Goal: Task Accomplishment & Management: Use online tool/utility

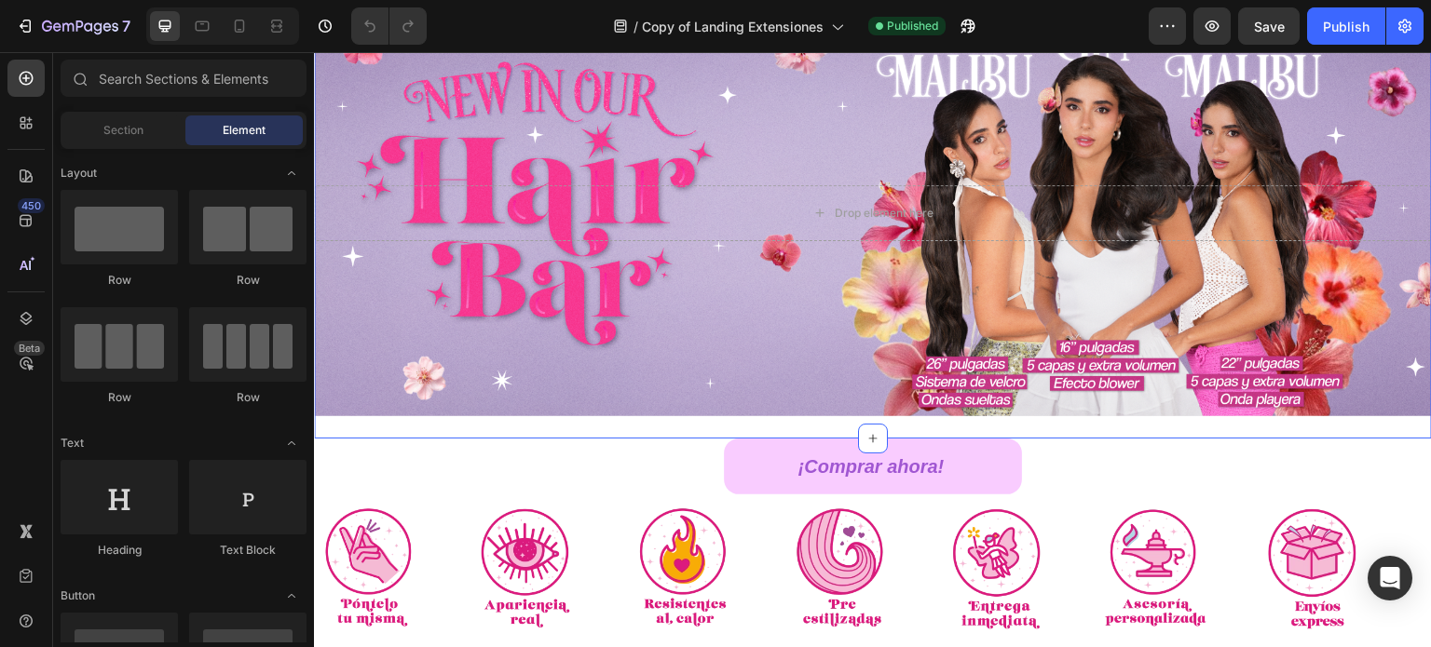
scroll to position [186, 0]
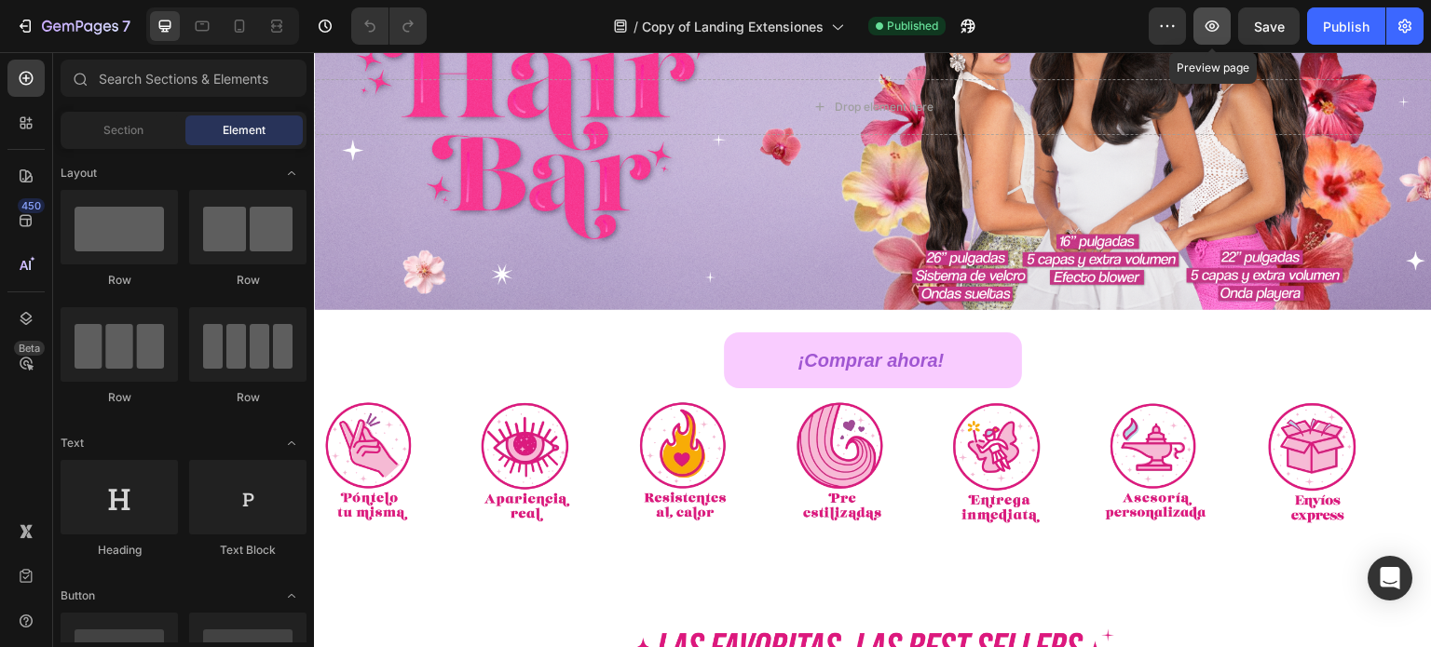
click at [1219, 28] on icon "button" at bounding box center [1212, 26] width 19 height 19
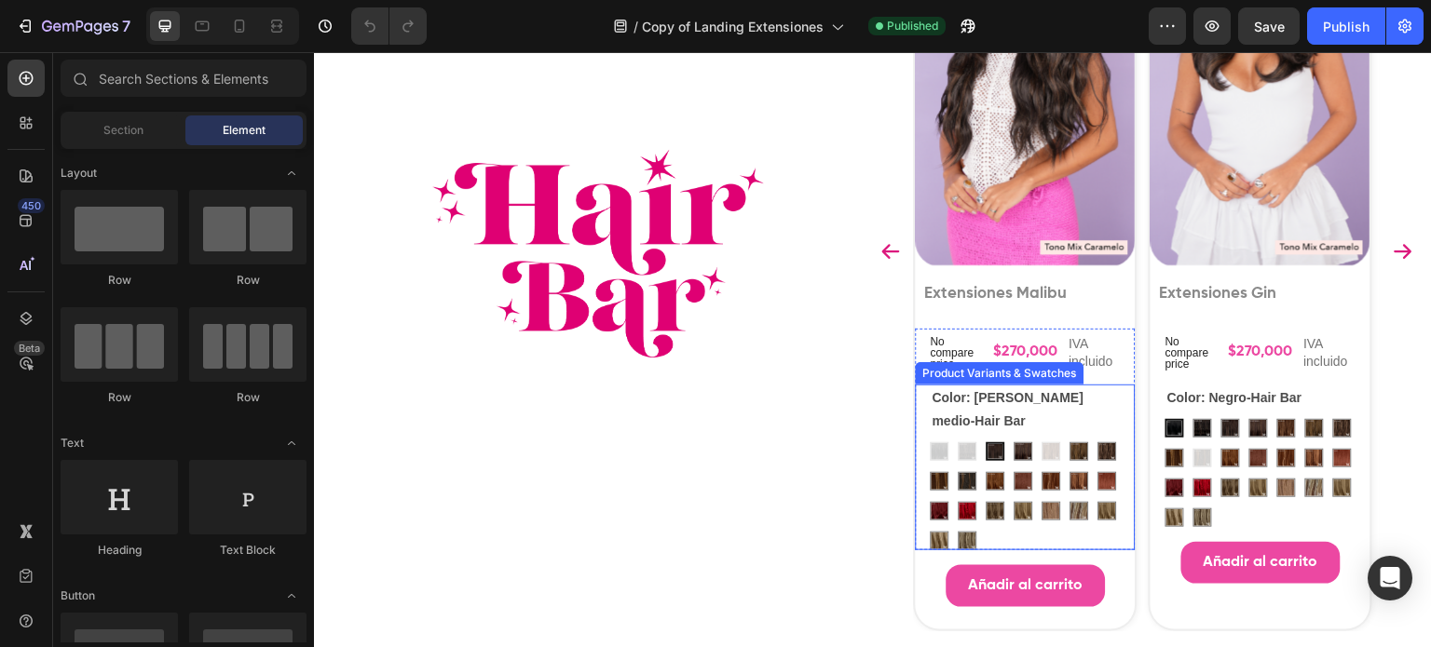
scroll to position [1211, 0]
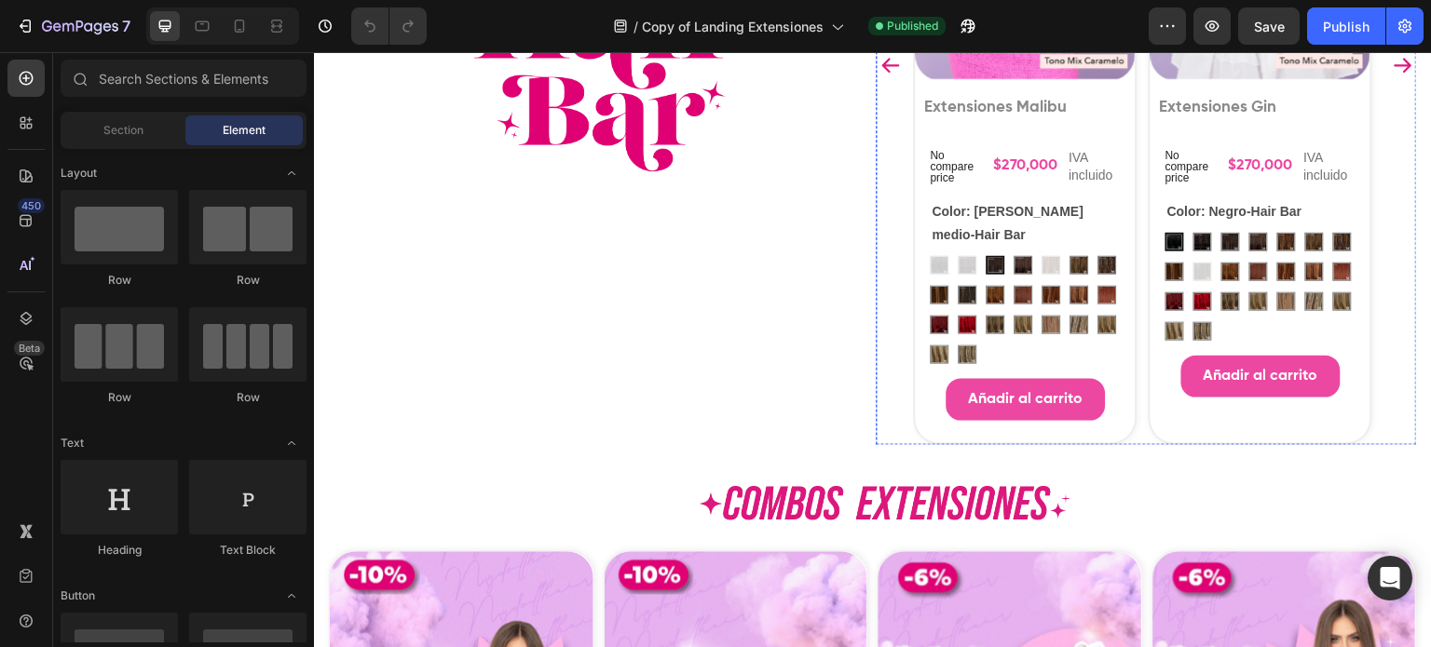
click at [1150, 420] on div "Añadir al carrito Add to Cart" at bounding box center [1260, 388] width 220 height 64
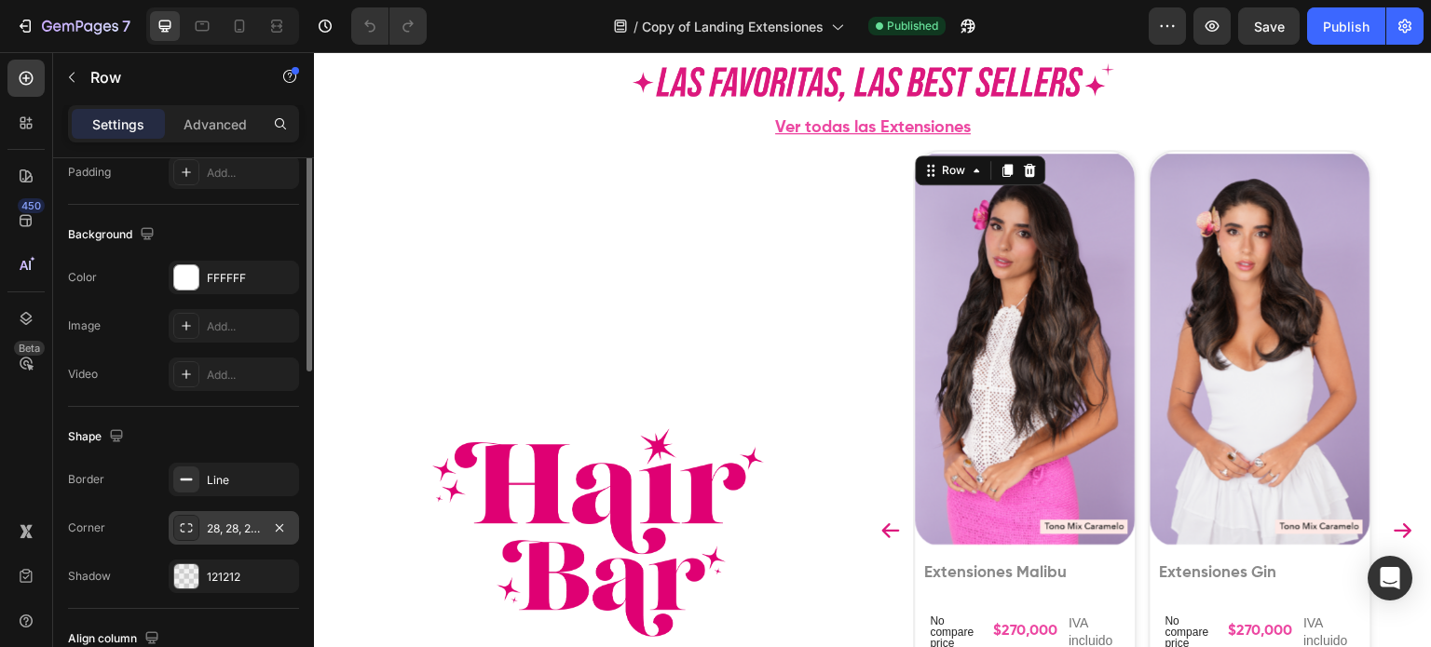
scroll to position [697, 0]
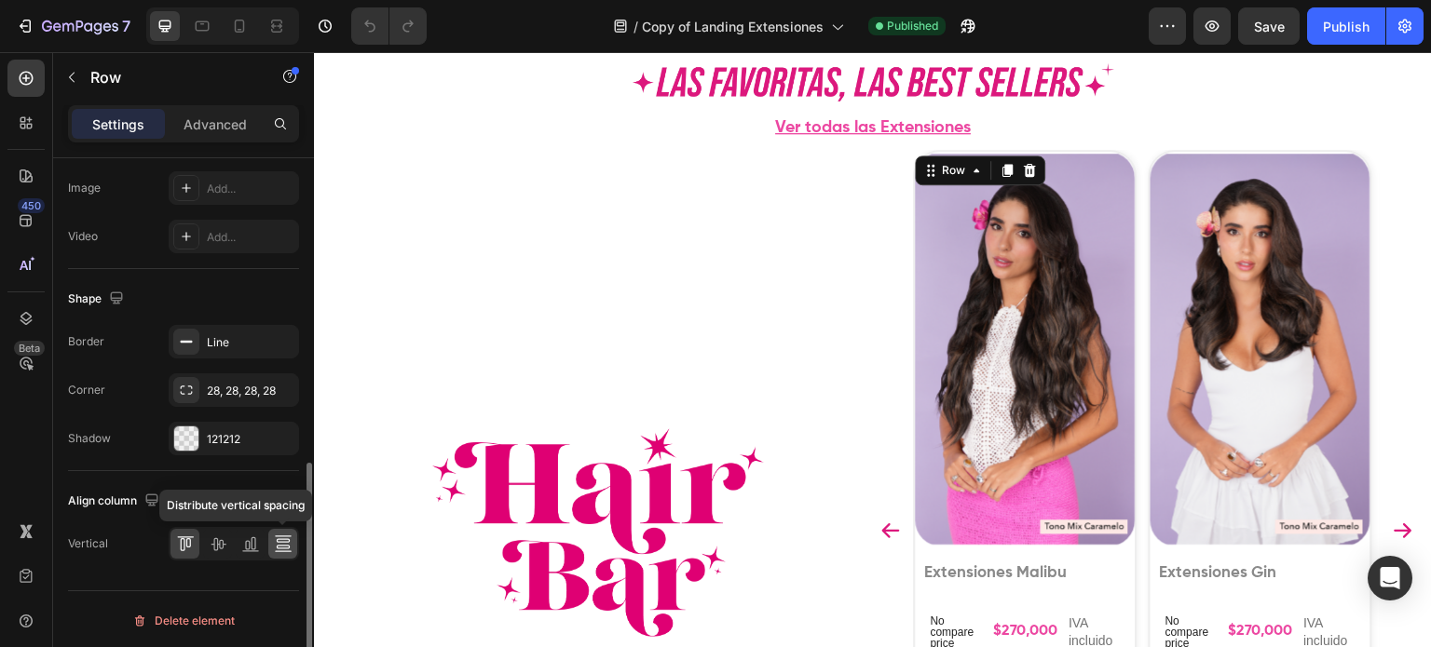
click at [279, 545] on icon at bounding box center [283, 544] width 19 height 19
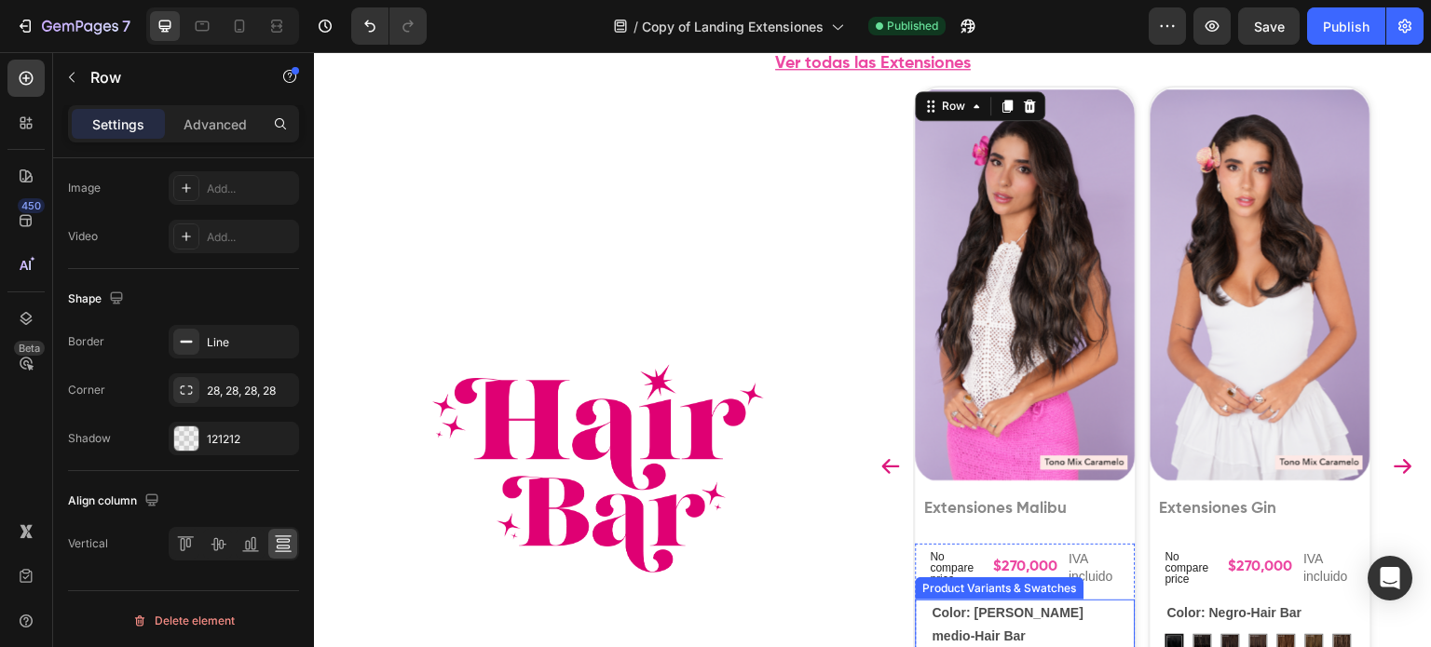
scroll to position [1118, 0]
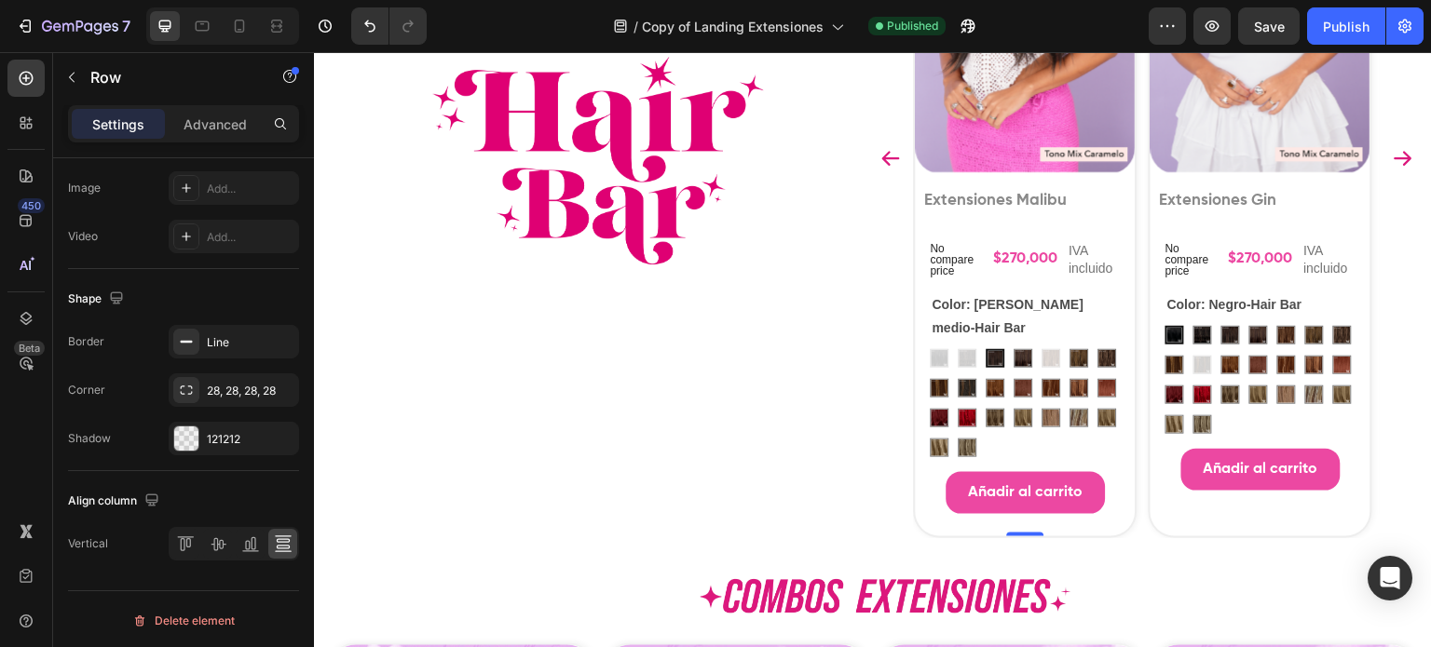
click at [1203, 530] on div "Product Images Extensiones Gin Product Title No compare price Product Price $27…" at bounding box center [1261, 157] width 224 height 760
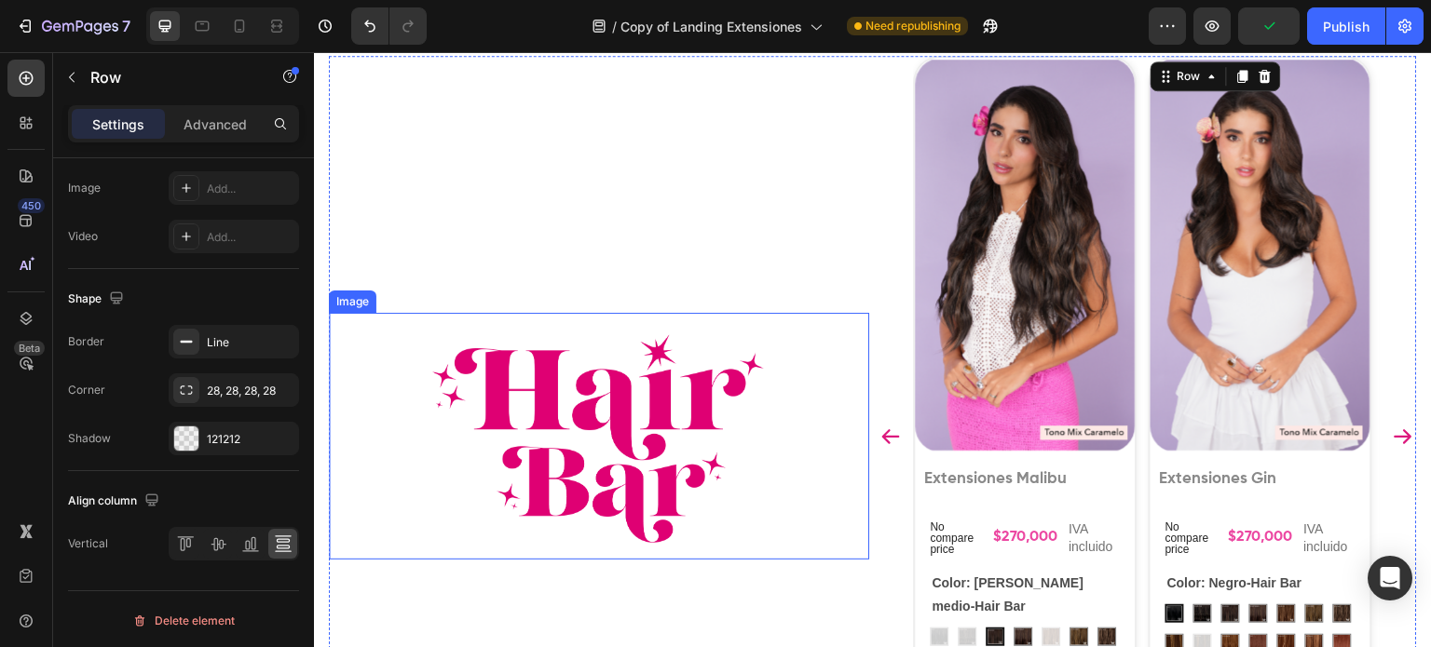
scroll to position [838, 0]
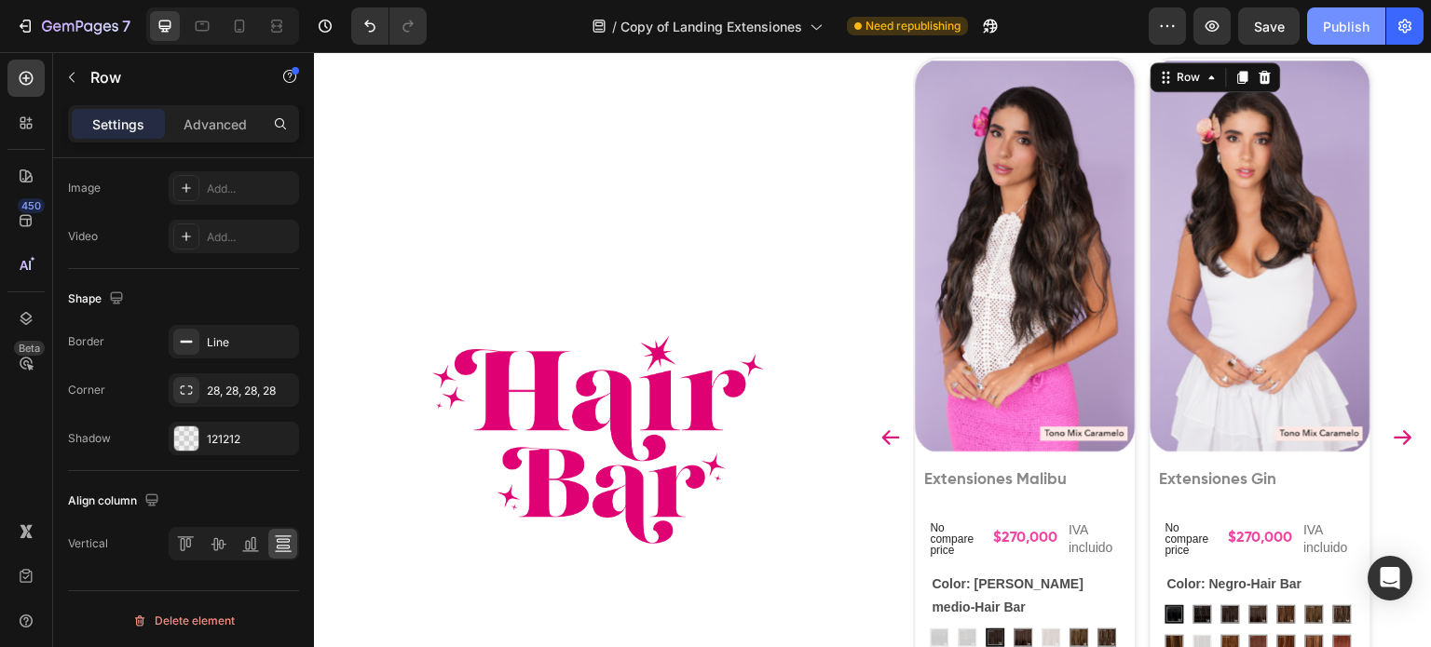
click at [1339, 10] on button "Publish" at bounding box center [1346, 25] width 78 height 37
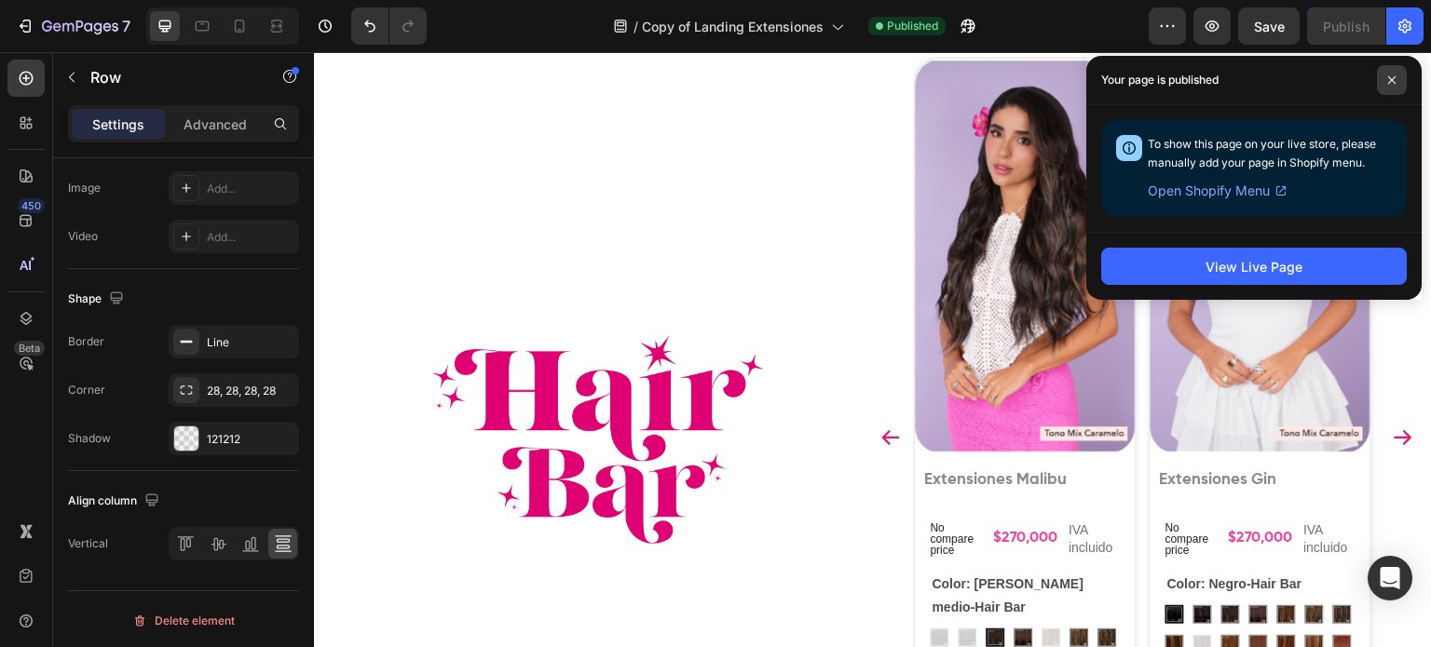
click at [1397, 66] on span at bounding box center [1392, 80] width 30 height 30
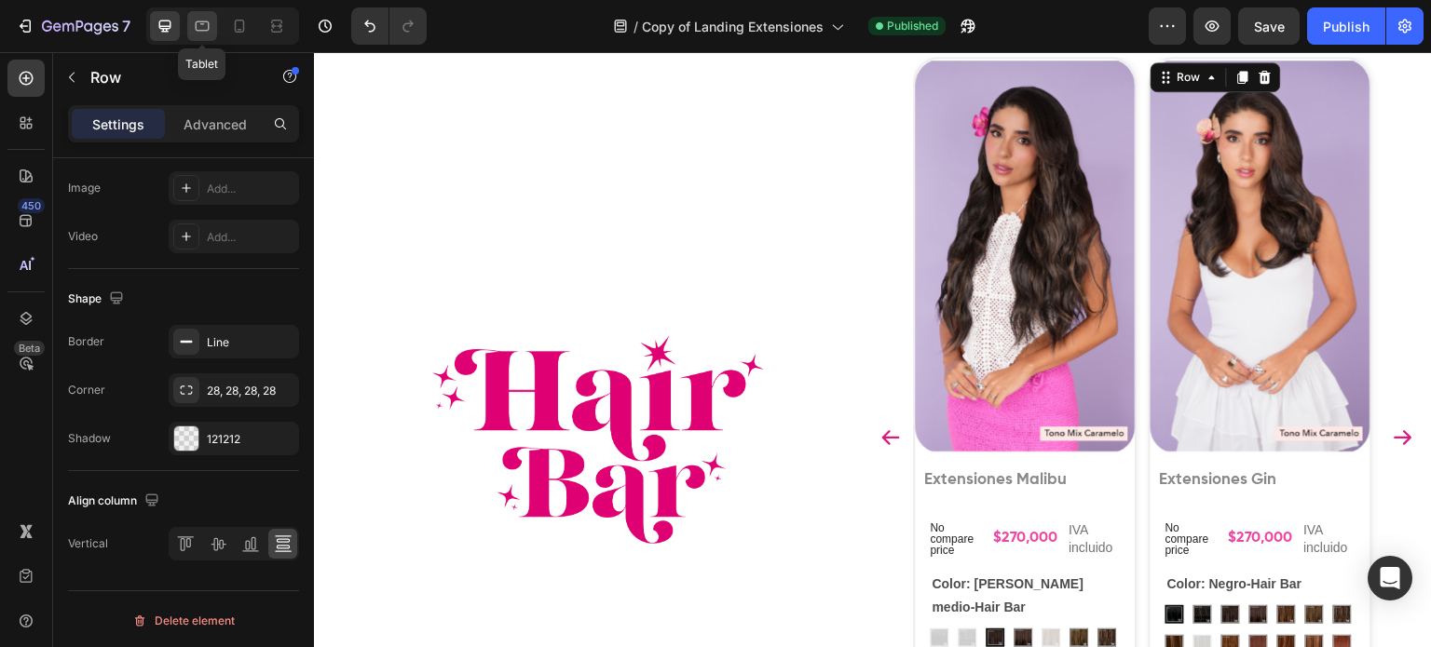
click at [201, 32] on icon at bounding box center [202, 26] width 19 height 19
type input "100%"
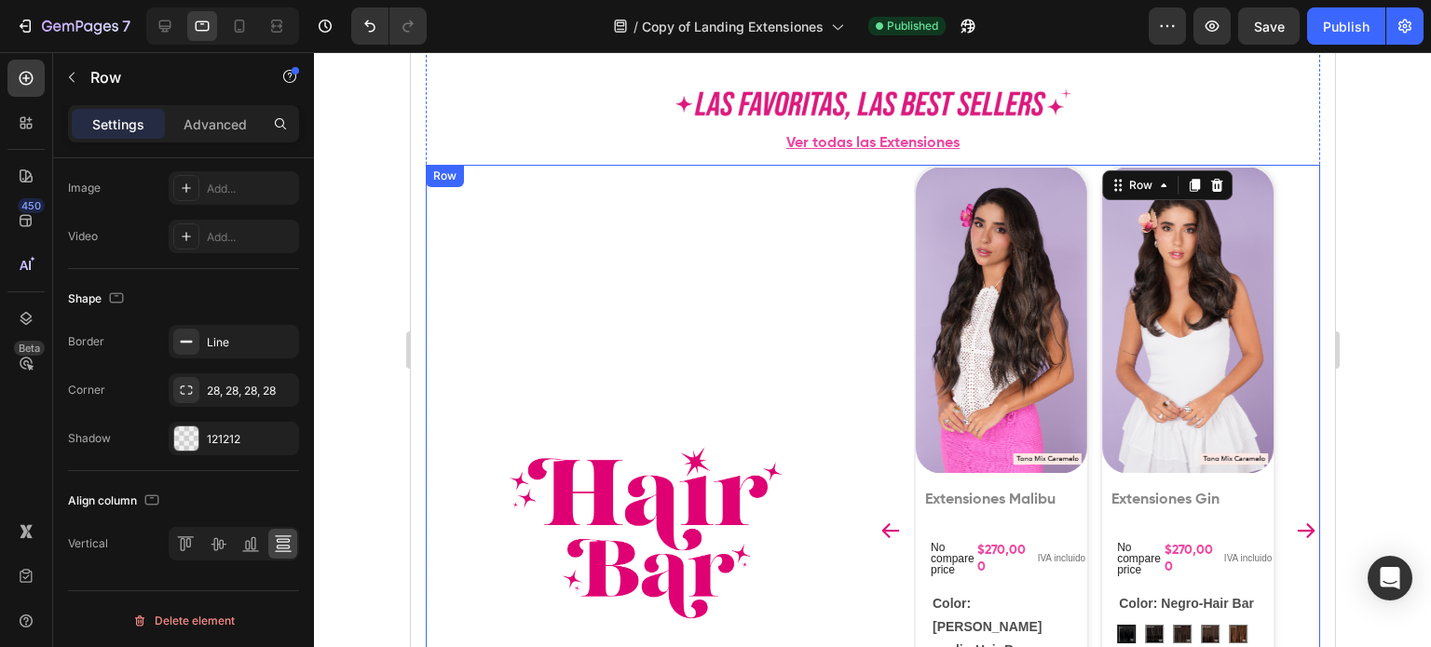
scroll to position [671, 0]
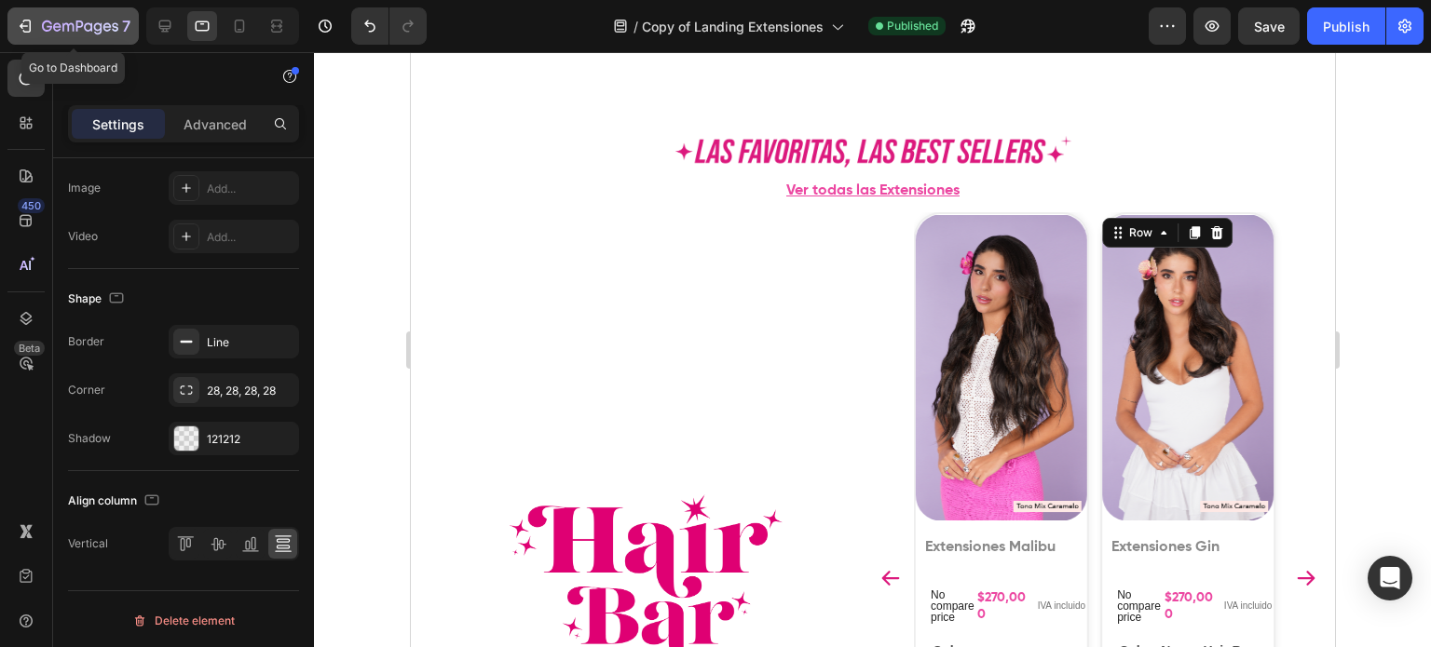
click at [33, 29] on icon "button" at bounding box center [25, 26] width 19 height 19
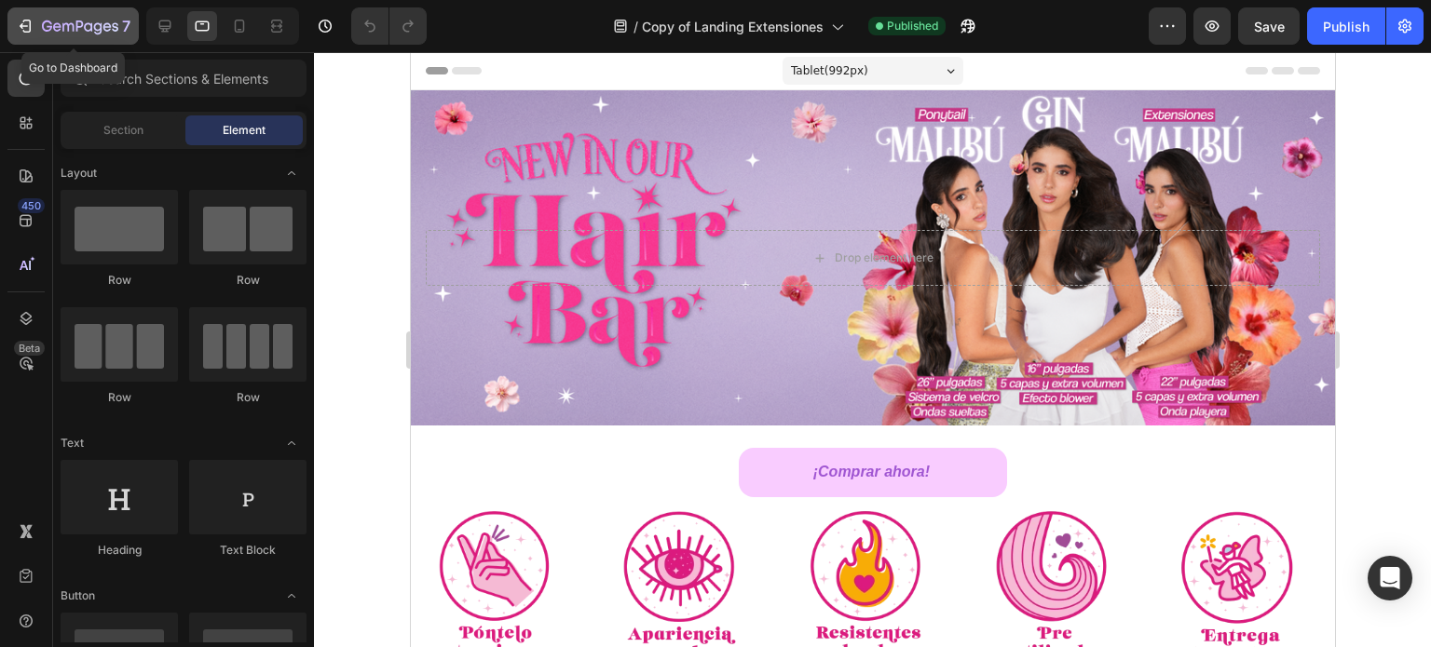
click at [73, 33] on icon "button" at bounding box center [80, 28] width 76 height 16
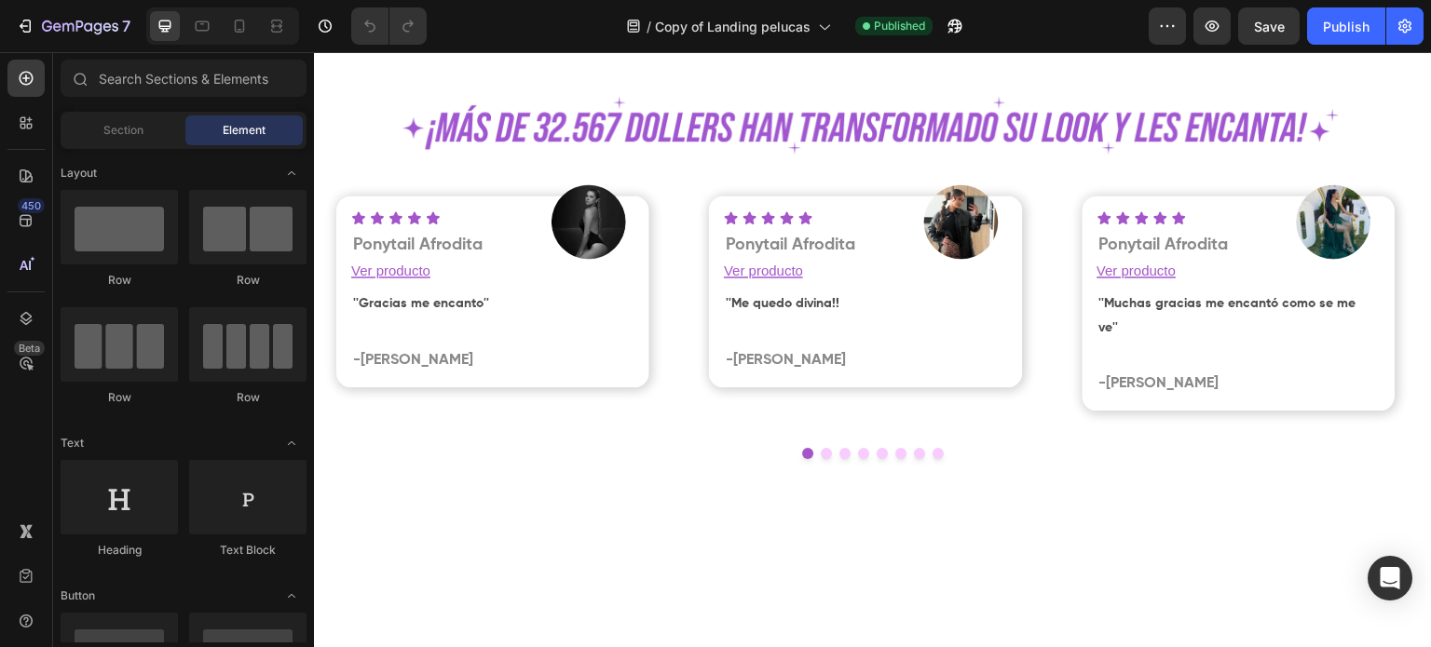
scroll to position [8197, 0]
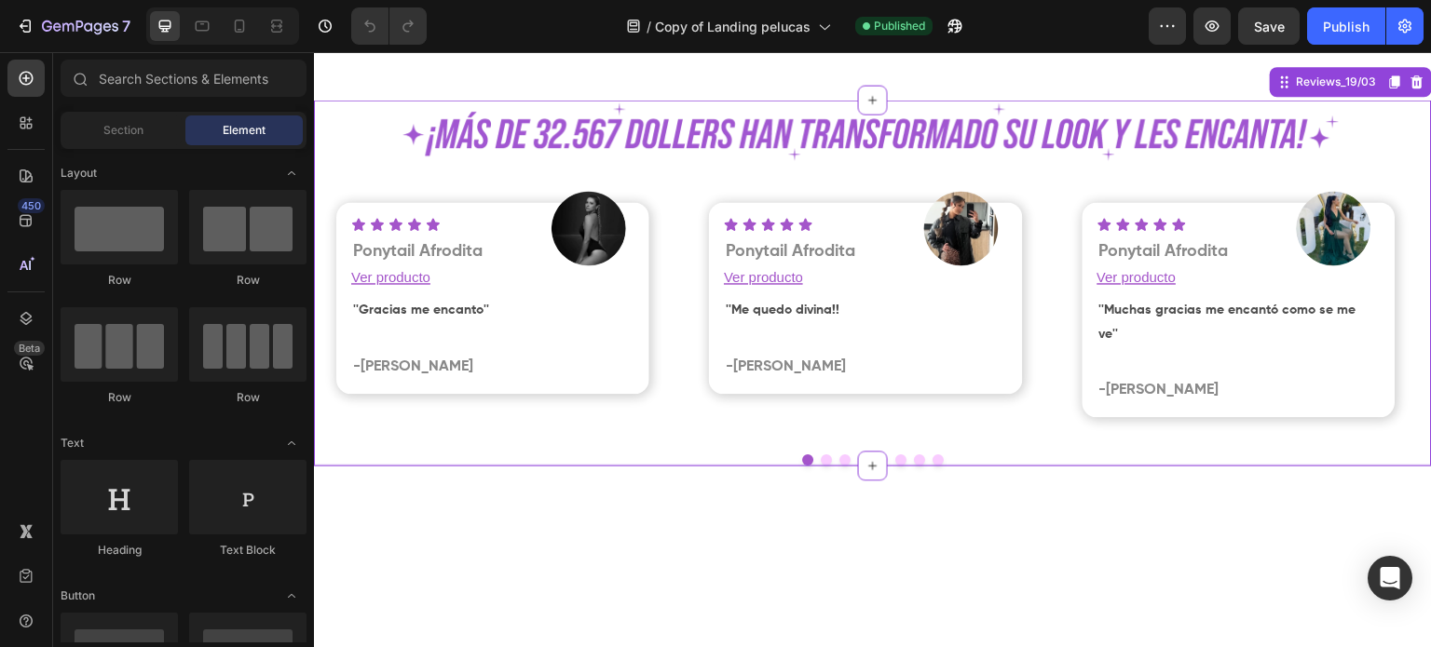
click at [1033, 164] on img at bounding box center [873, 132] width 950 height 64
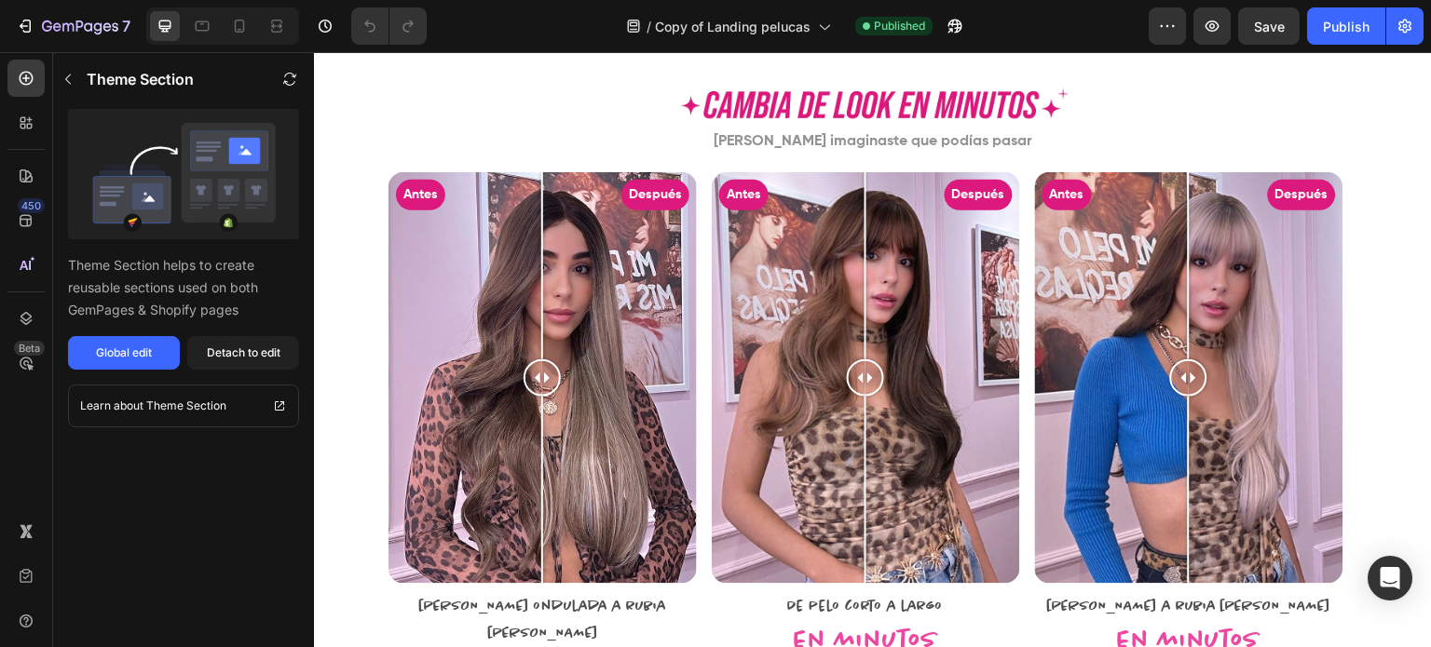
scroll to position [4651, 0]
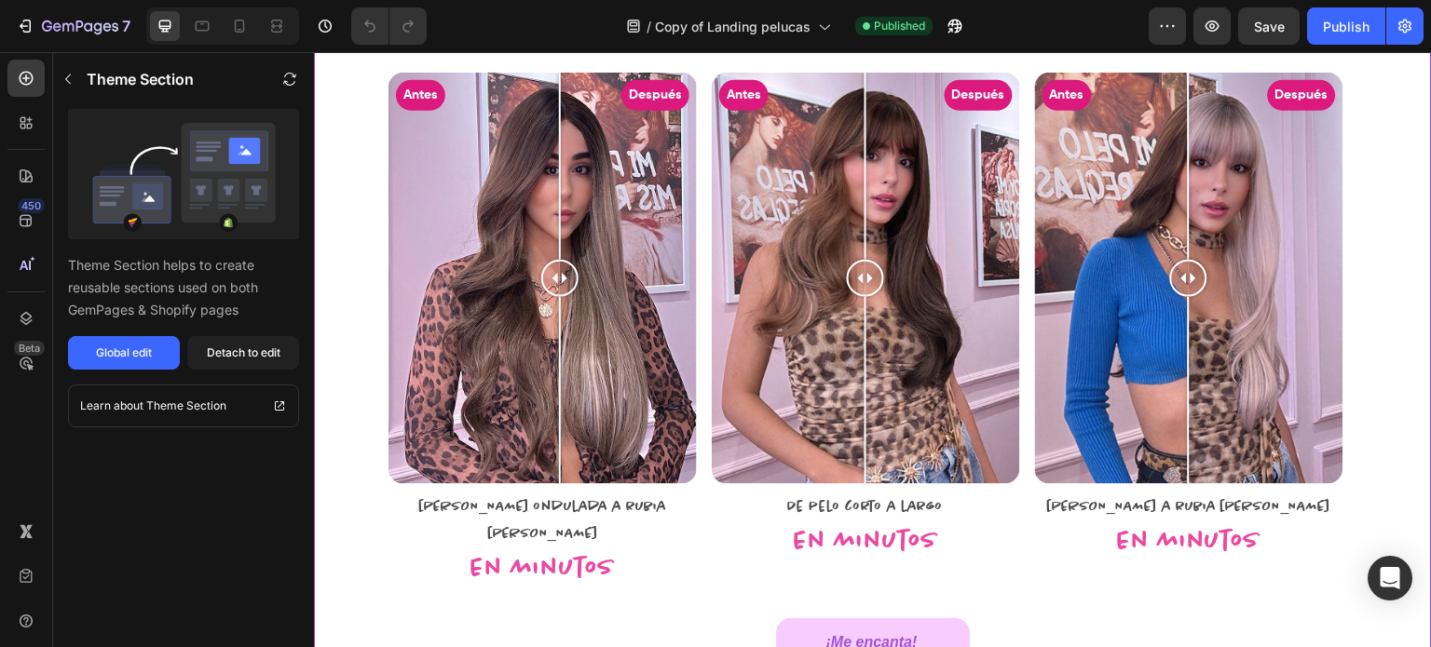
drag, startPoint x: 554, startPoint y: 275, endPoint x: 552, endPoint y: 302, distance: 27.1
click at [552, 302] on div at bounding box center [559, 279] width 37 height 413
click at [211, 25] on icon at bounding box center [202, 26] width 19 height 19
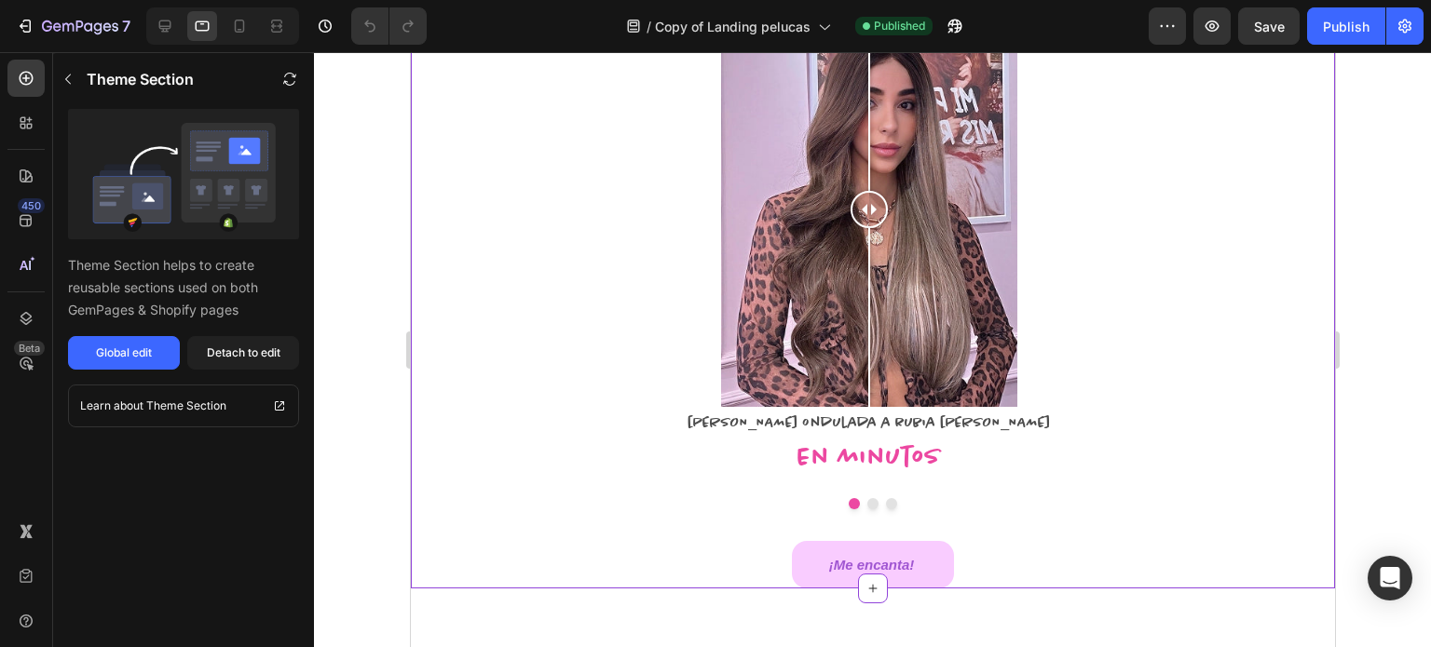
scroll to position [4367, 0]
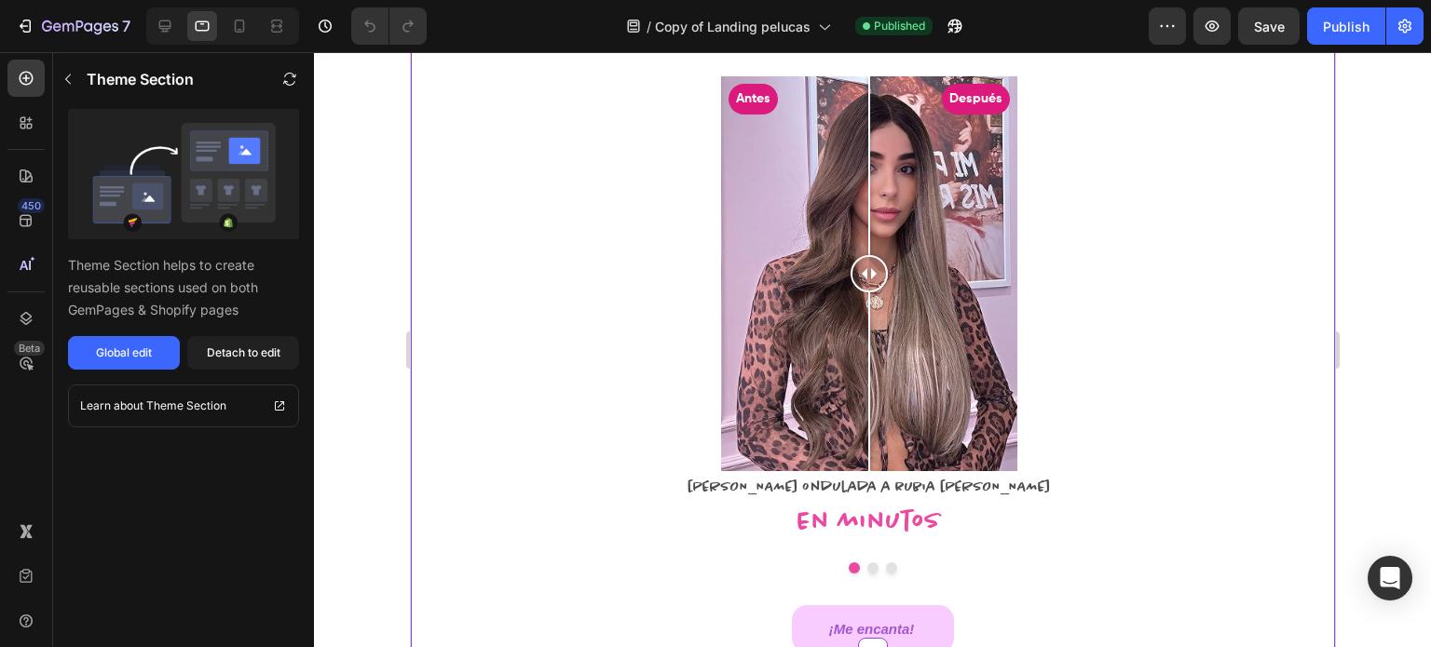
click at [866, 570] on button "Dot" at bounding box center [871, 568] width 11 height 11
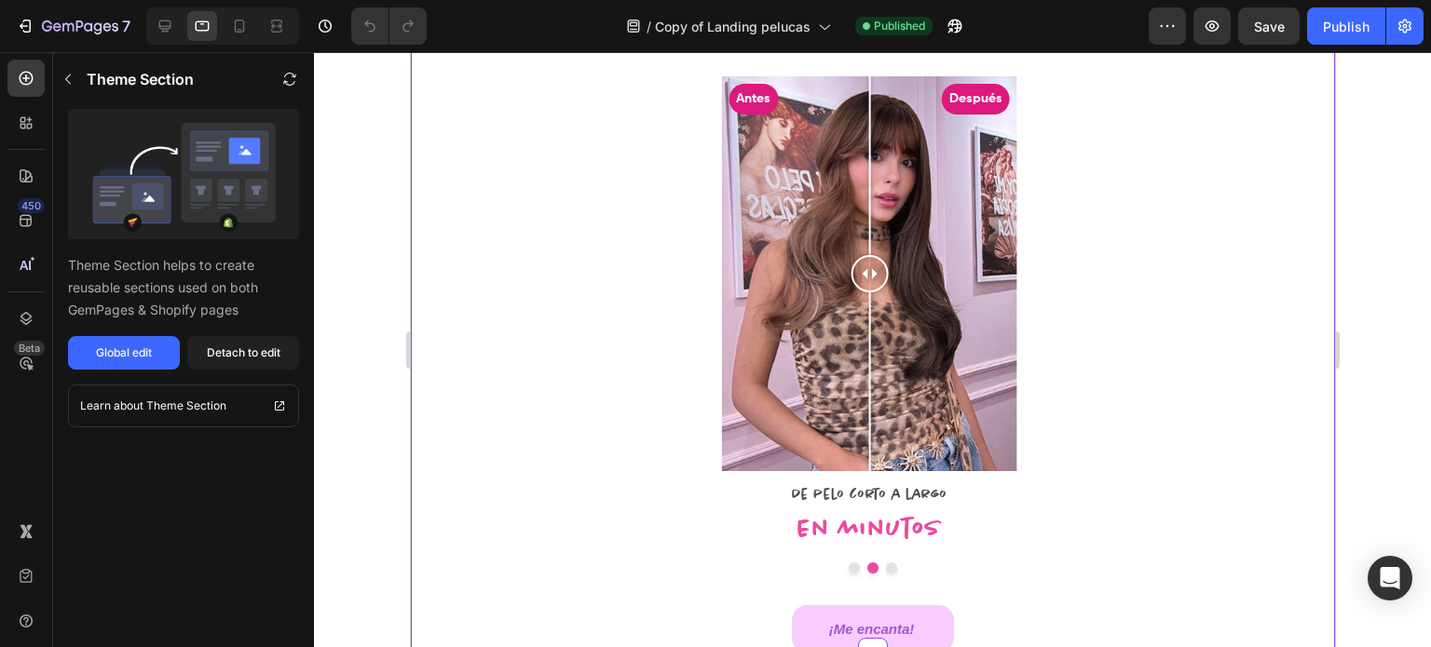
click at [885, 567] on button "Dot" at bounding box center [890, 568] width 11 height 11
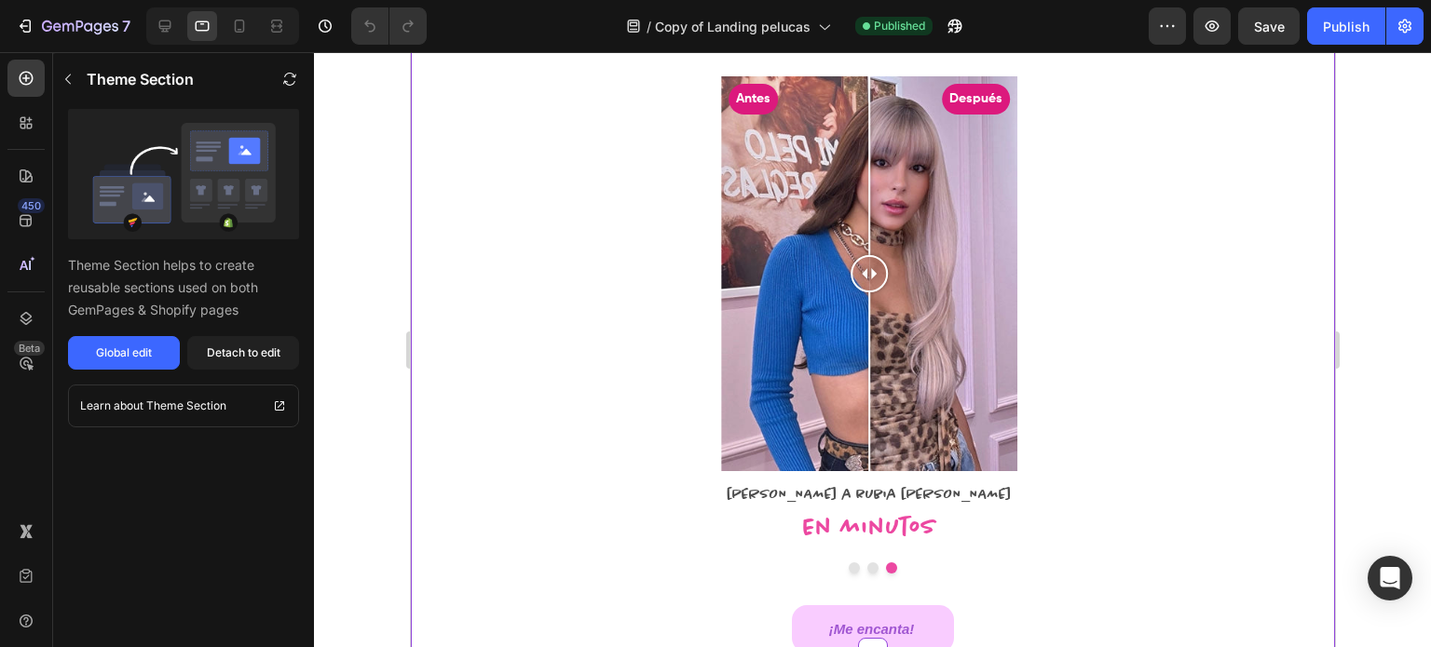
click at [847, 563] on div at bounding box center [872, 568] width 462 height 11
click at [848, 564] on button "Dot" at bounding box center [853, 568] width 11 height 11
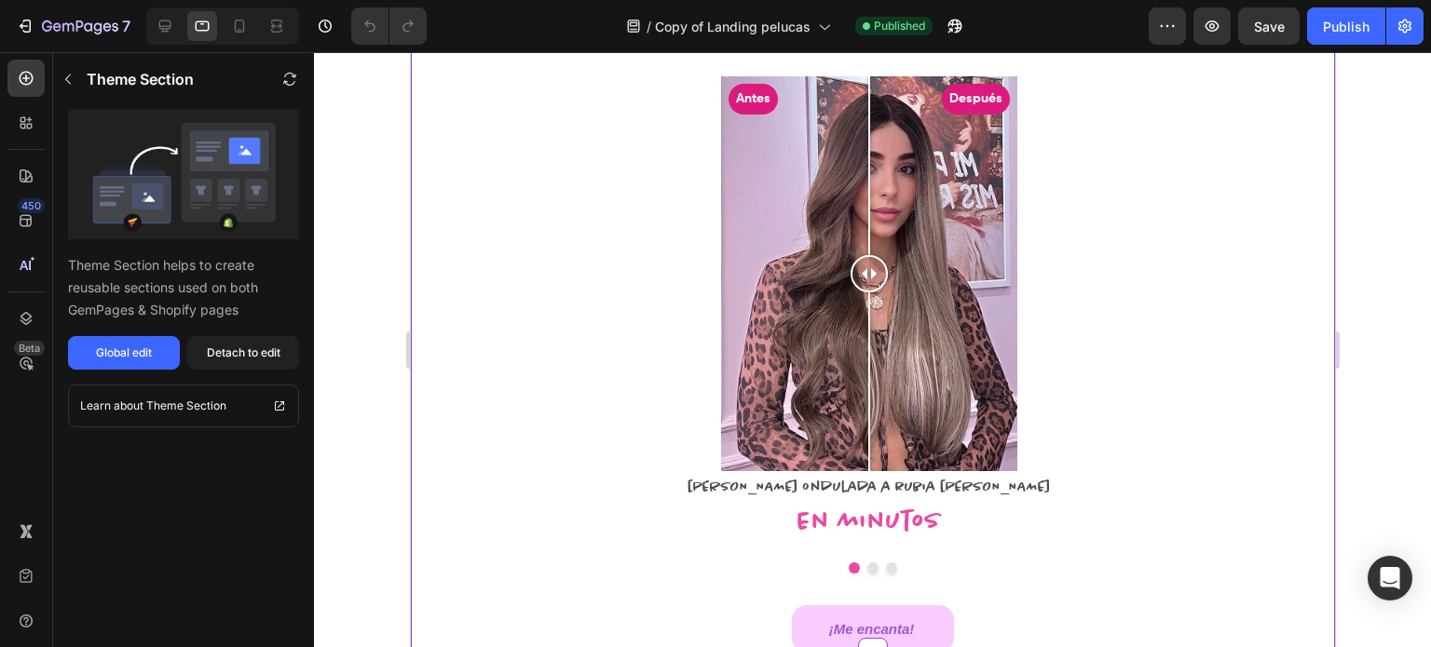
click at [866, 564] on button "Dot" at bounding box center [871, 568] width 11 height 11
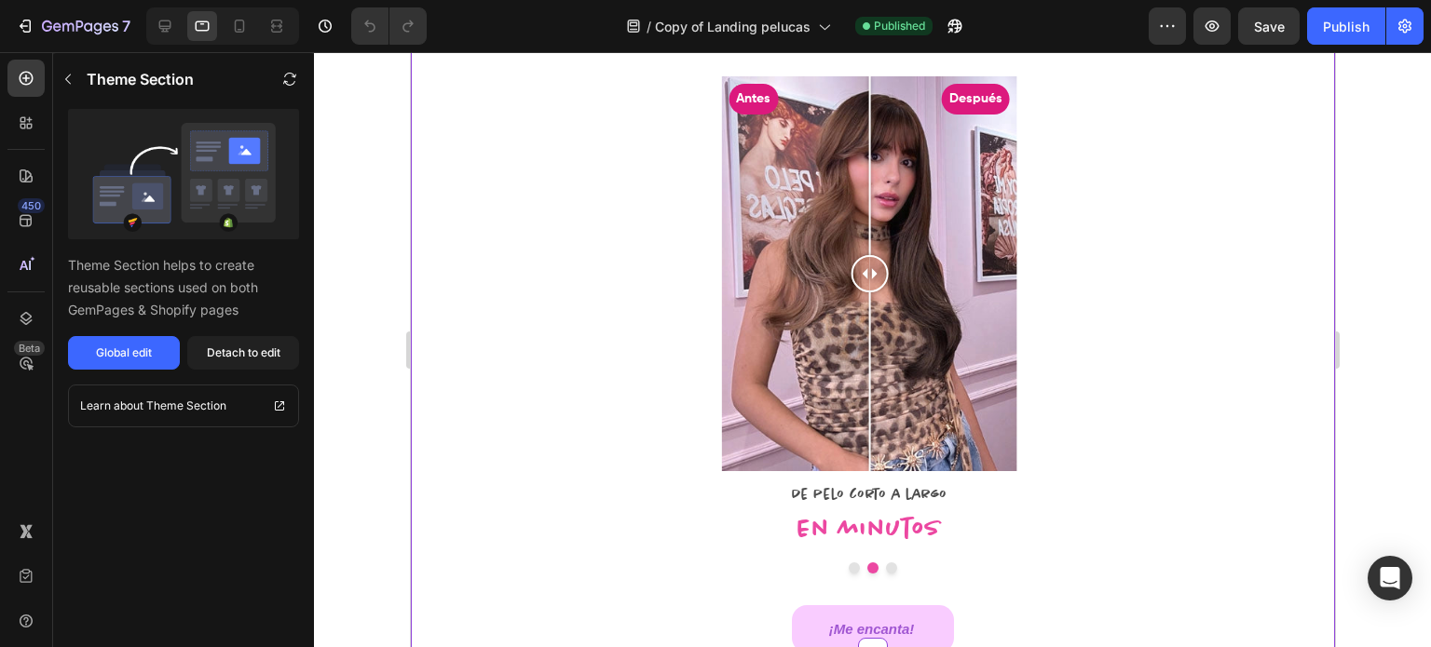
click at [885, 566] on button "Dot" at bounding box center [890, 568] width 11 height 11
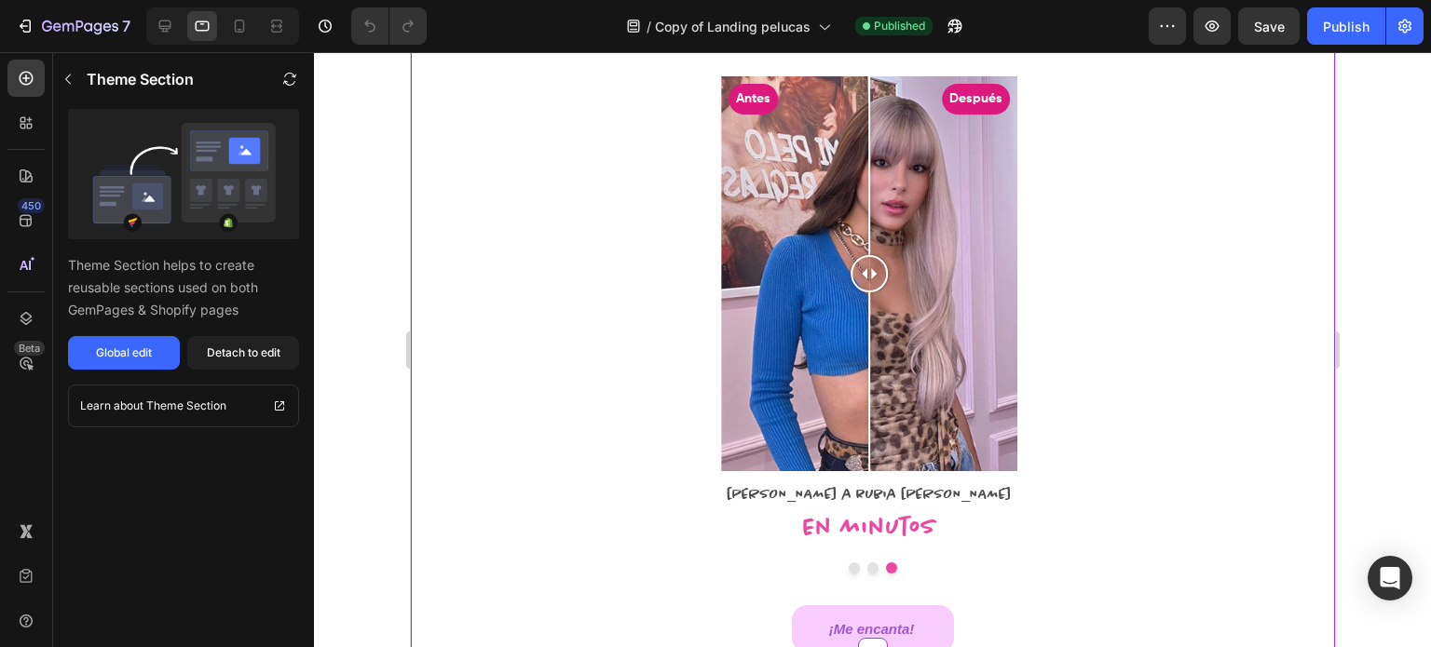
click at [866, 571] on button "Dot" at bounding box center [871, 568] width 11 height 11
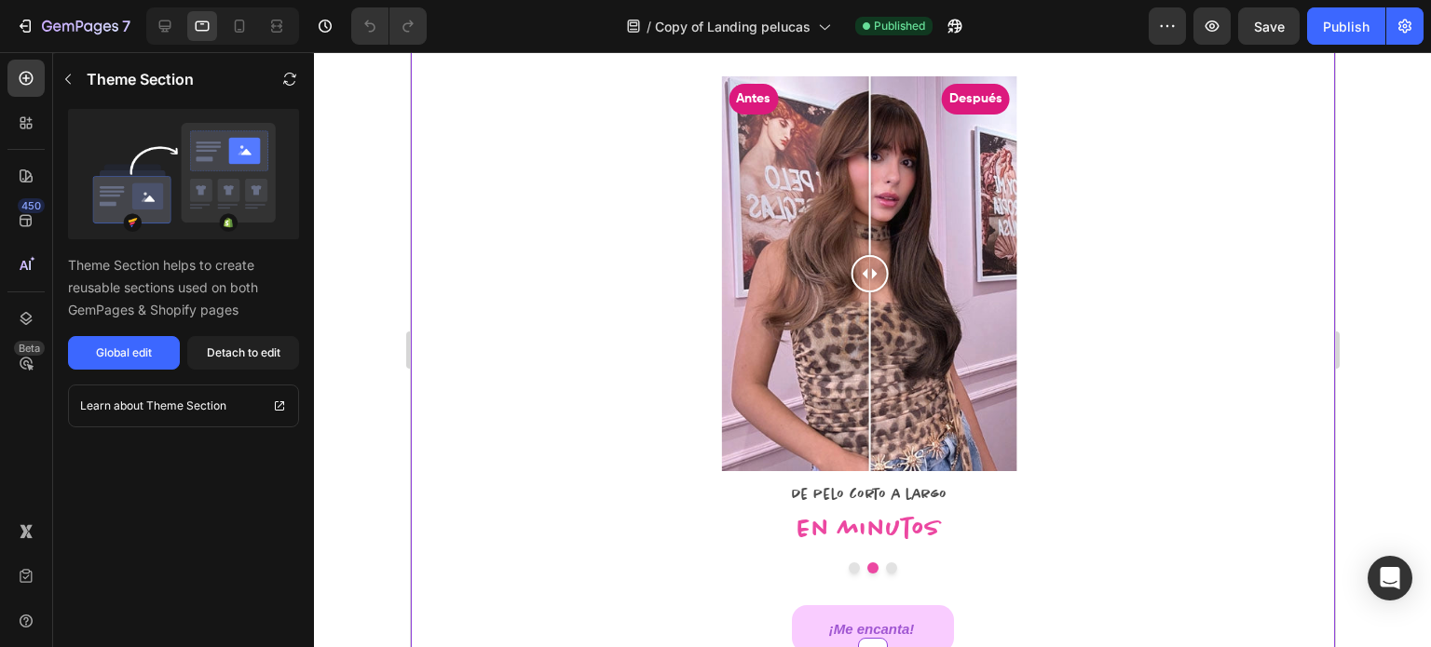
click at [885, 570] on button "Dot" at bounding box center [890, 568] width 11 height 11
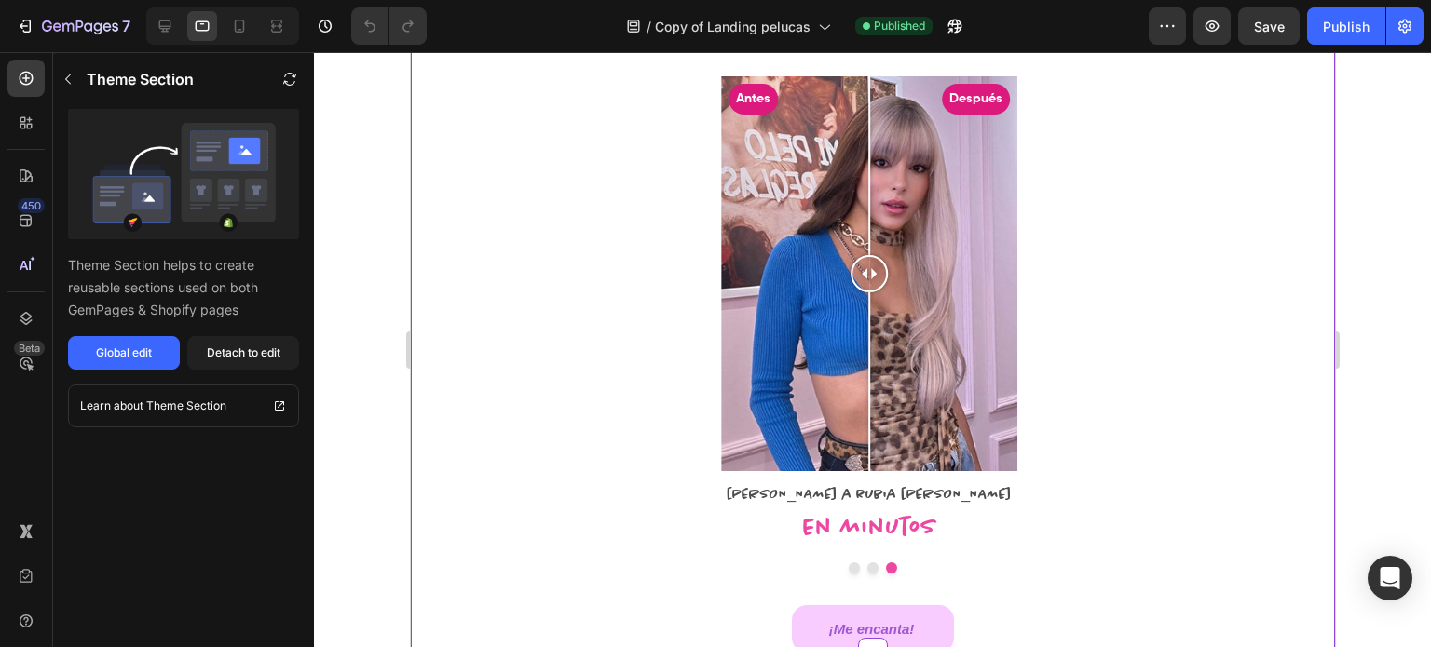
click at [848, 572] on button "Dot" at bounding box center [853, 568] width 11 height 11
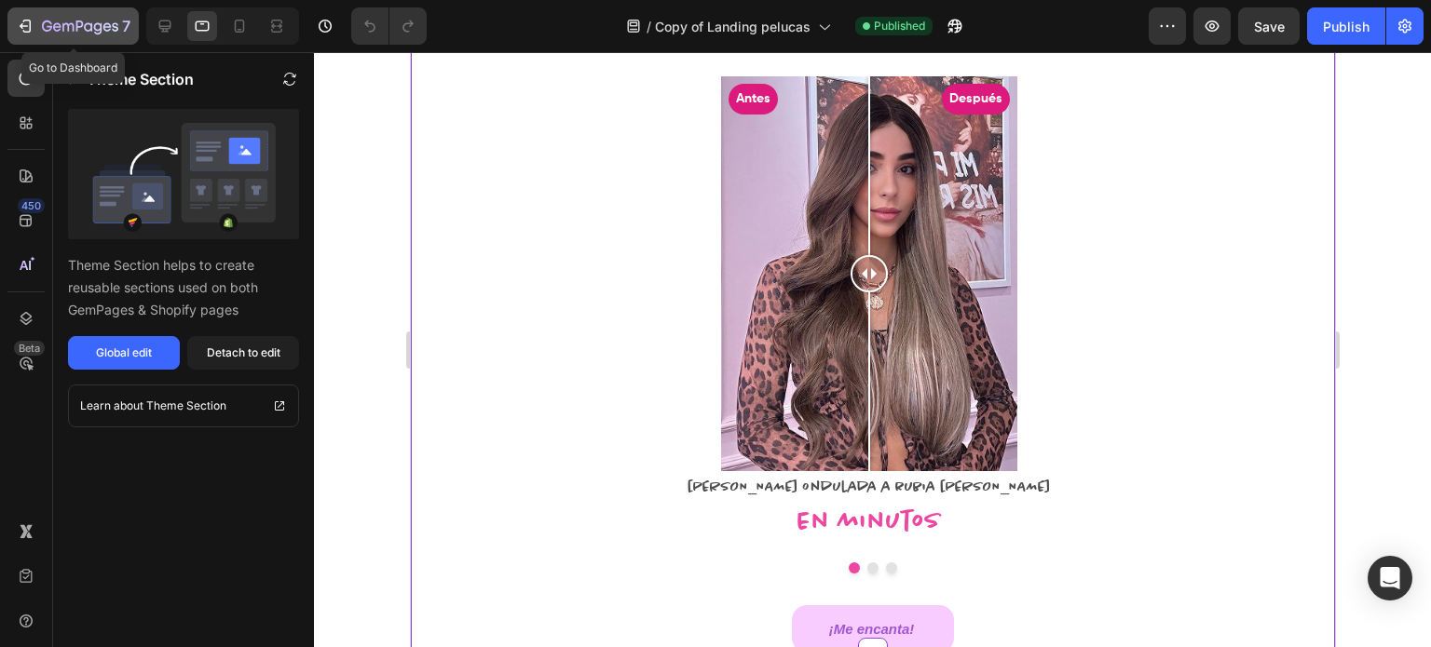
click at [43, 29] on icon "button" at bounding box center [47, 25] width 10 height 11
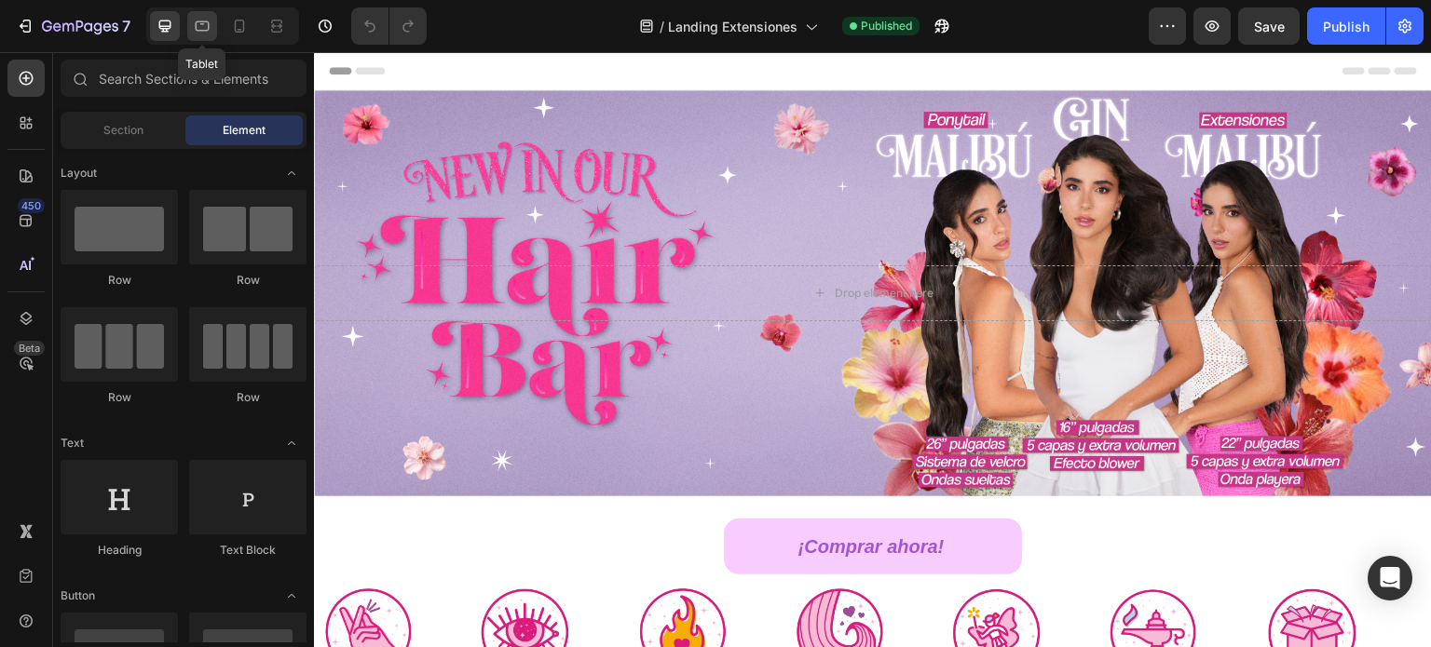
click at [188, 33] on div at bounding box center [202, 26] width 30 height 30
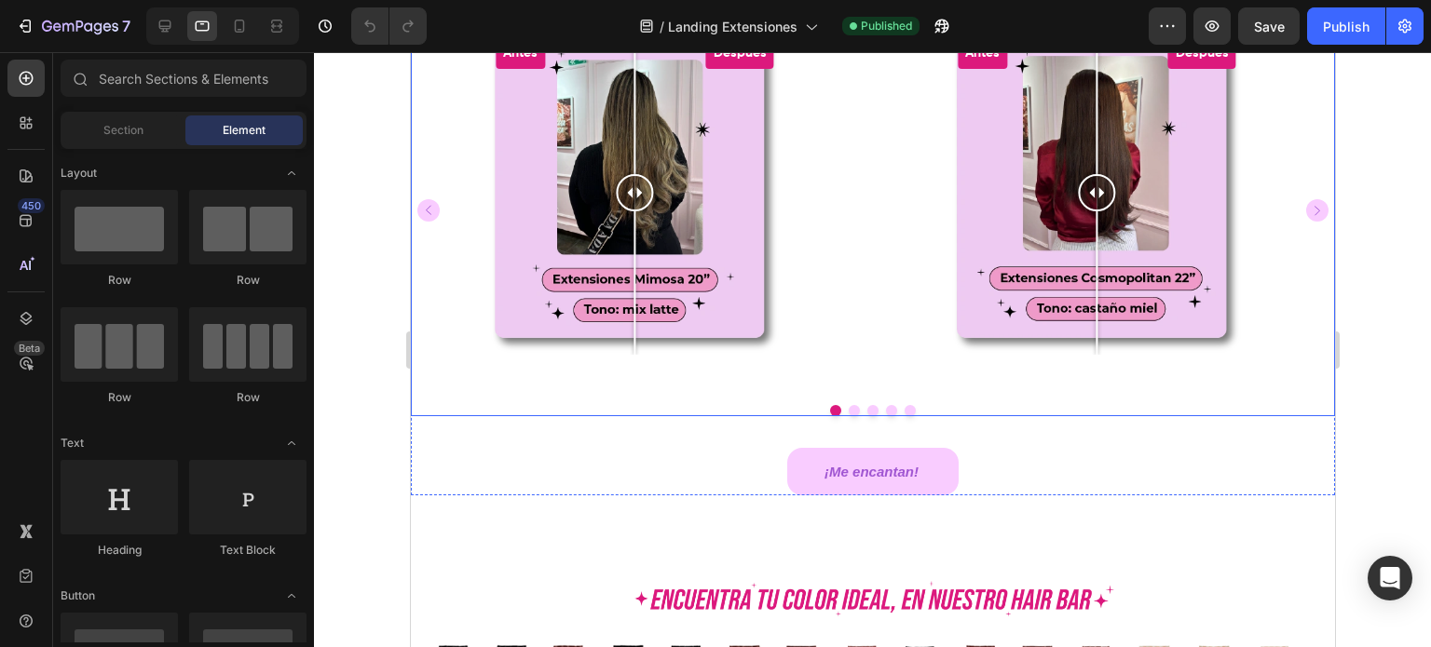
scroll to position [2701, 0]
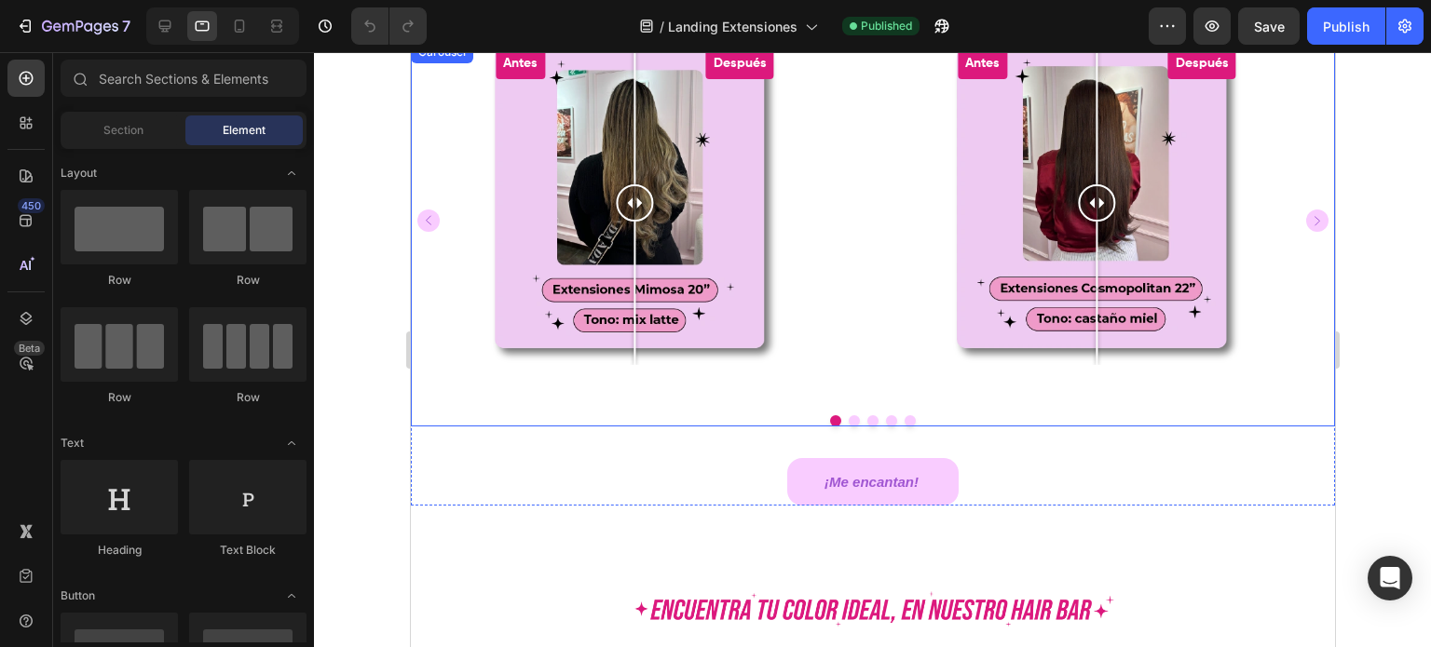
click at [848, 427] on button "Dot" at bounding box center [853, 420] width 11 height 11
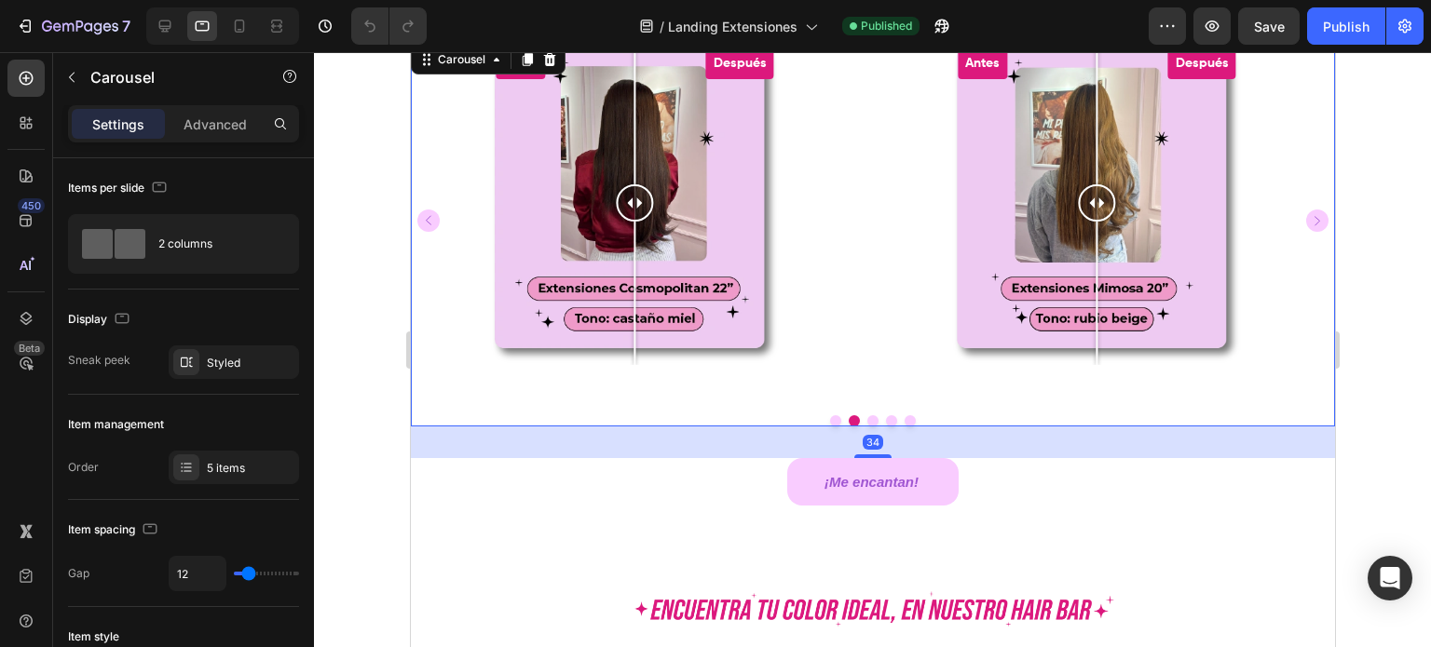
click at [866, 427] on button "Dot" at bounding box center [871, 420] width 11 height 11
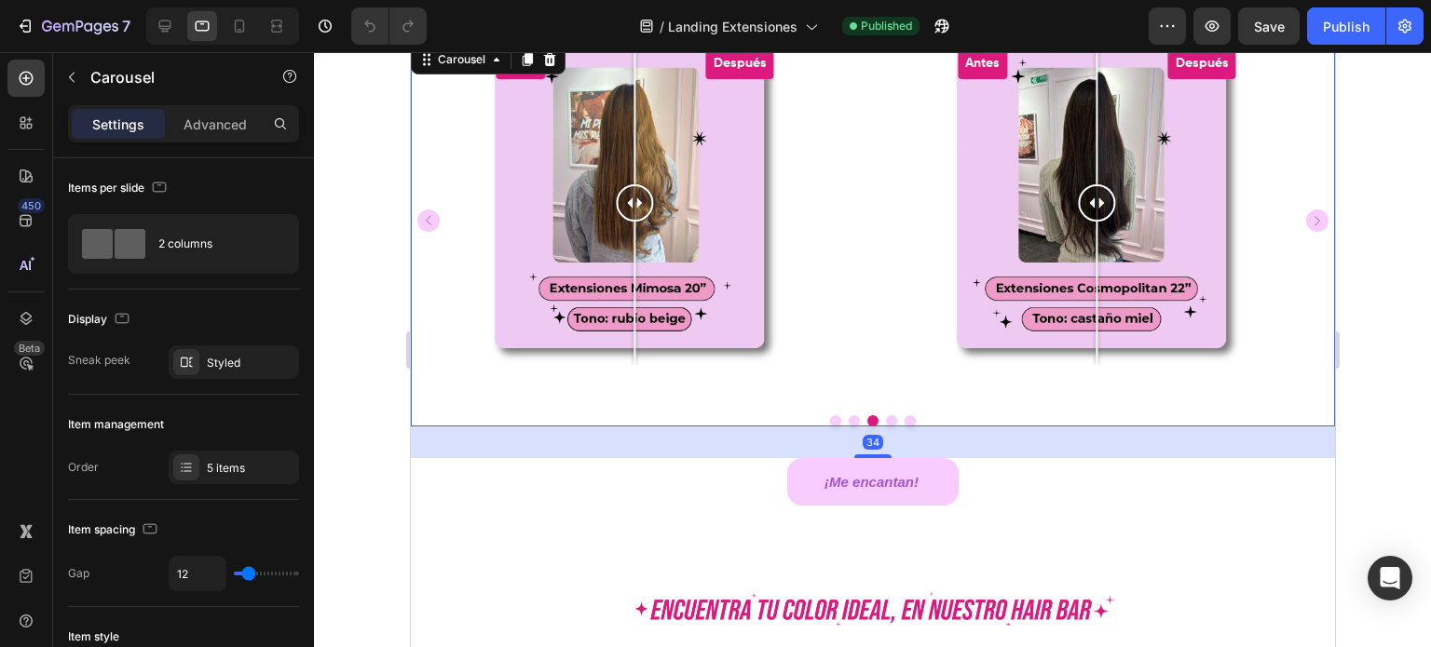
click at [885, 427] on button "Dot" at bounding box center [890, 420] width 11 height 11
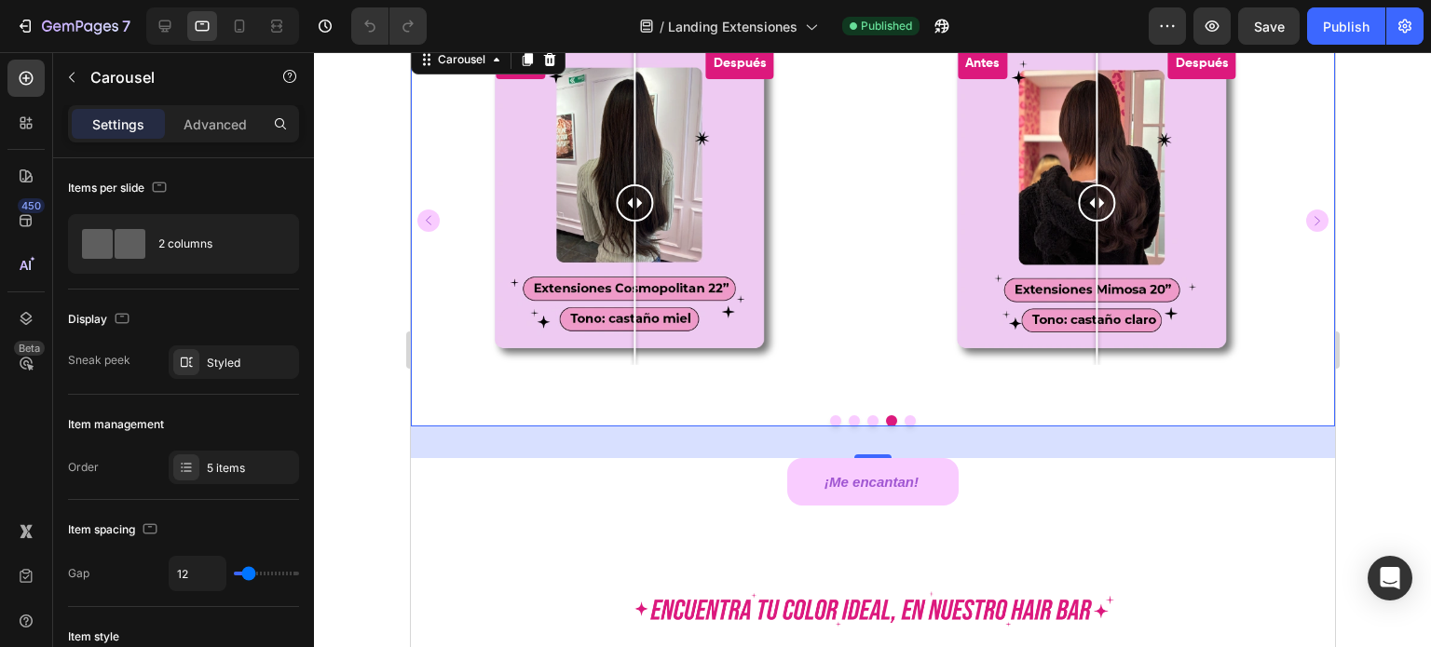
click at [895, 427] on div at bounding box center [872, 420] width 924 height 11
click at [905, 427] on button "Dot" at bounding box center [909, 420] width 11 height 11
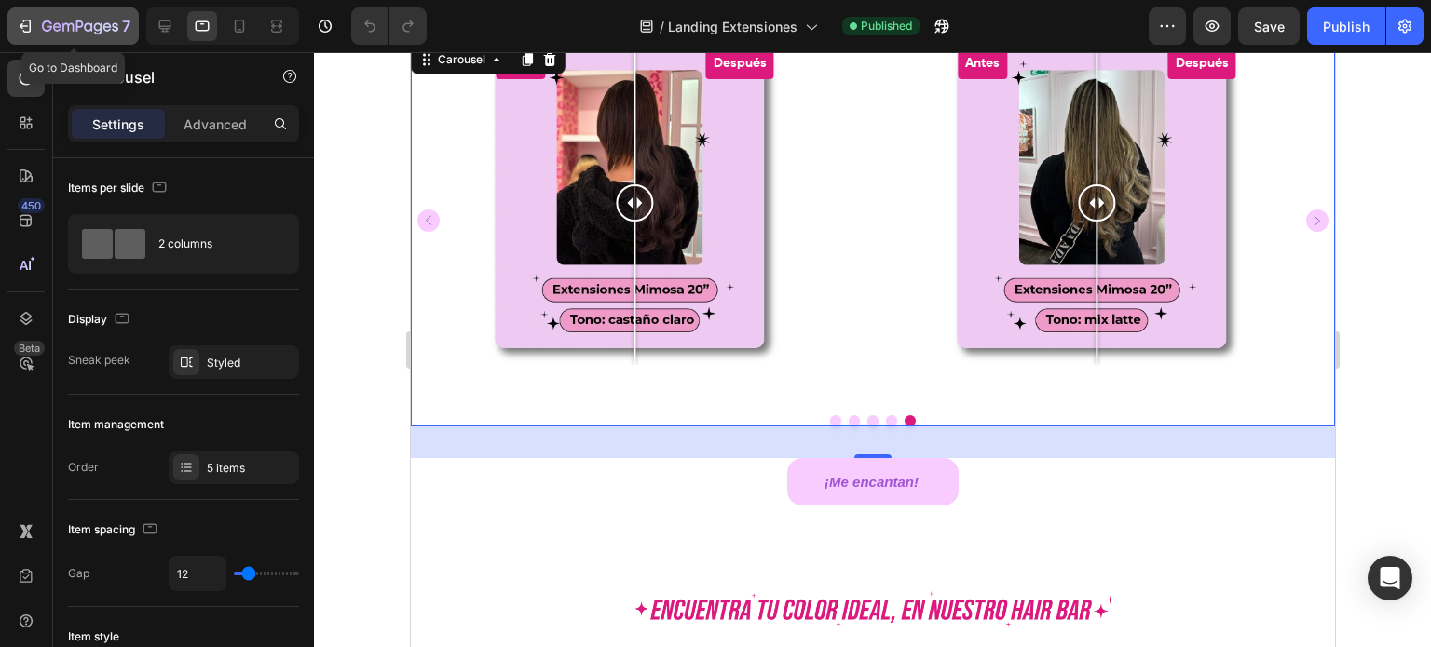
click at [48, 26] on icon "button" at bounding box center [47, 25] width 10 height 11
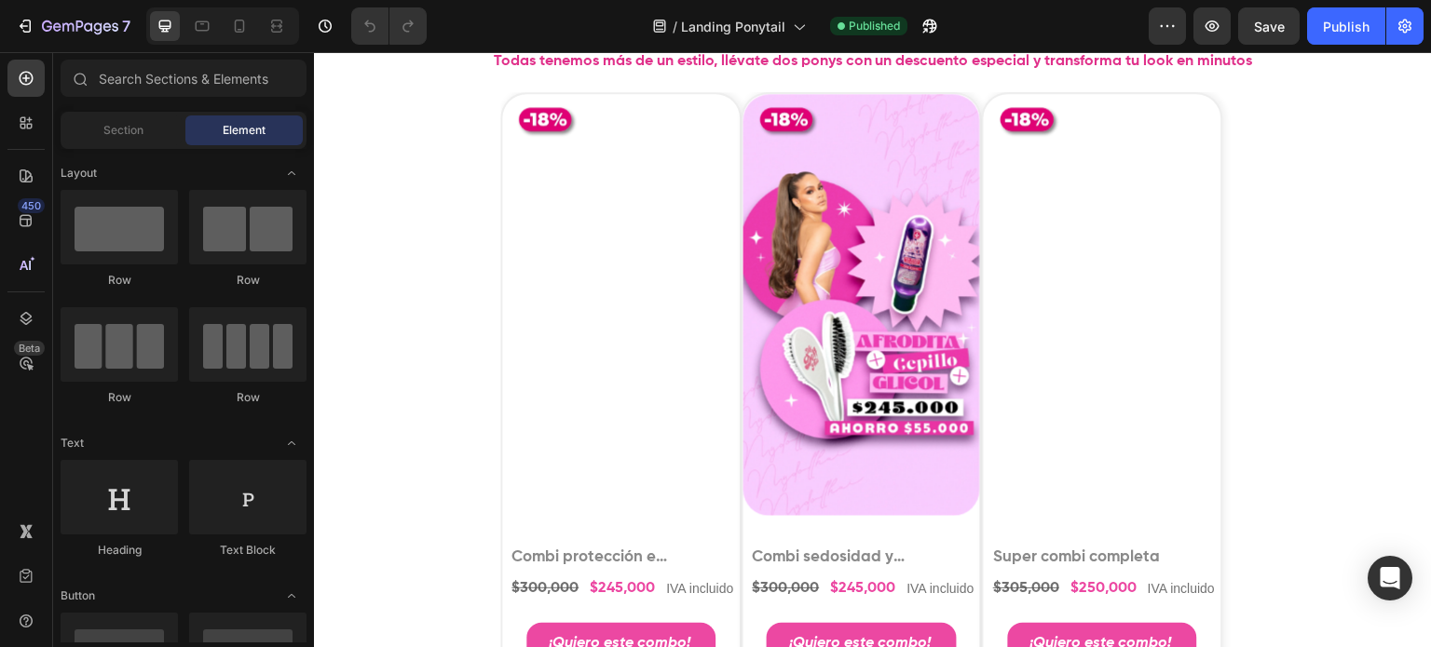
scroll to position [5835, 0]
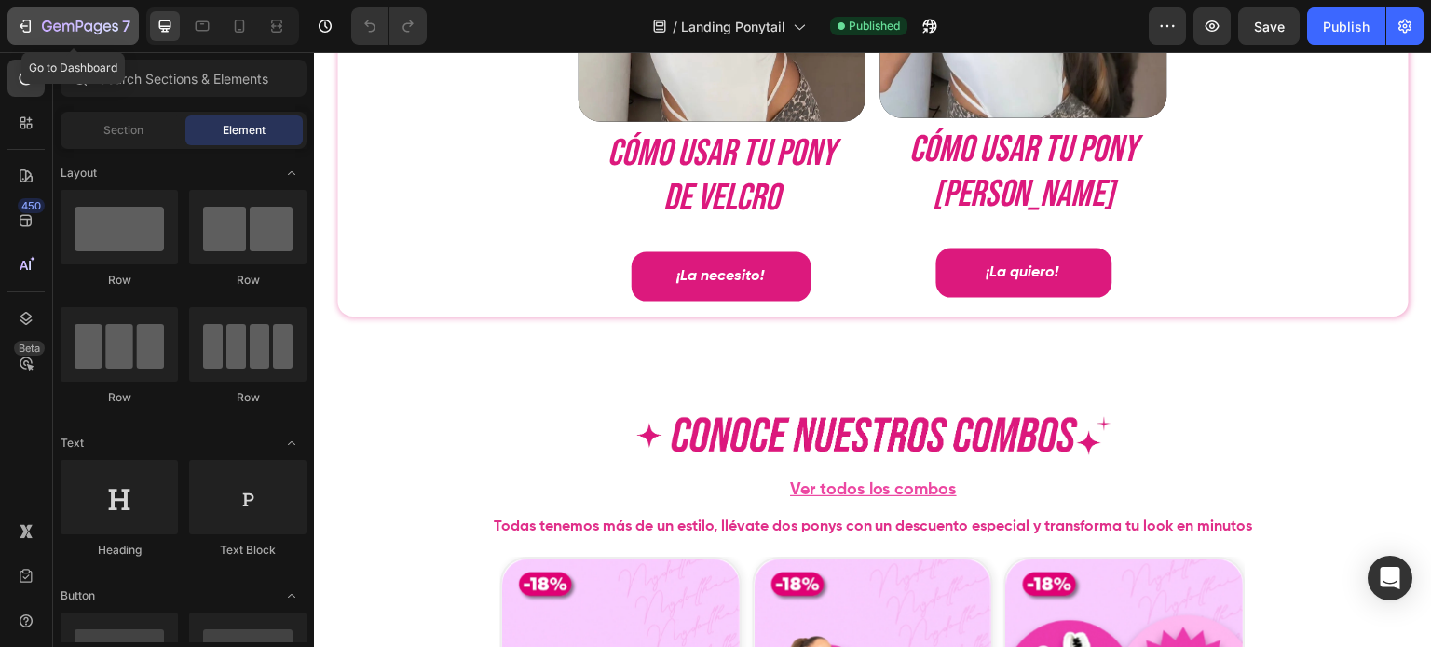
click at [48, 16] on div "7" at bounding box center [86, 26] width 88 height 22
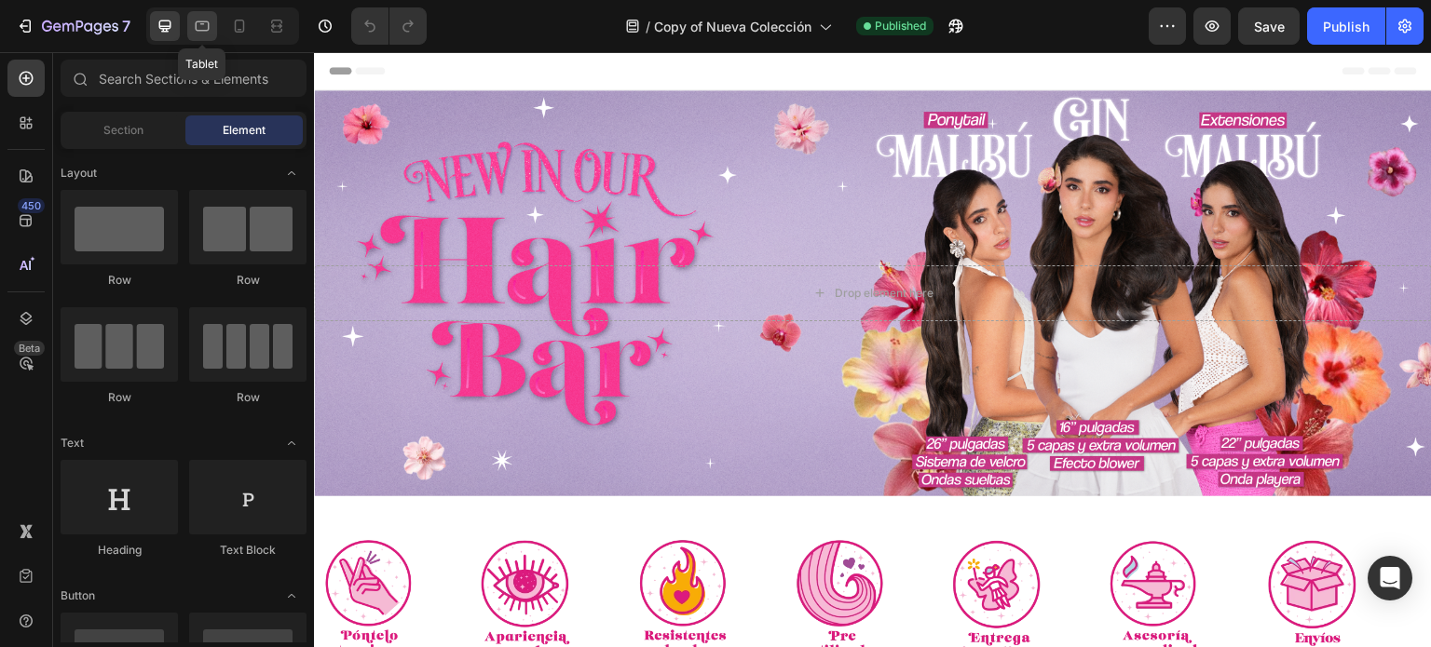
drag, startPoint x: 197, startPoint y: 36, endPoint x: 326, endPoint y: 58, distance: 131.2
click at [197, 36] on div at bounding box center [202, 26] width 30 height 30
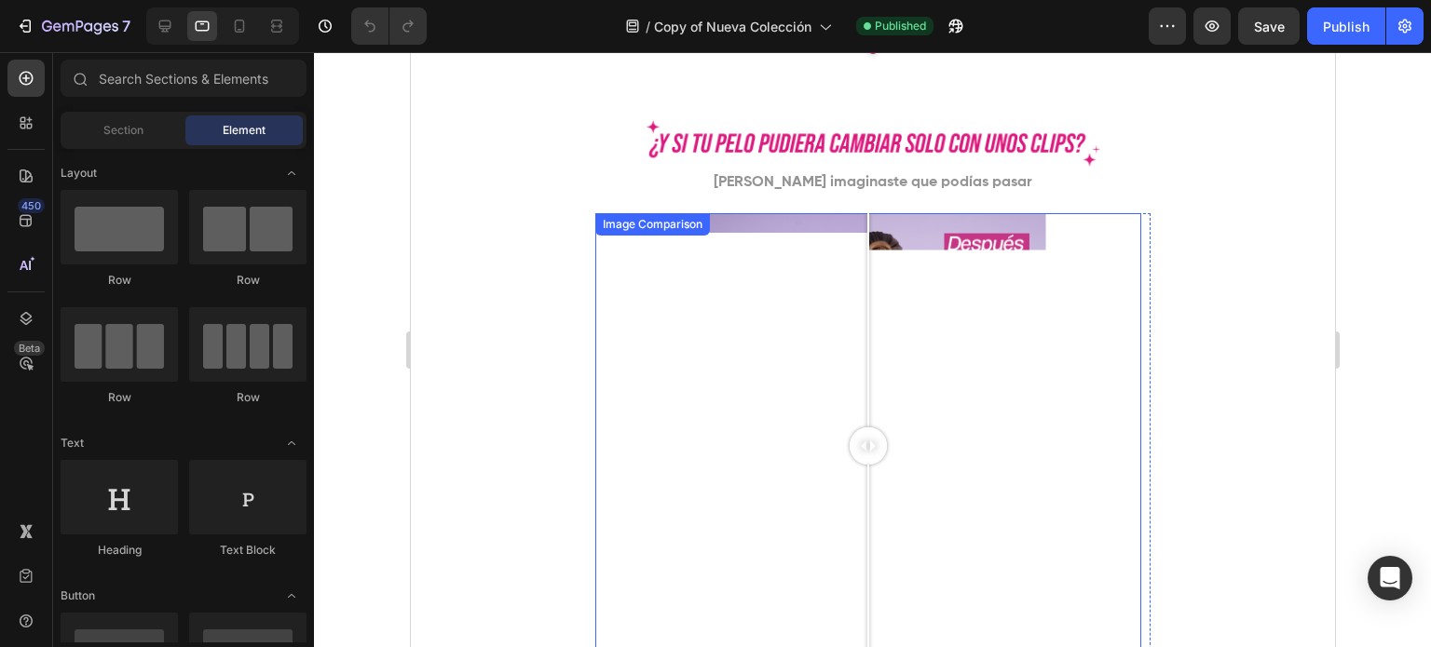
scroll to position [1584, 0]
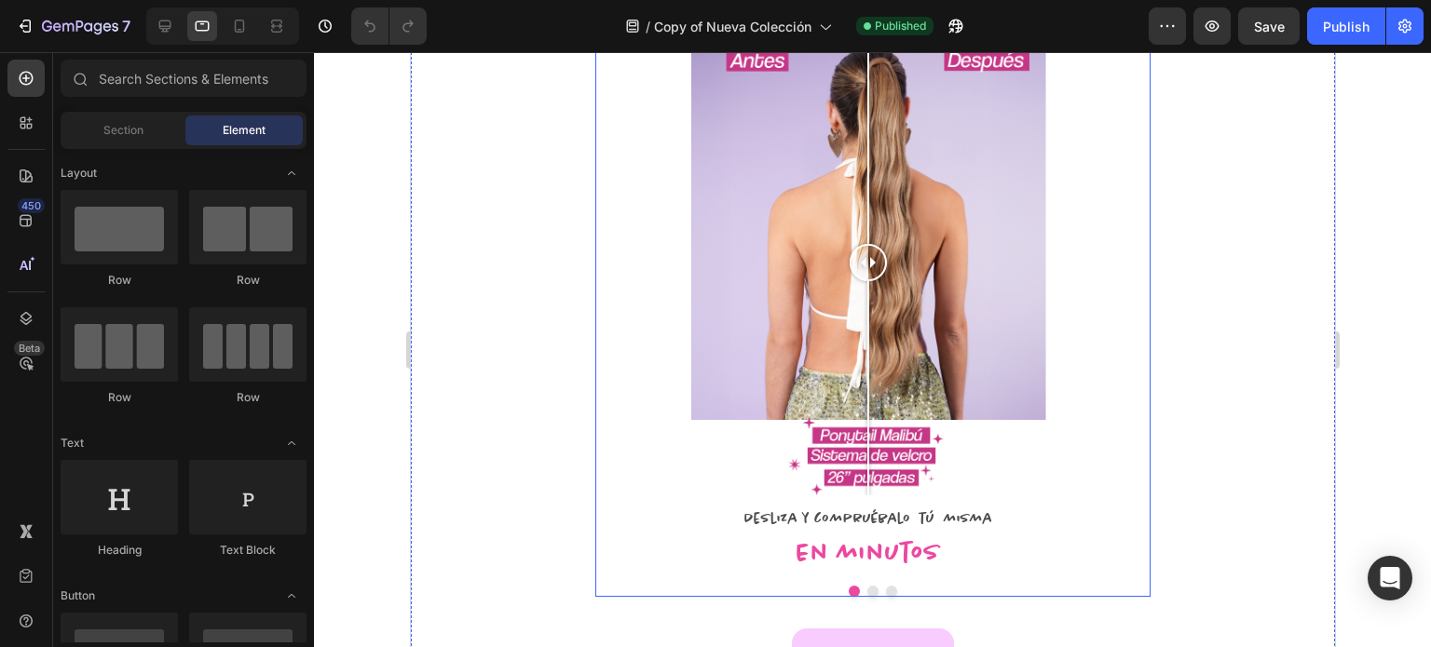
click at [866, 595] on button "Dot" at bounding box center [871, 591] width 11 height 11
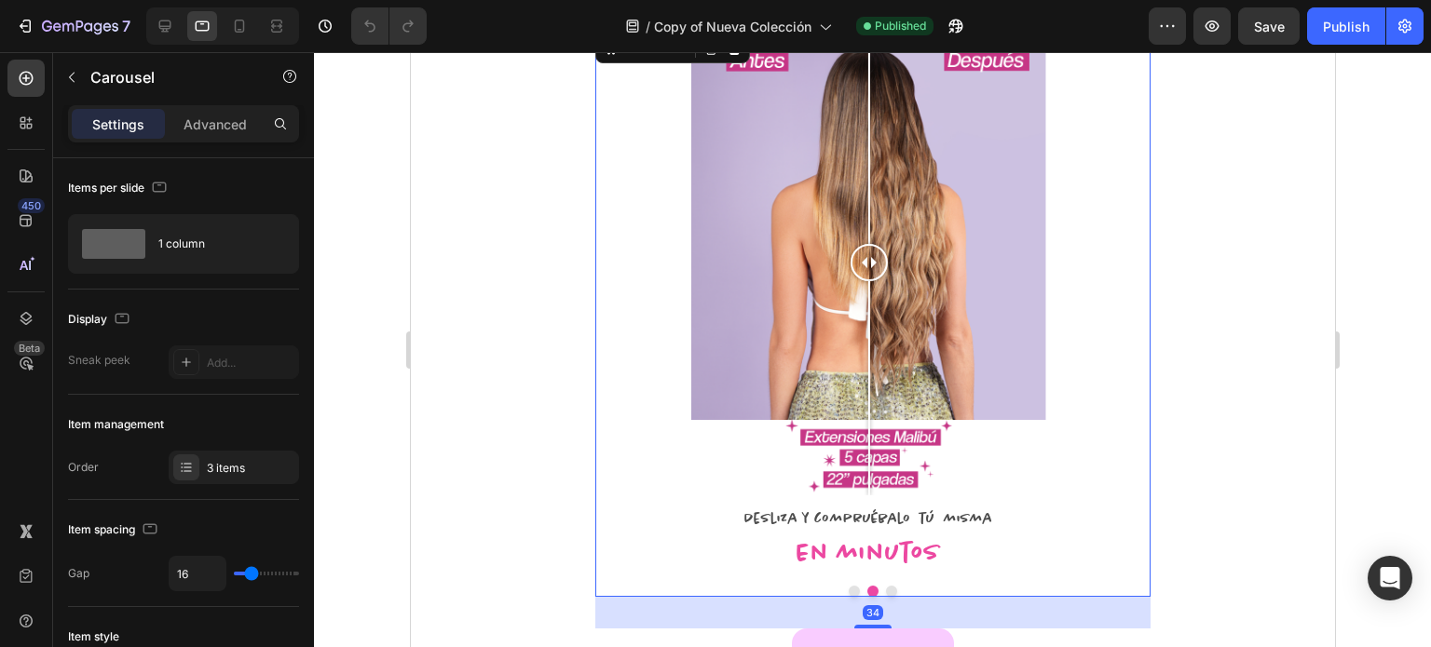
click at [885, 590] on button "Dot" at bounding box center [890, 591] width 11 height 11
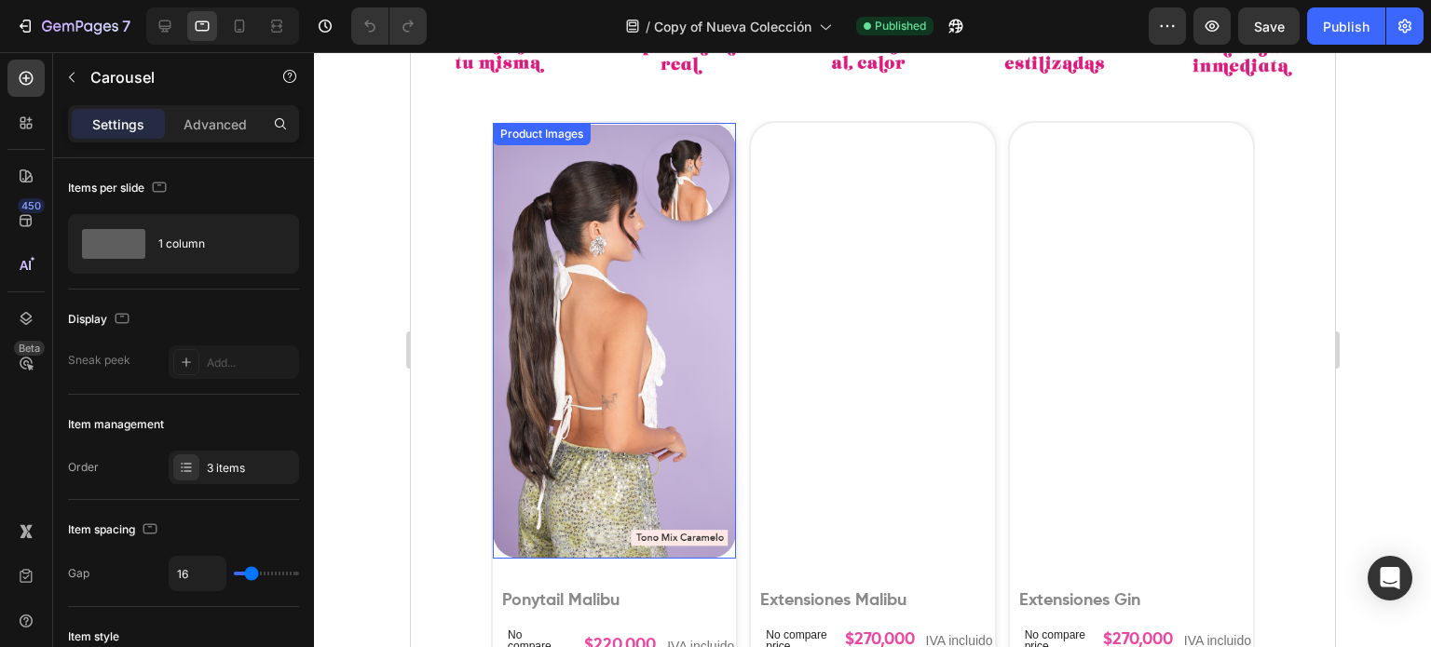
scroll to position [262, 0]
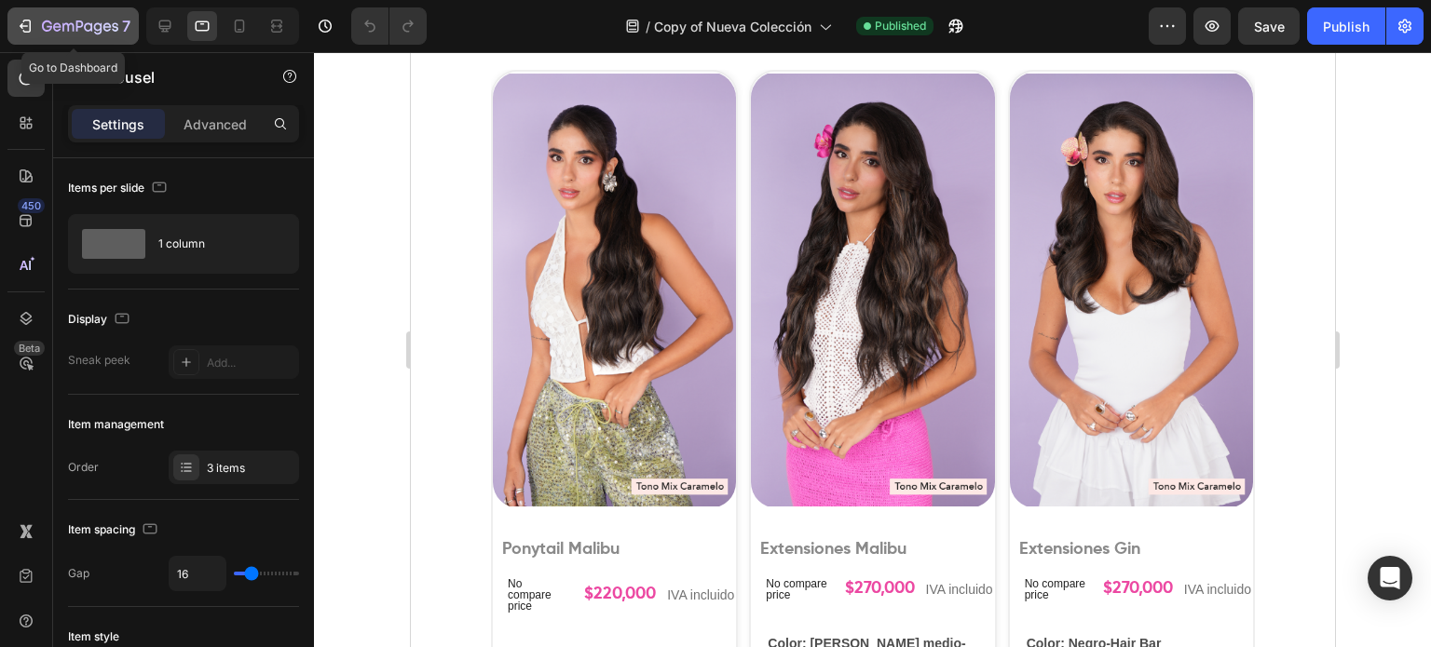
click at [33, 33] on icon "button" at bounding box center [25, 26] width 19 height 19
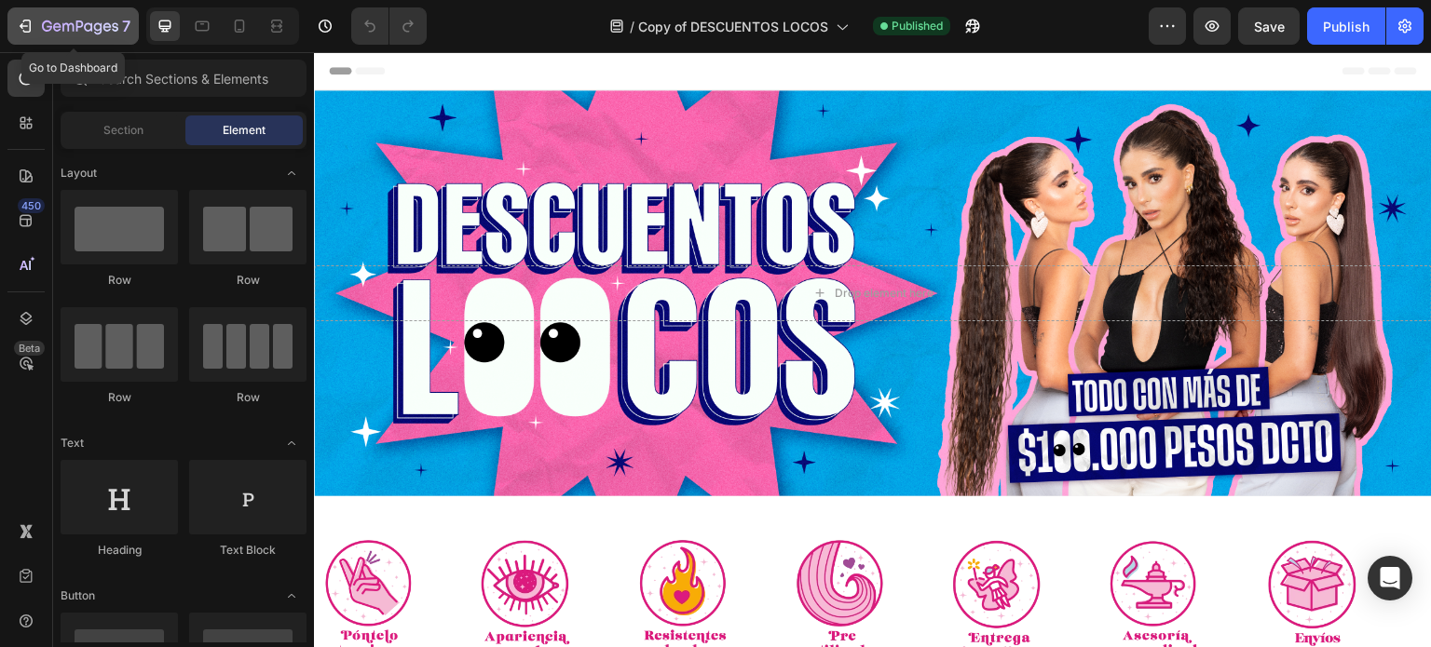
click at [35, 29] on div "7" at bounding box center [73, 26] width 115 height 22
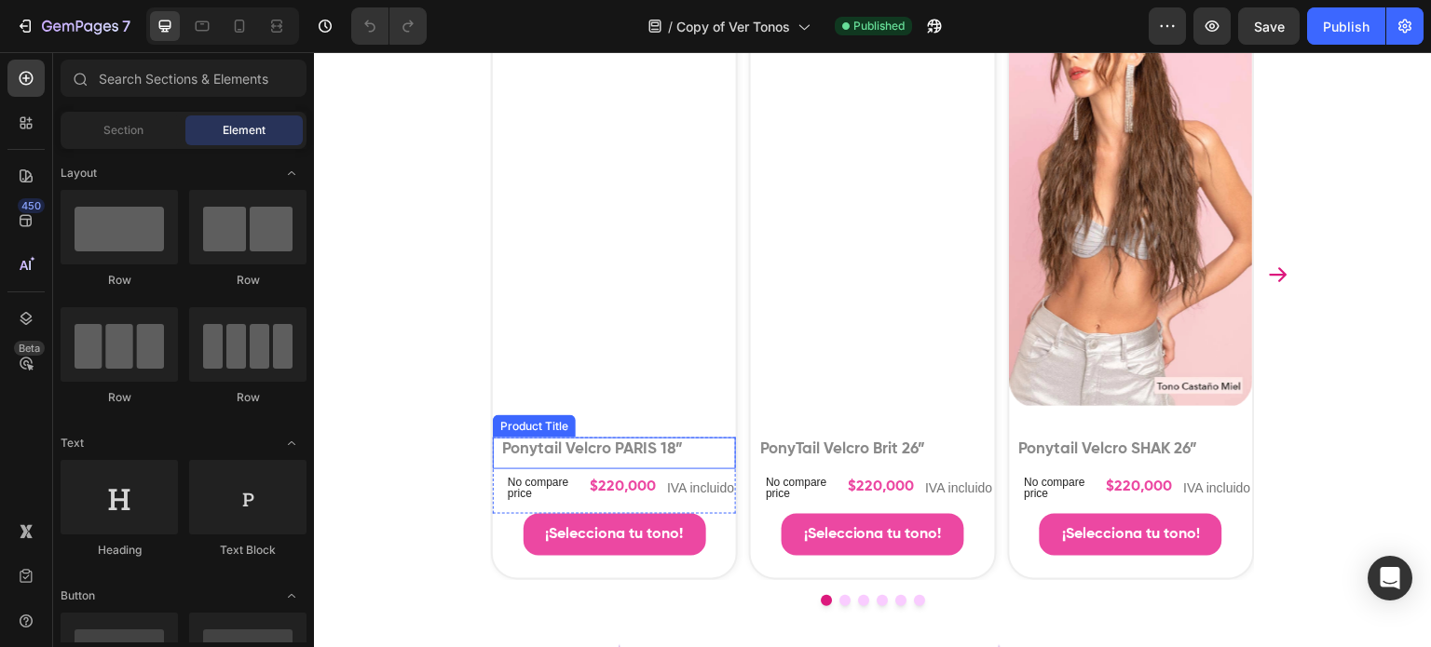
scroll to position [4658, 0]
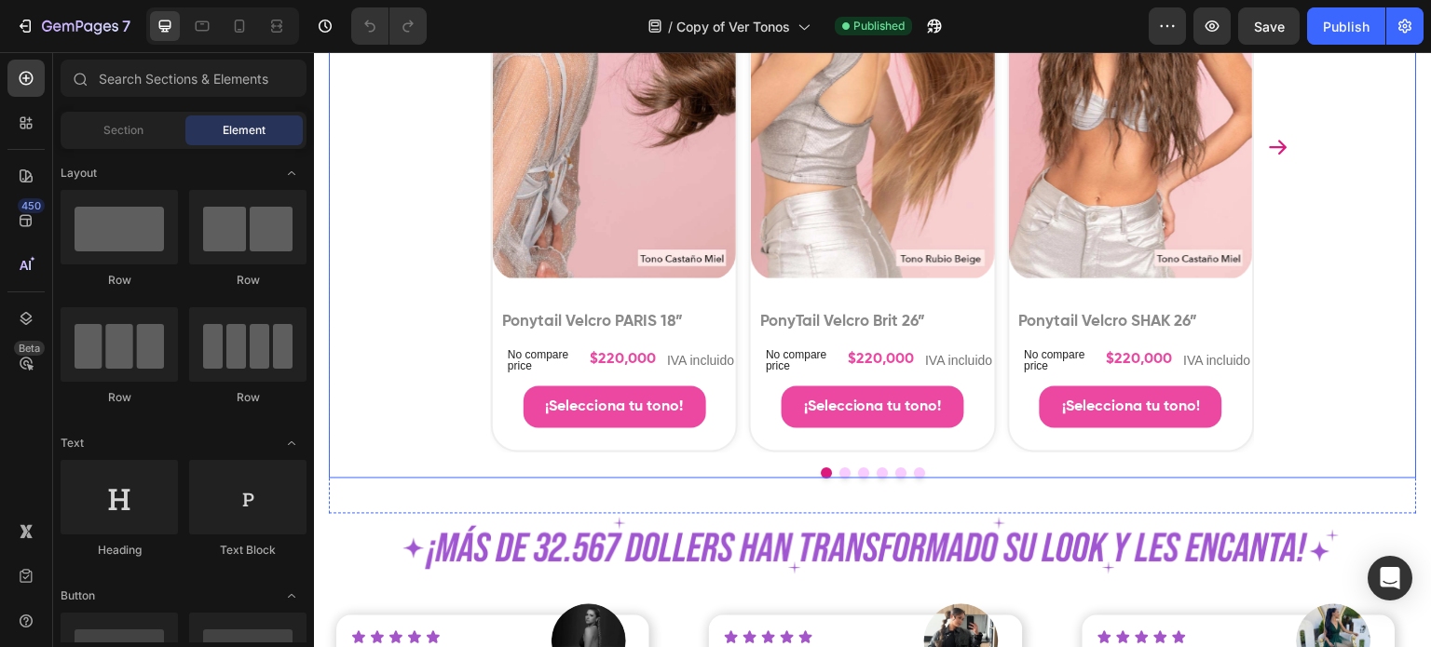
click at [836, 477] on div at bounding box center [873, 473] width 838 height 11
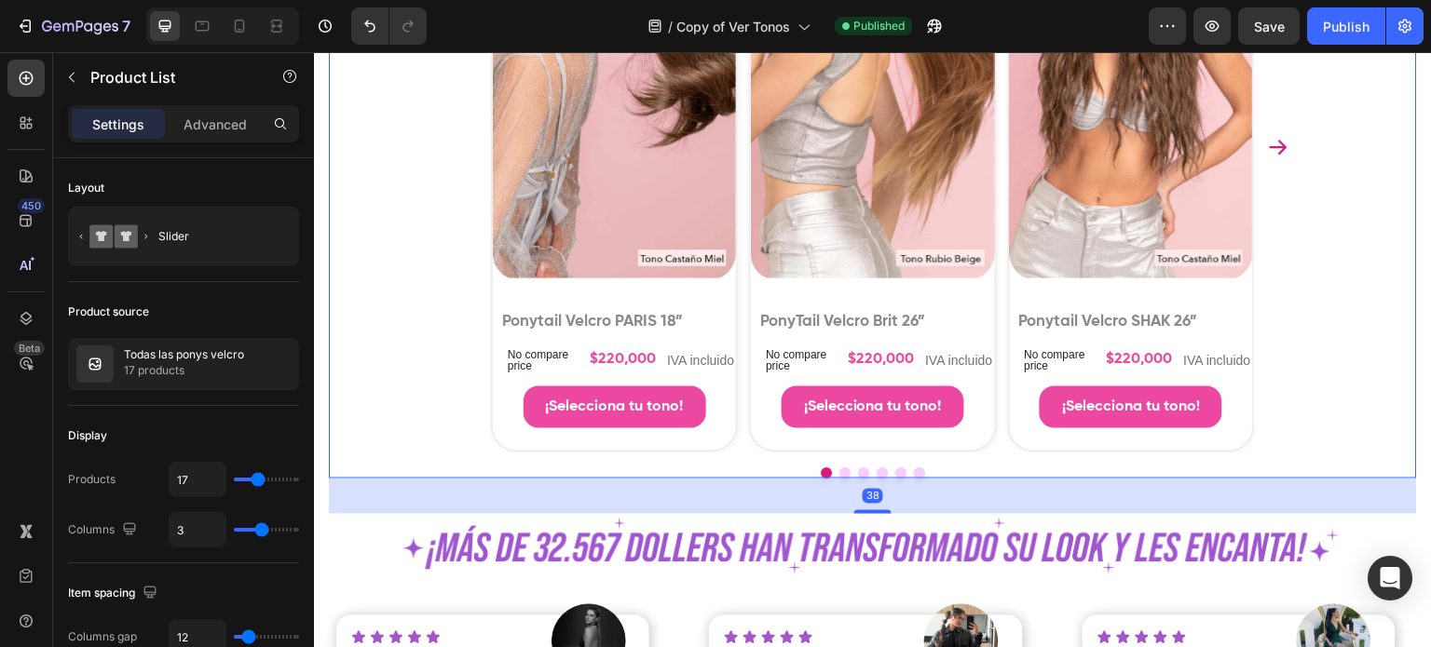
click at [839, 473] on button "Dot" at bounding box center [844, 473] width 11 height 11
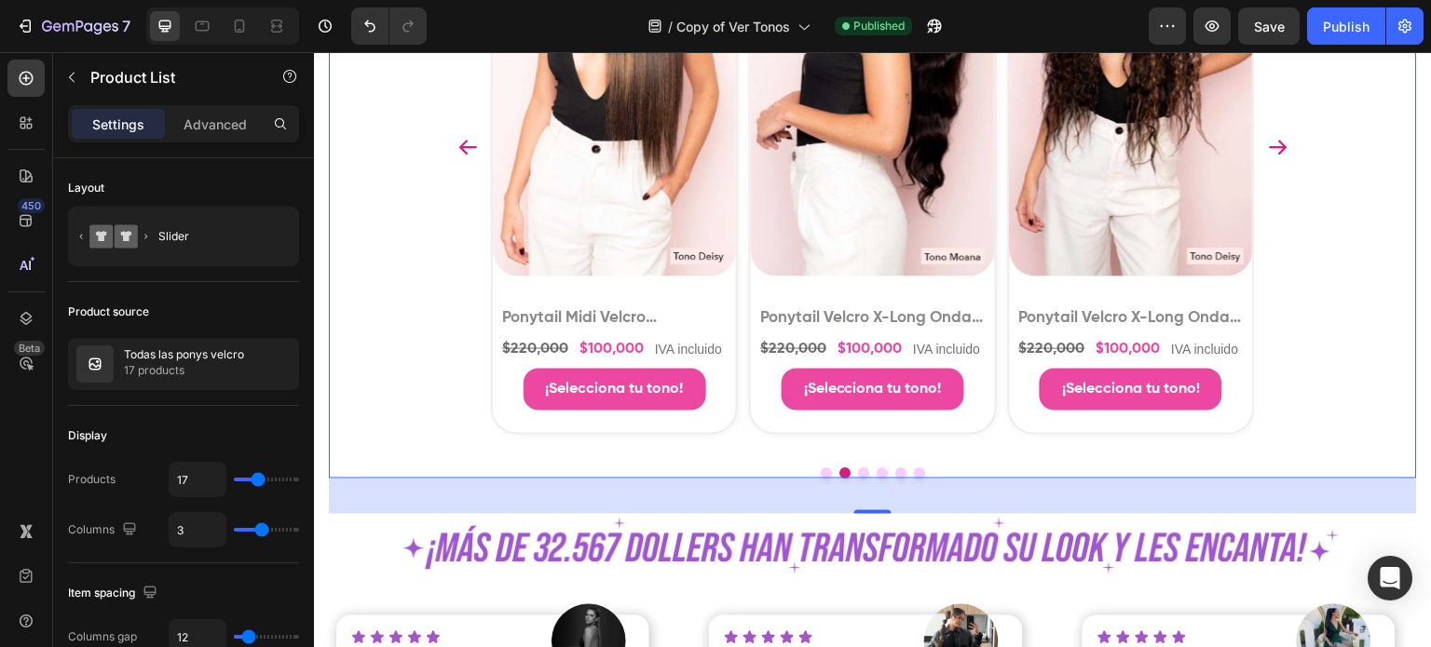
click at [839, 473] on button "Dot" at bounding box center [844, 473] width 11 height 11
click at [859, 471] on button "Dot" at bounding box center [863, 473] width 11 height 11
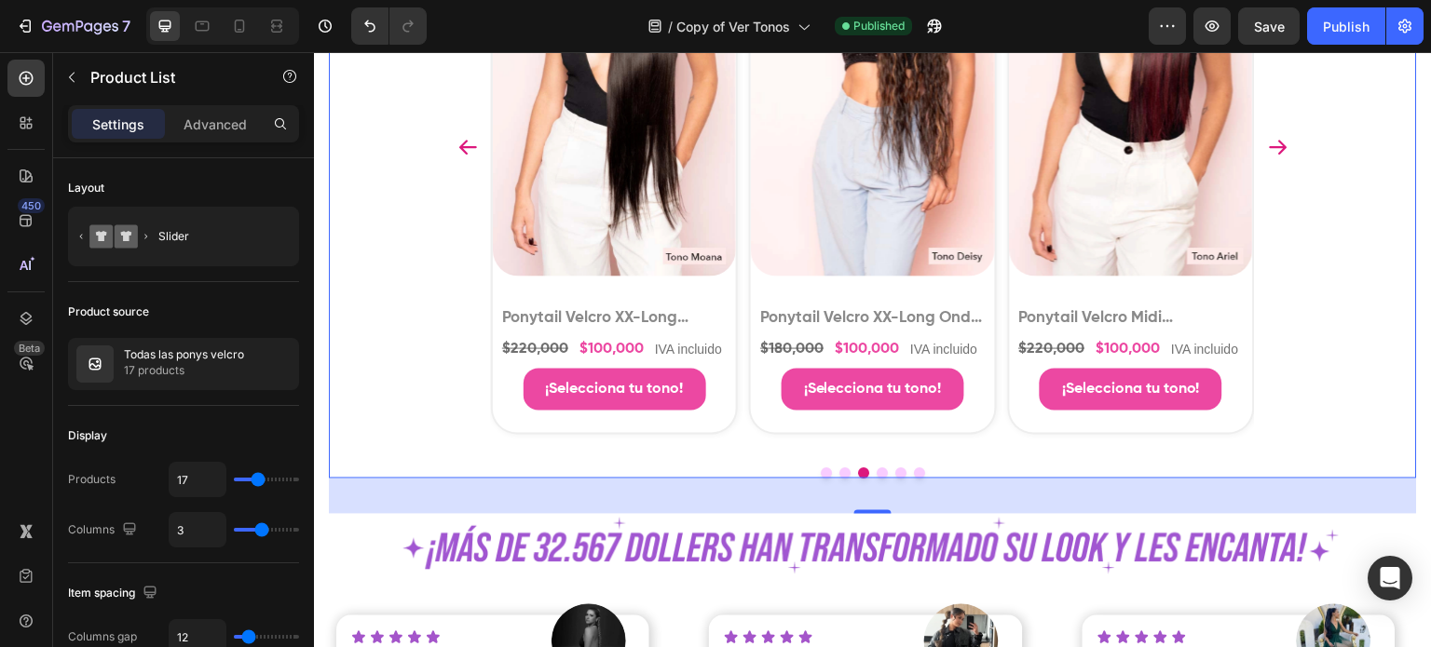
click at [877, 469] on button "Dot" at bounding box center [882, 473] width 11 height 11
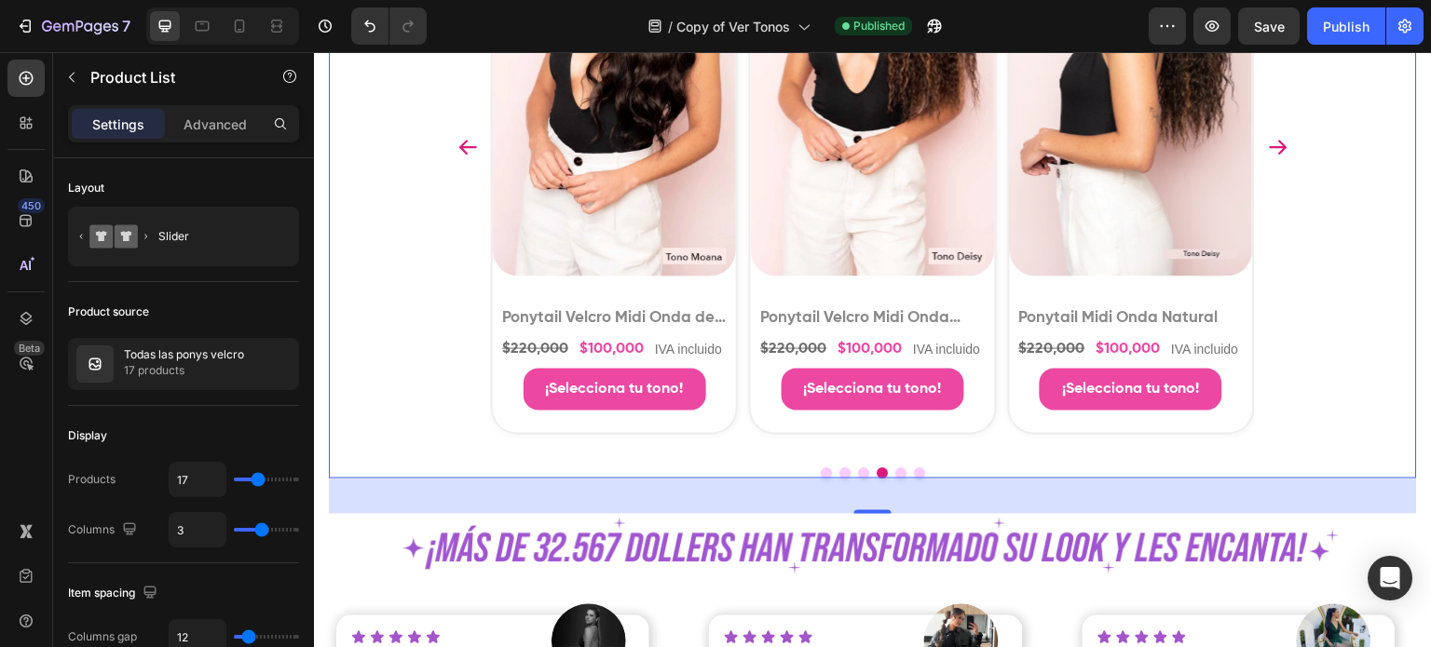
click at [898, 473] on button "Dot" at bounding box center [900, 473] width 11 height 11
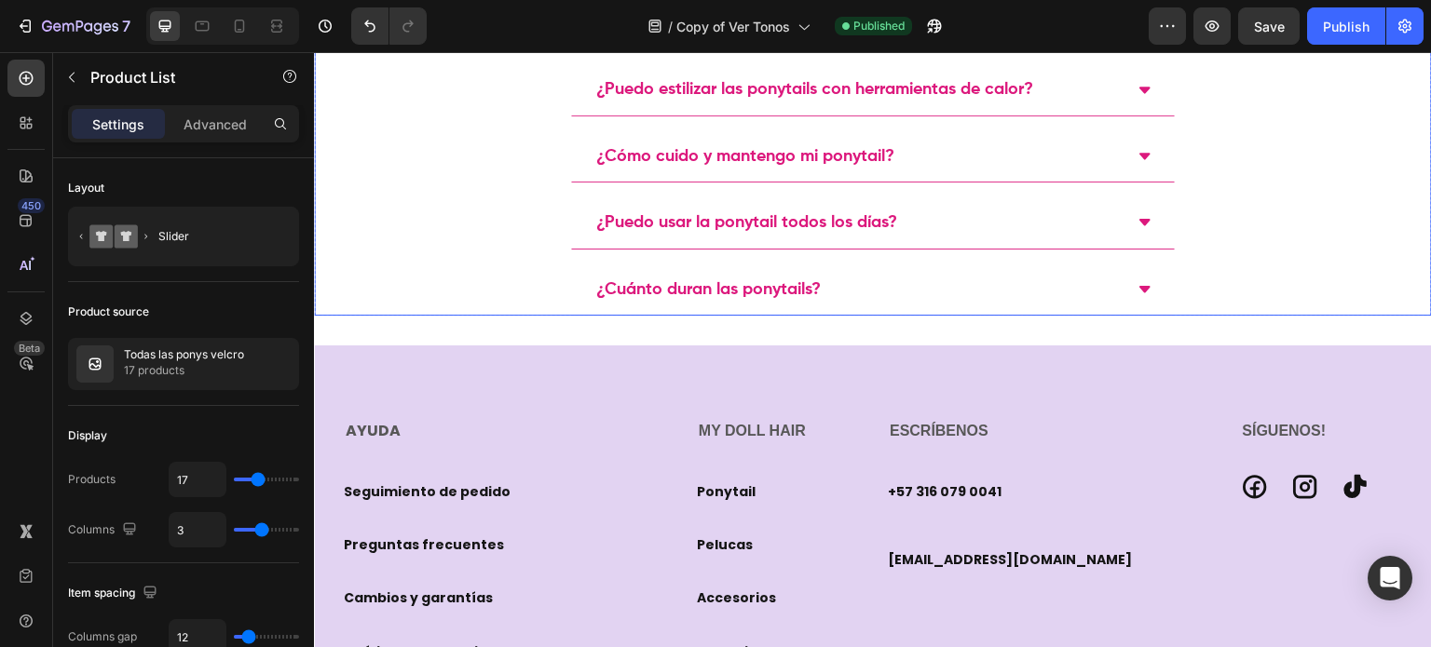
scroll to position [6427, 0]
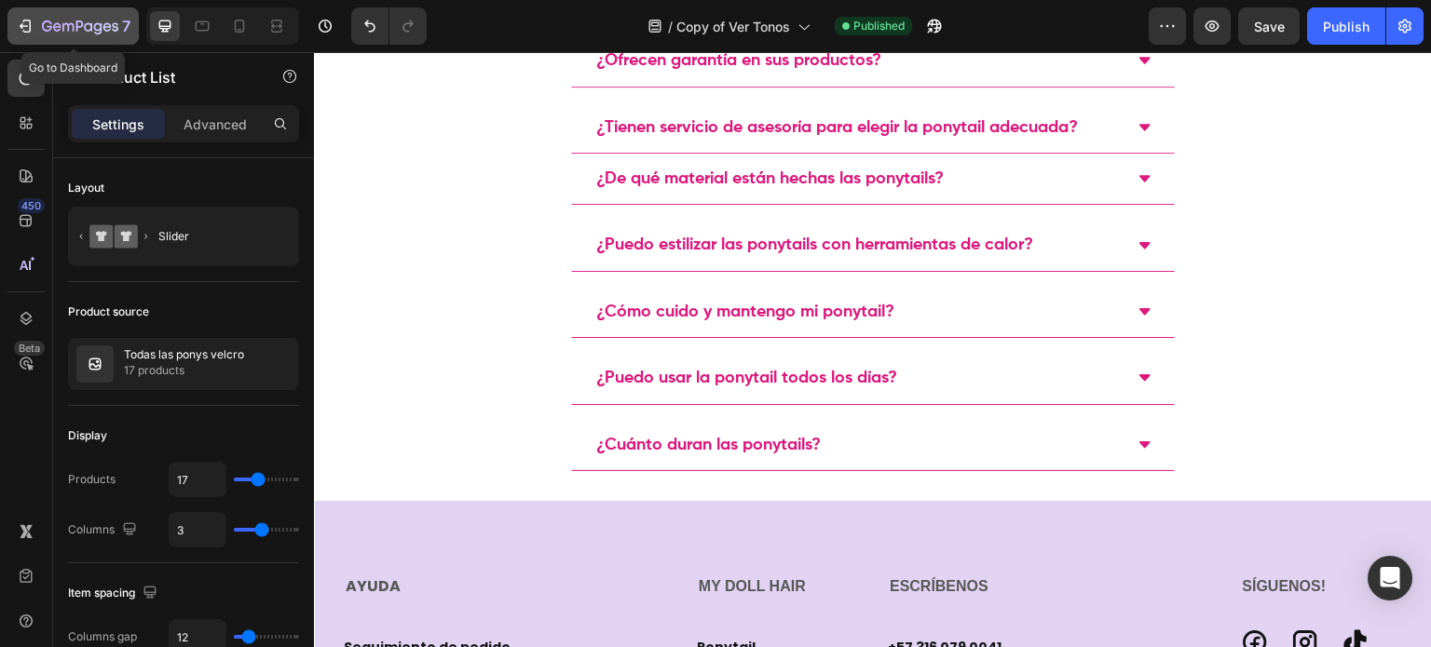
click at [61, 30] on icon "button" at bounding box center [80, 28] width 76 height 16
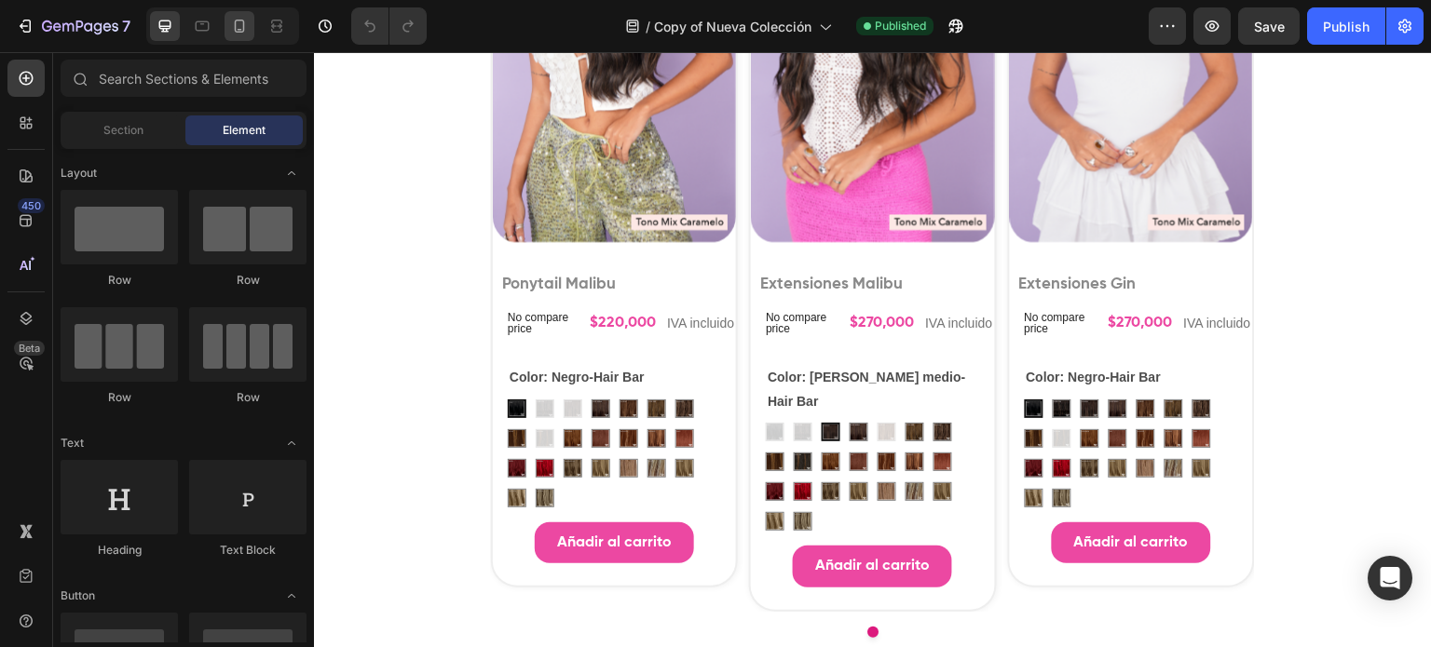
scroll to position [435, 0]
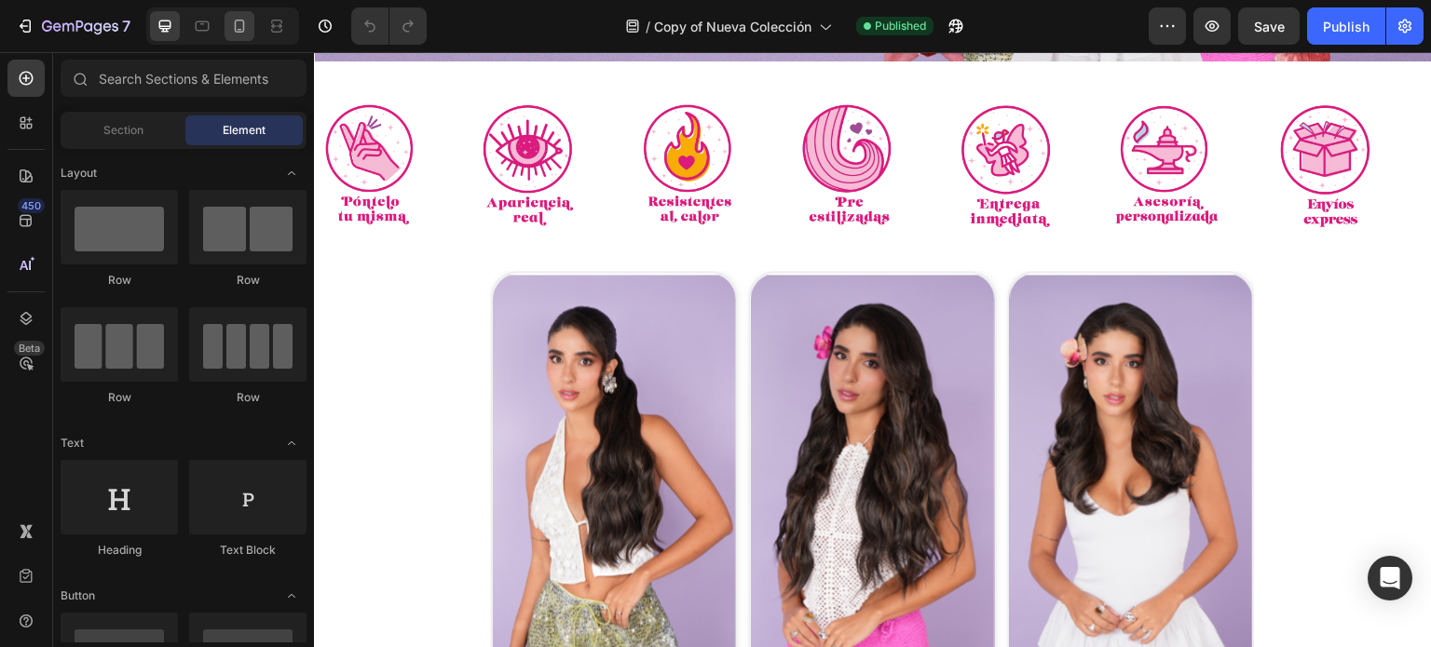
click at [240, 33] on icon at bounding box center [239, 26] width 19 height 19
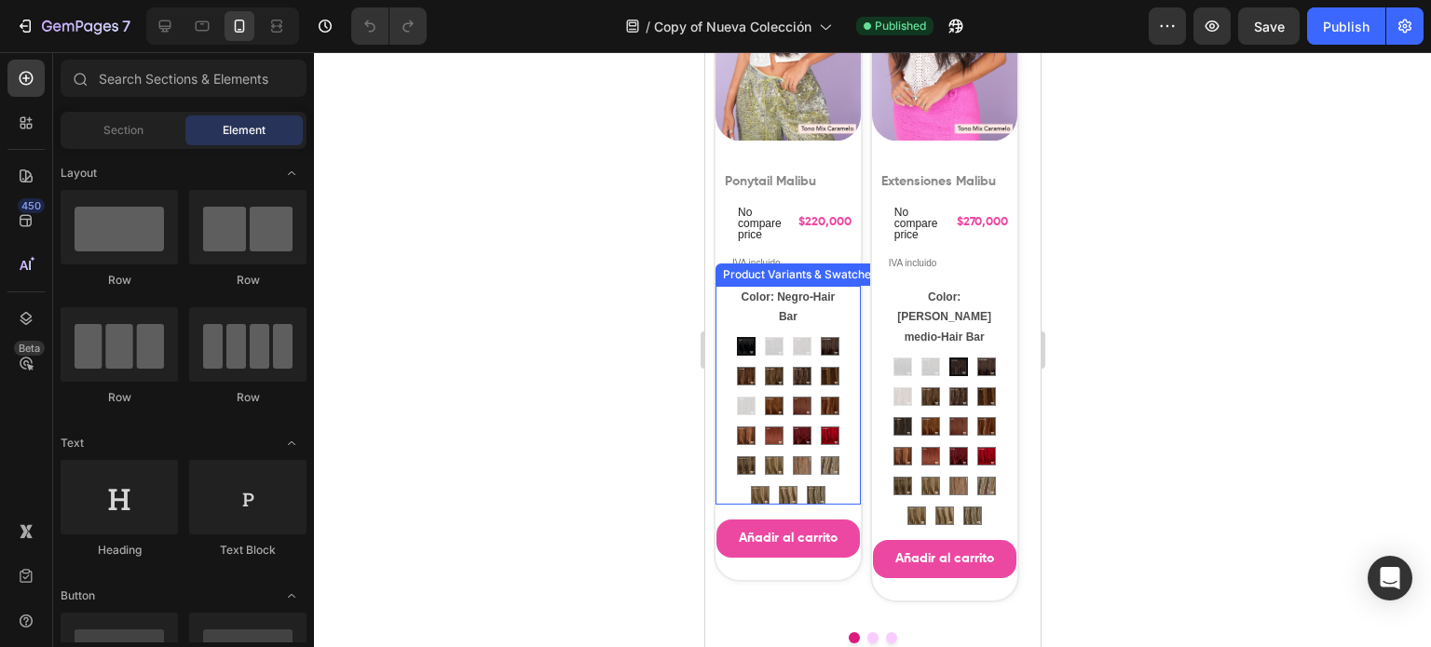
scroll to position [901, 0]
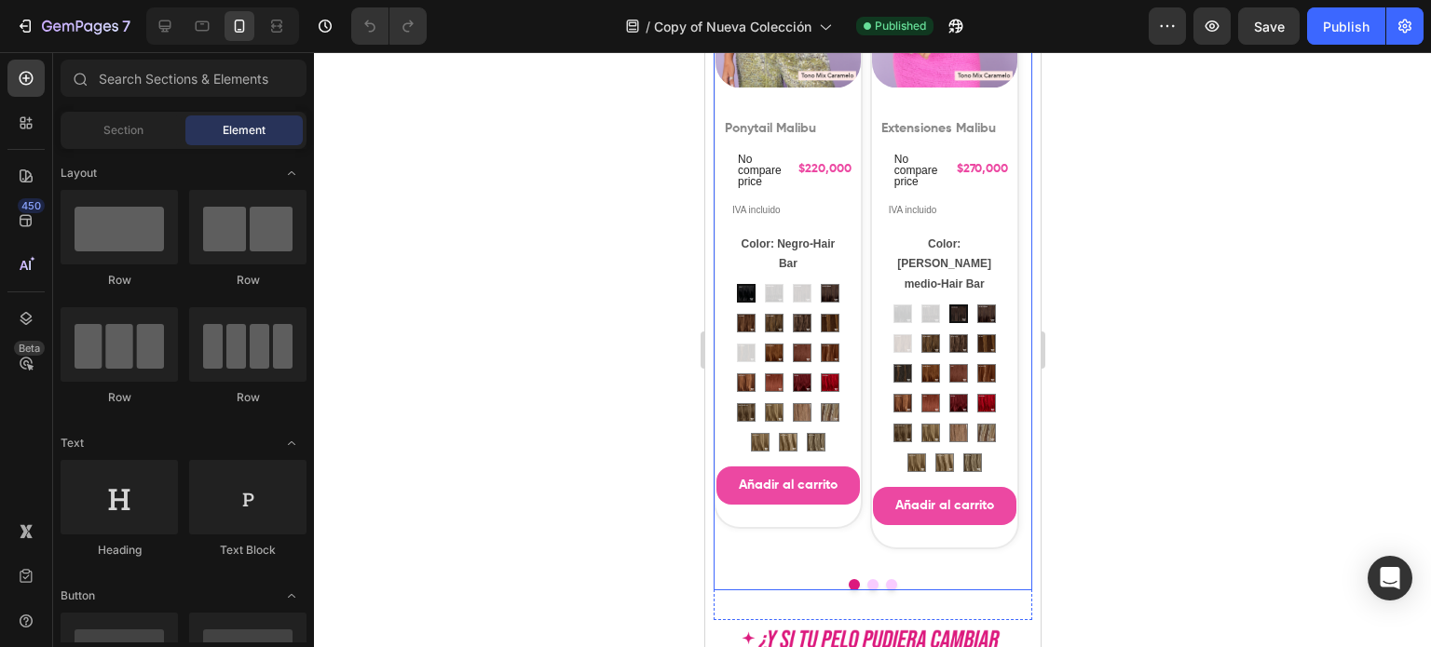
click at [866, 579] on button "Dot" at bounding box center [871, 584] width 11 height 11
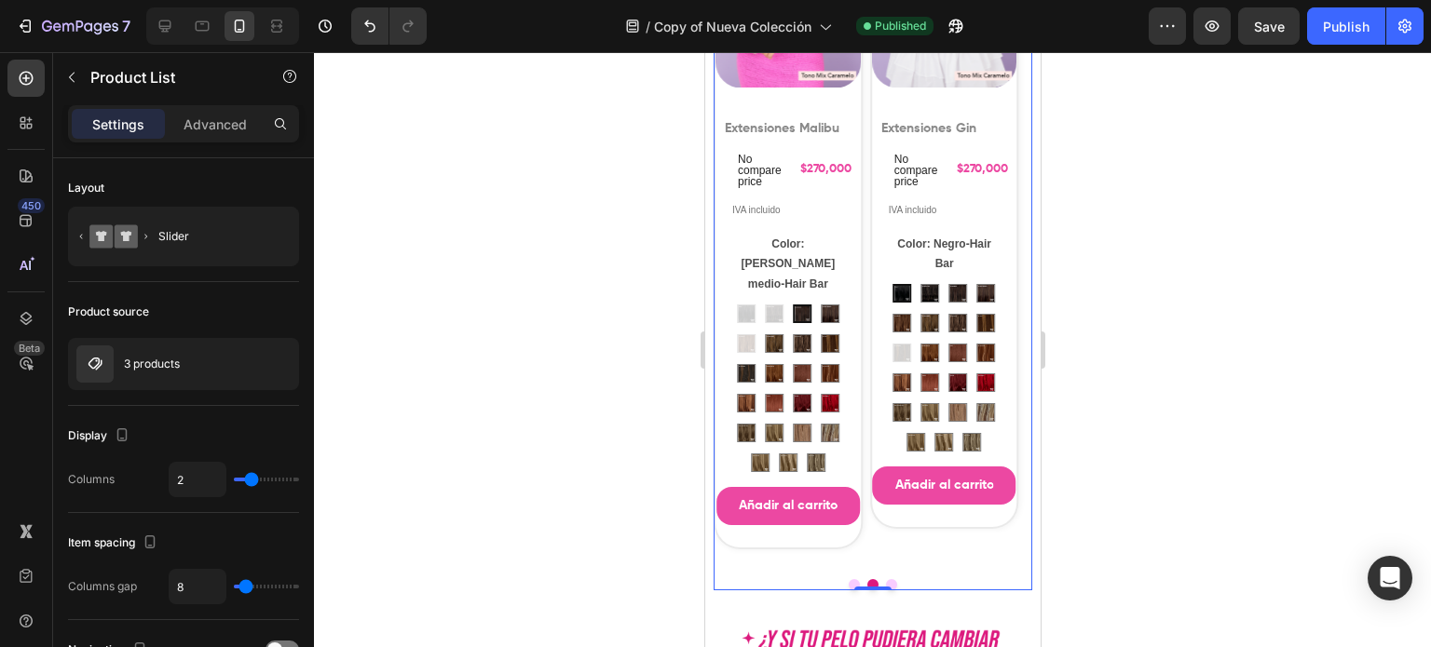
click at [885, 579] on button "Dot" at bounding box center [890, 584] width 11 height 11
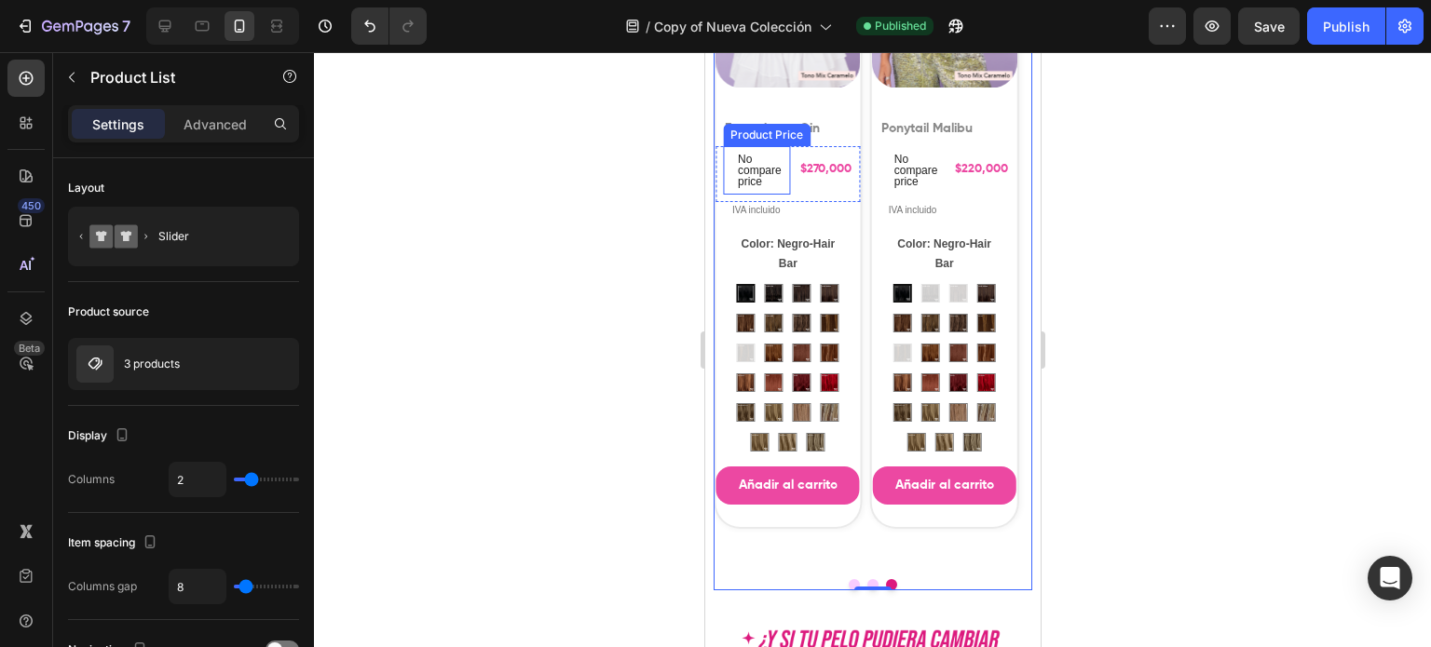
click at [893, 171] on p "No compare price" at bounding box center [915, 171] width 44 height 34
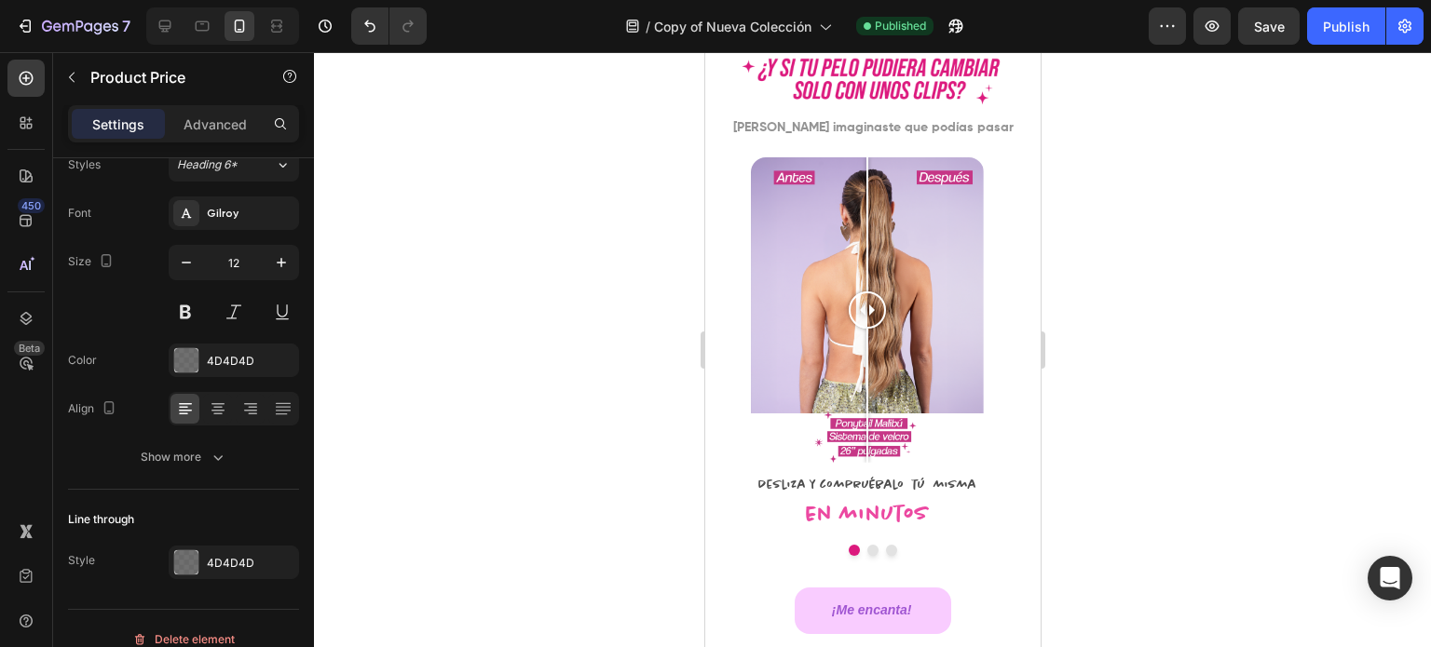
scroll to position [1460, 0]
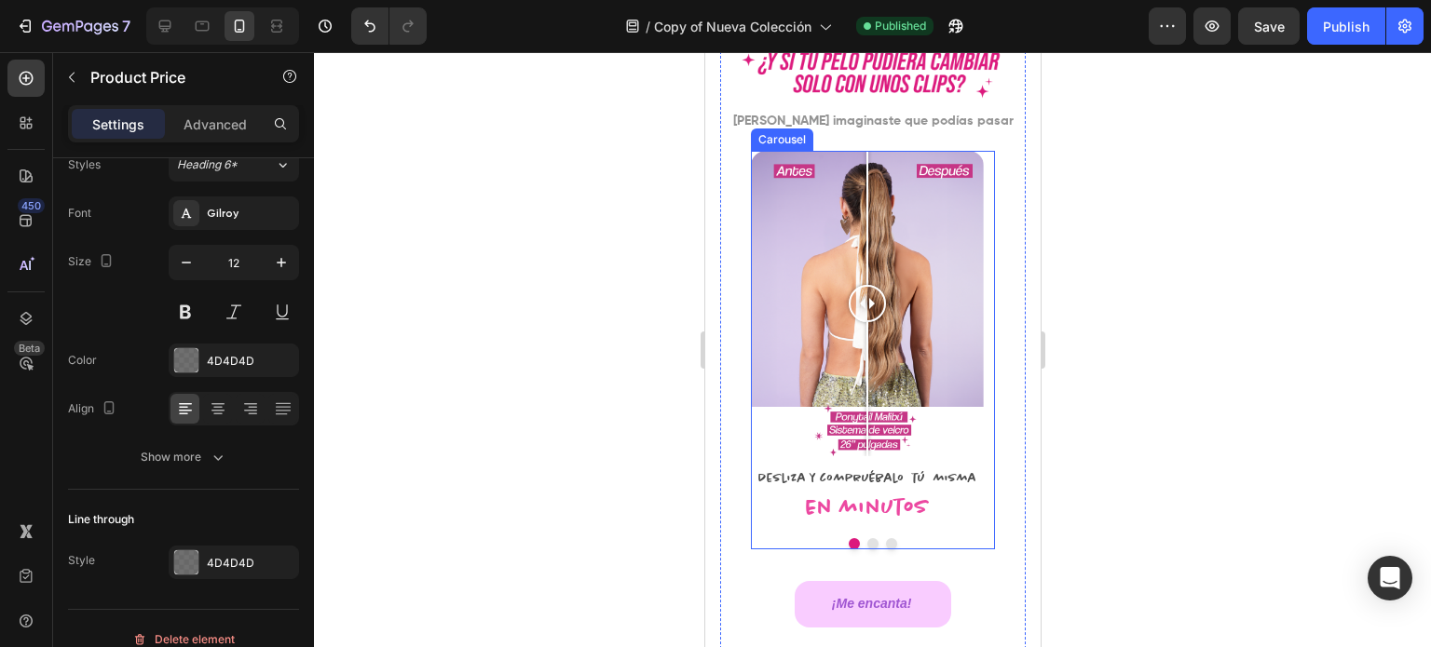
click at [866, 538] on button "Dot" at bounding box center [871, 543] width 11 height 11
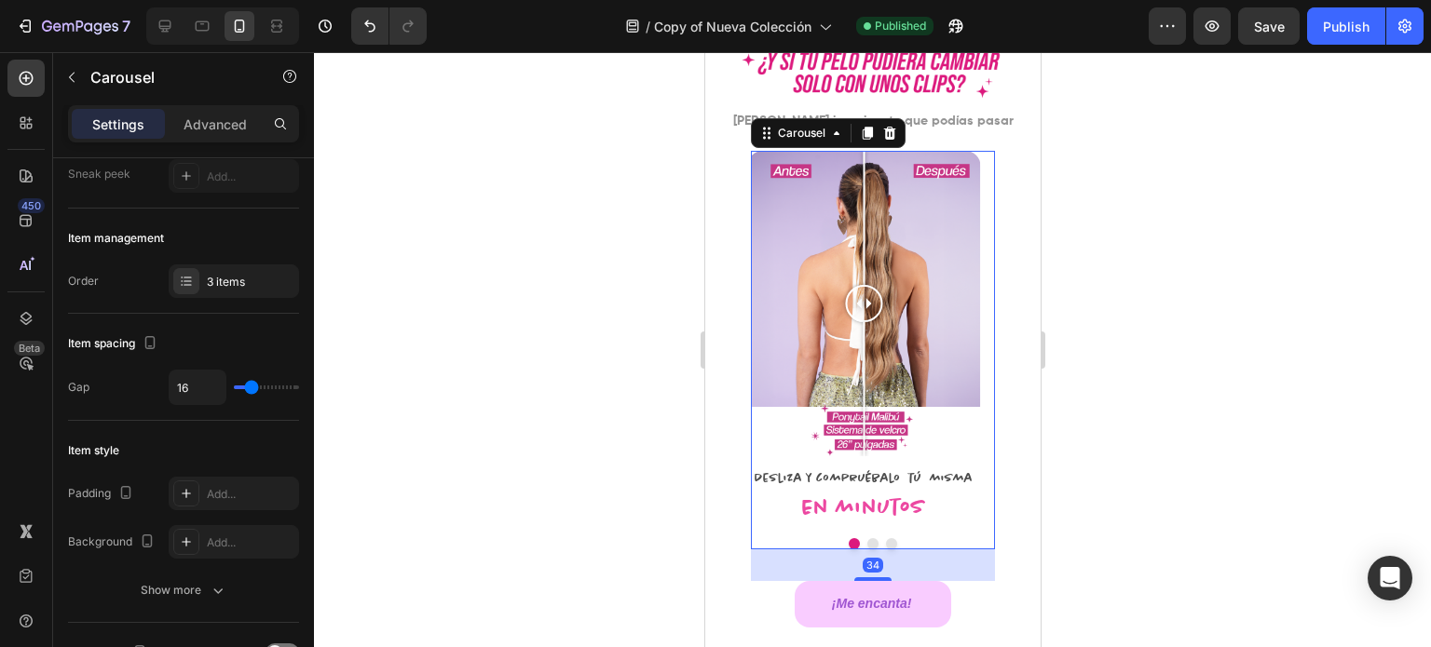
scroll to position [0, 0]
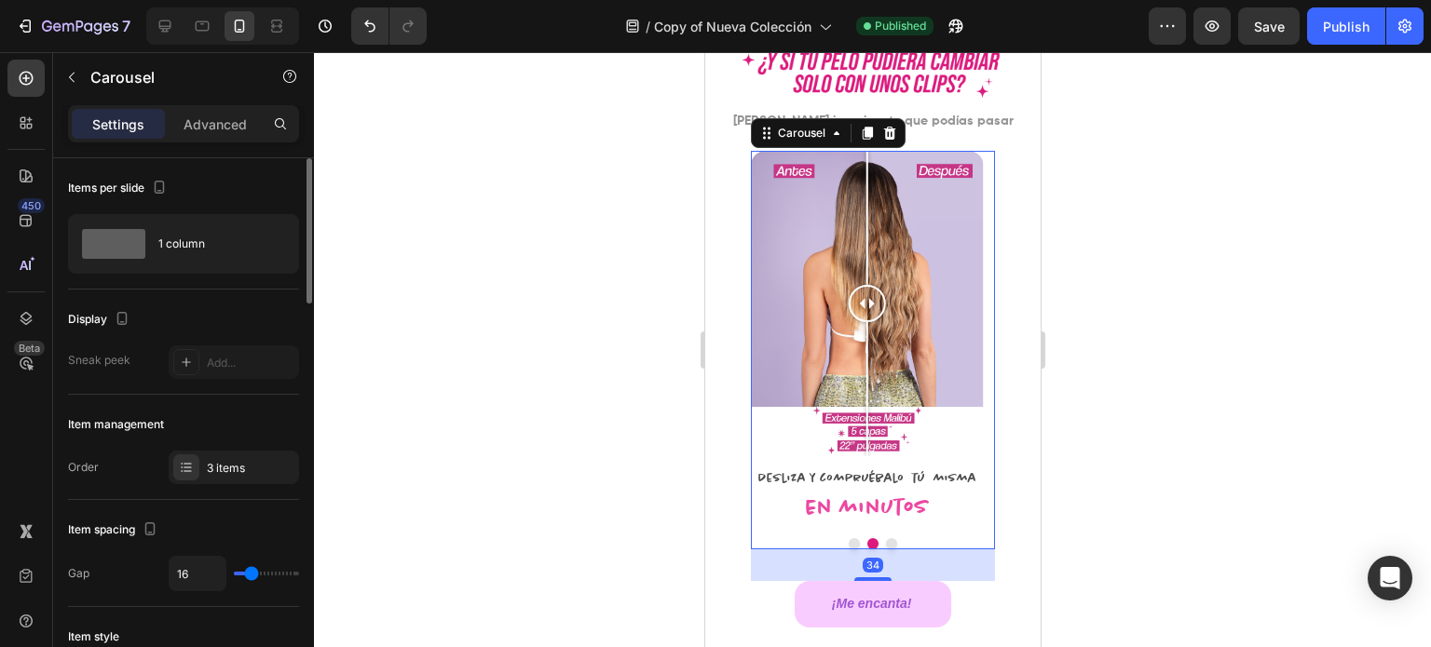
click at [885, 541] on button "Dot" at bounding box center [890, 543] width 11 height 11
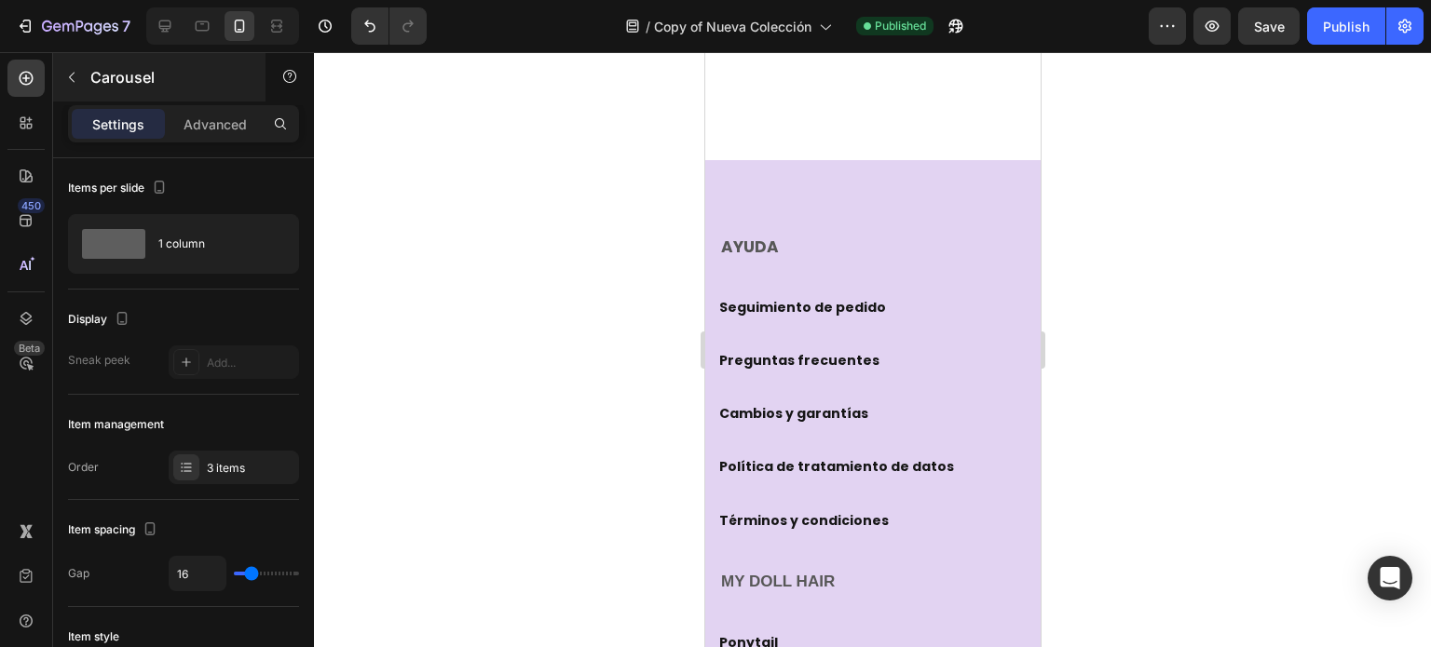
scroll to position [1699, 0]
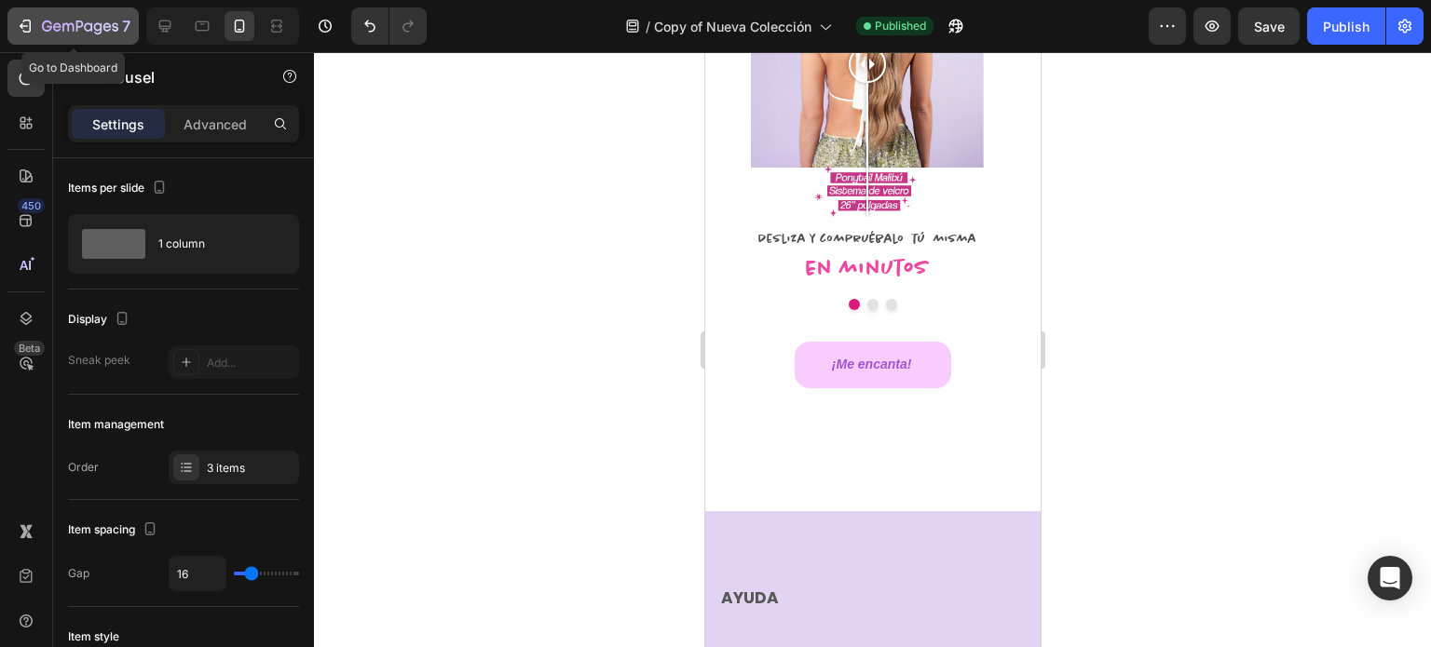
click at [59, 15] on div "7" at bounding box center [86, 26] width 88 height 22
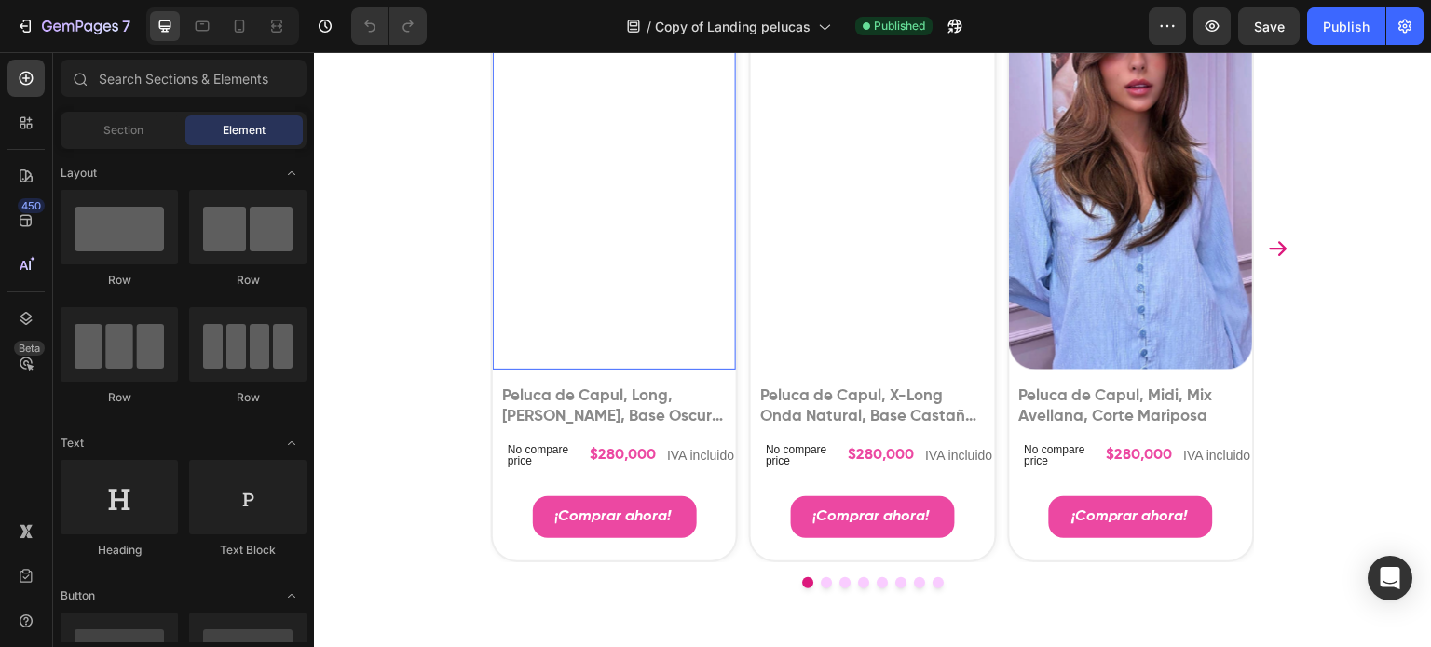
scroll to position [1025, 0]
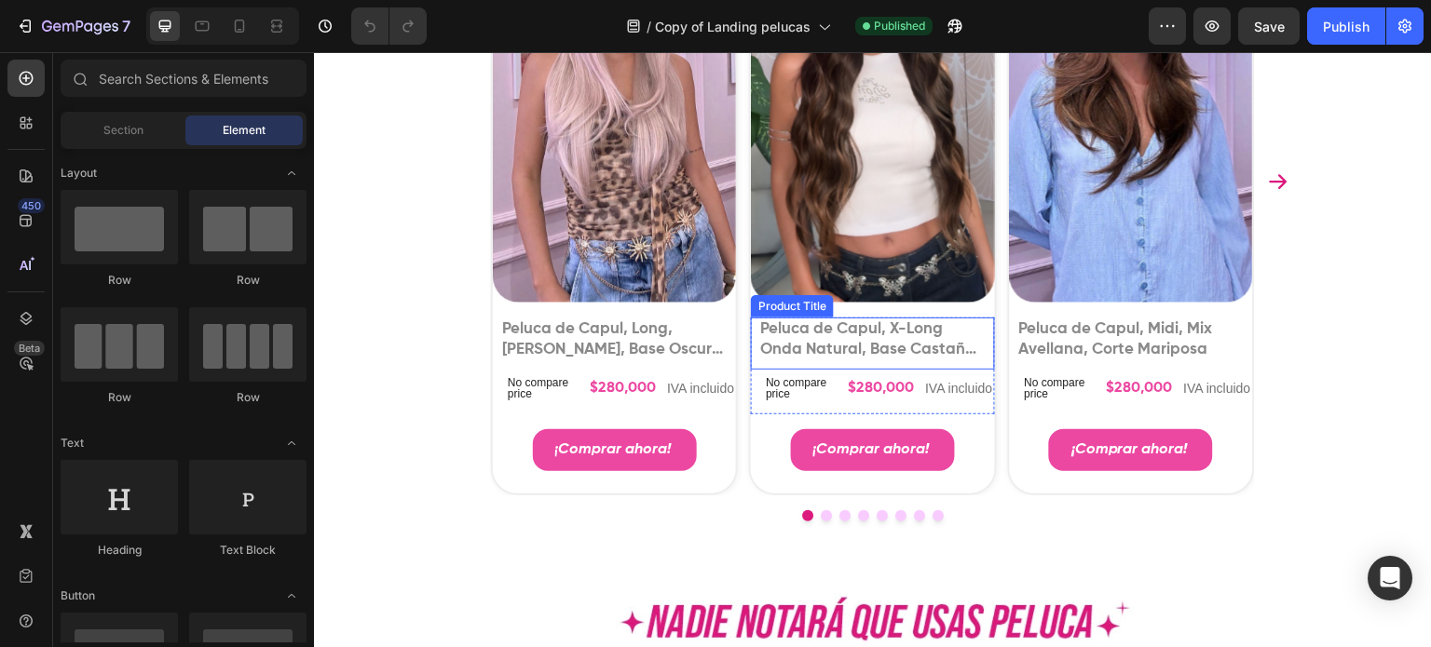
click at [728, 362] on h1 "Peluca de Capul, X-Long Onda Natural, Base Castaño Oscuro Balayage Castaño Claro" at bounding box center [614, 340] width 228 height 45
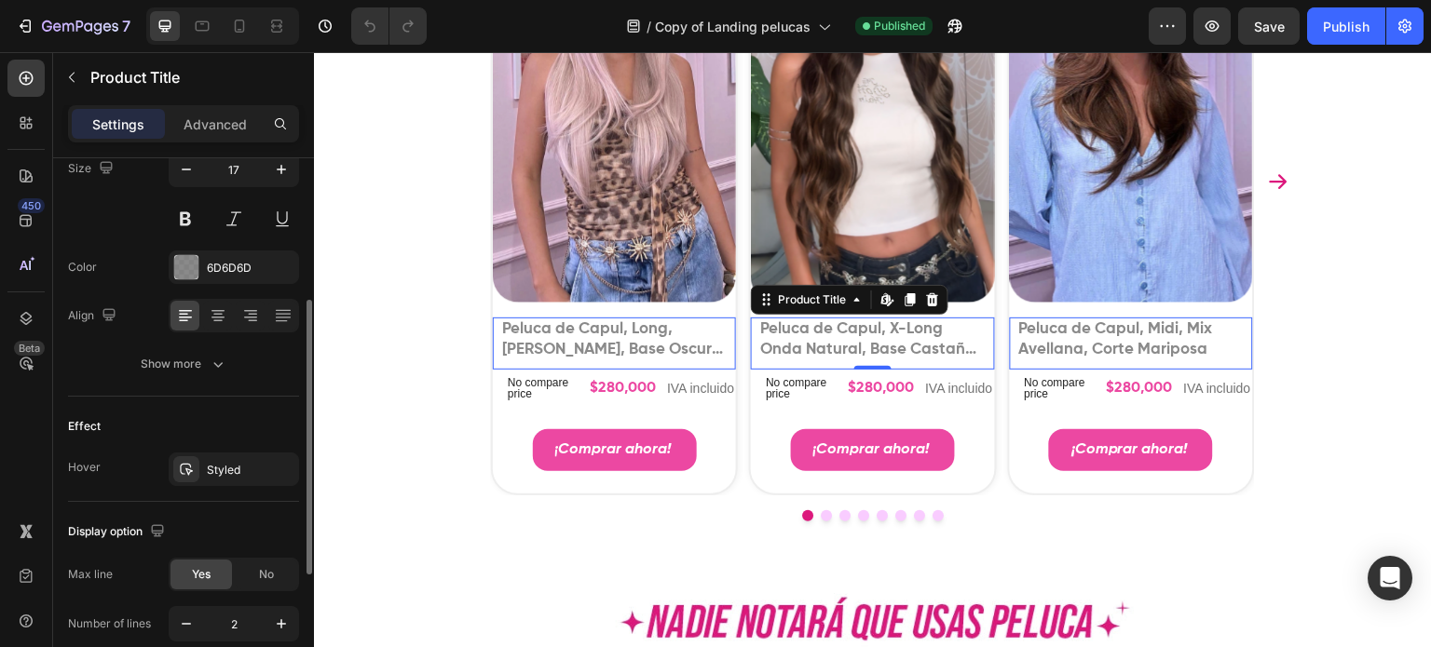
scroll to position [466, 0]
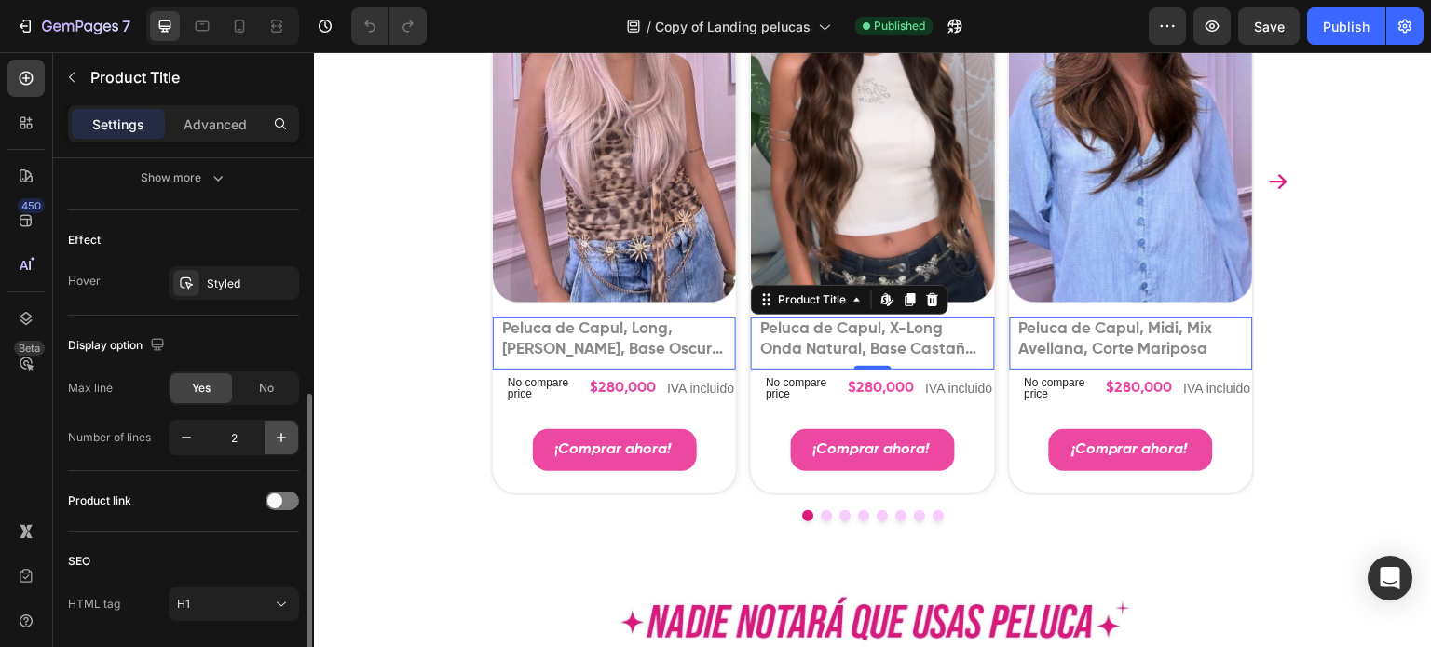
click at [265, 450] on button "button" at bounding box center [282, 438] width 34 height 34
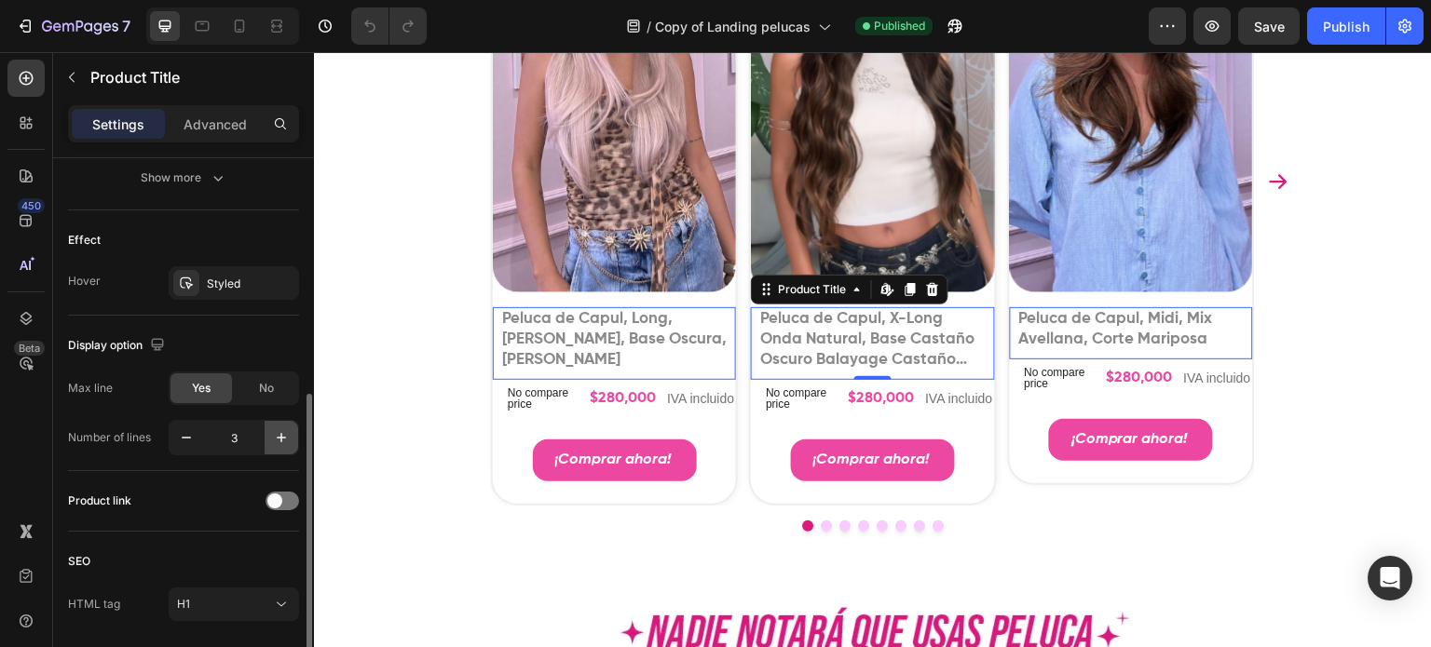
click at [265, 450] on button "button" at bounding box center [282, 438] width 34 height 34
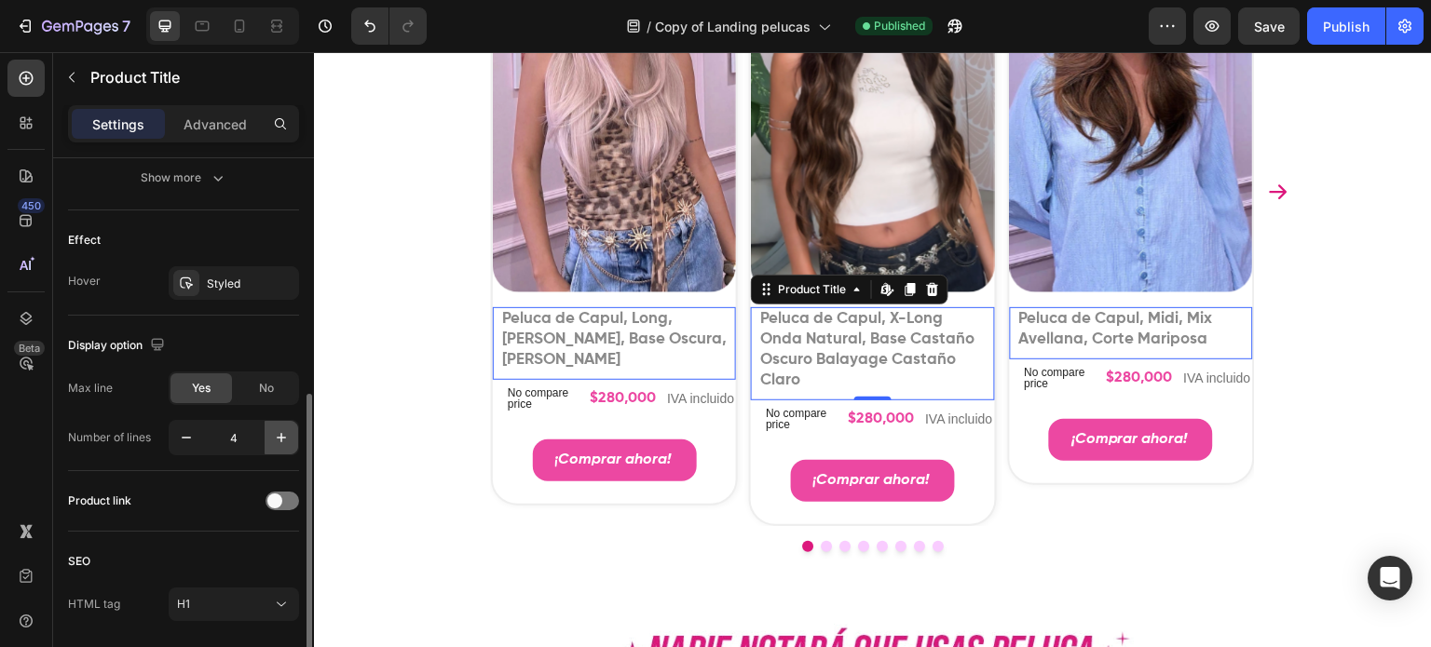
scroll to position [1045, 0]
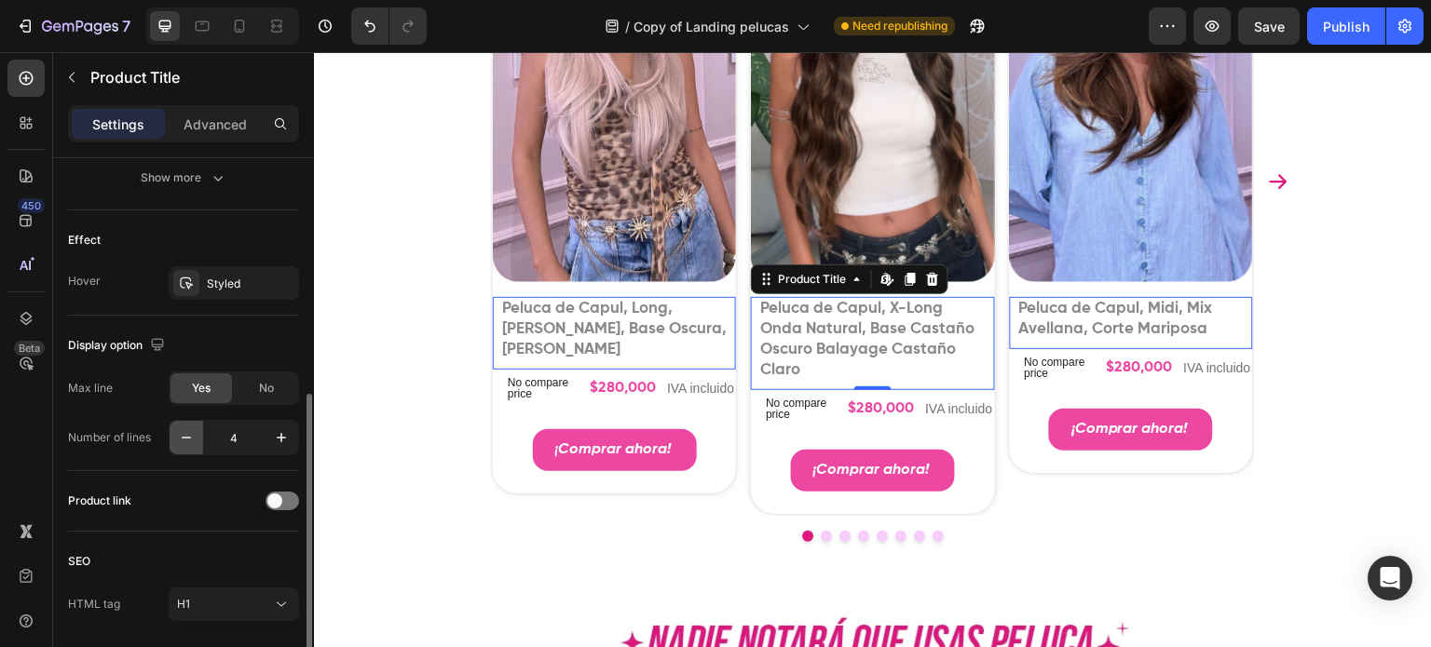
click at [185, 446] on button "button" at bounding box center [187, 438] width 34 height 34
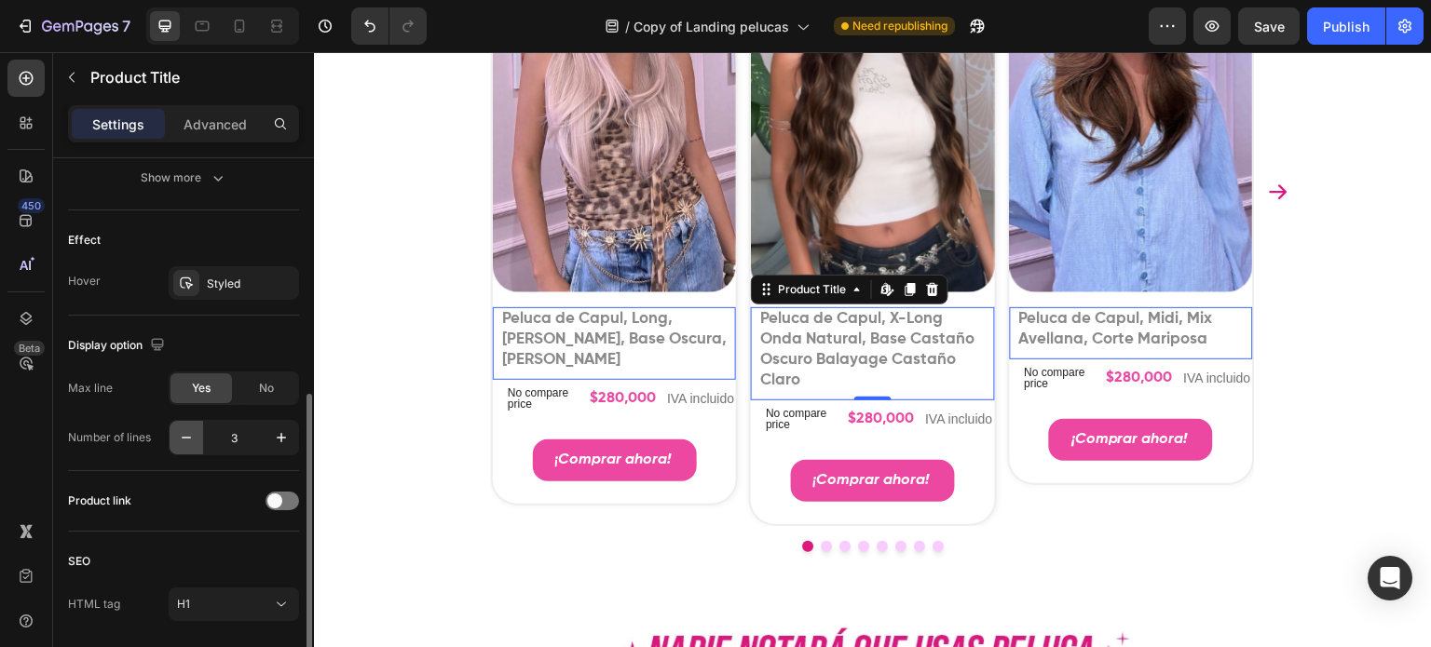
click at [185, 446] on button "button" at bounding box center [187, 438] width 34 height 34
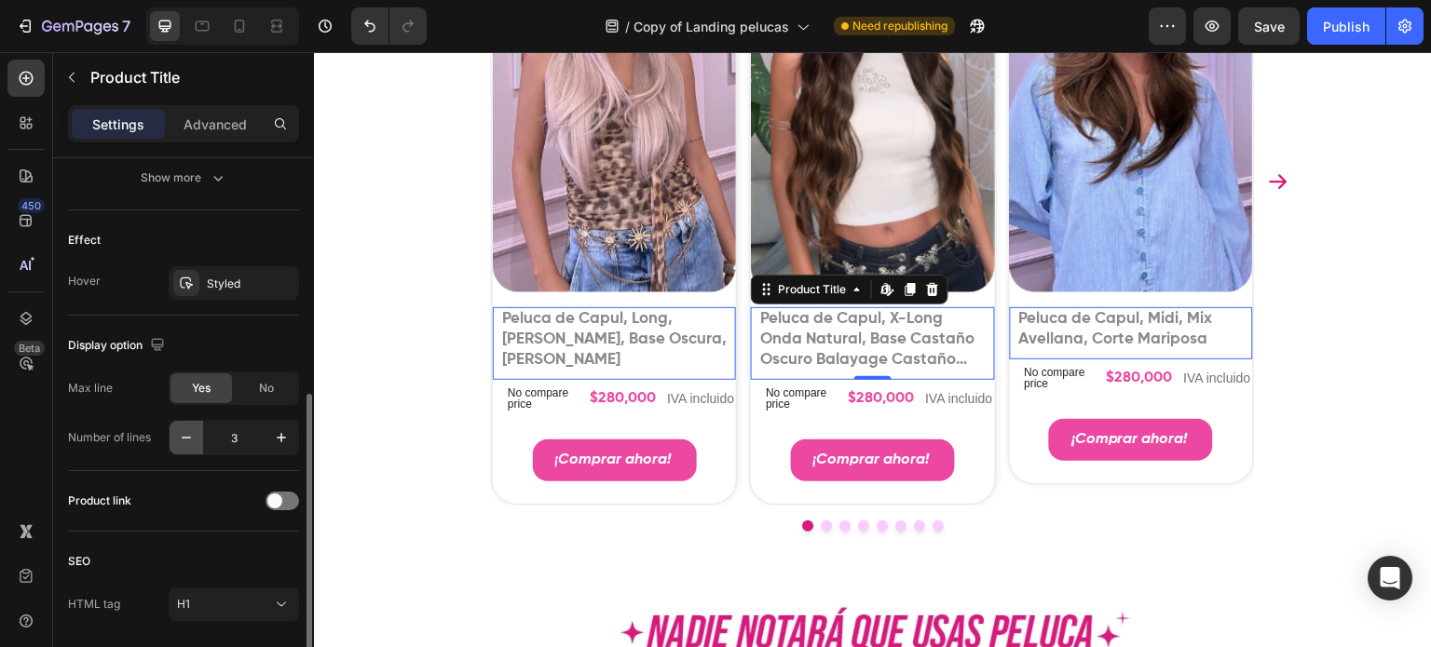
type input "2"
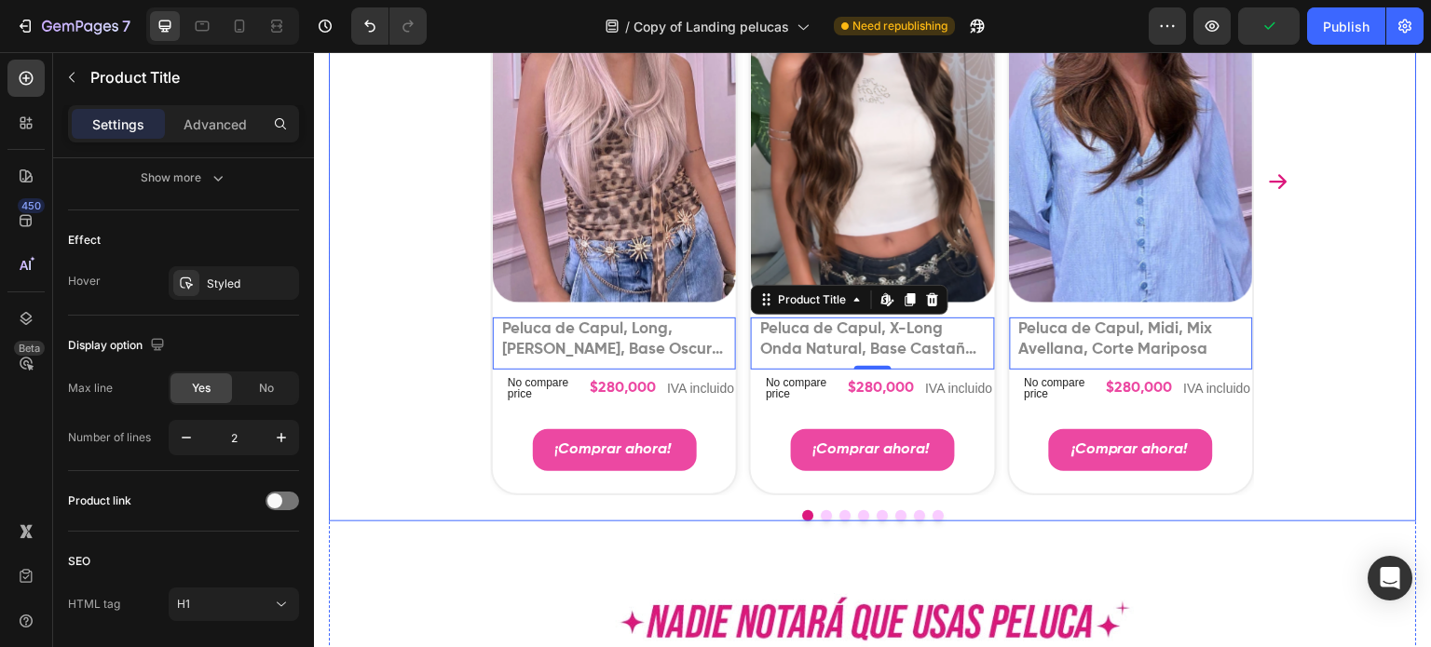
click at [1269, 193] on icon "Carousel Next Arrow" at bounding box center [1278, 181] width 22 height 22
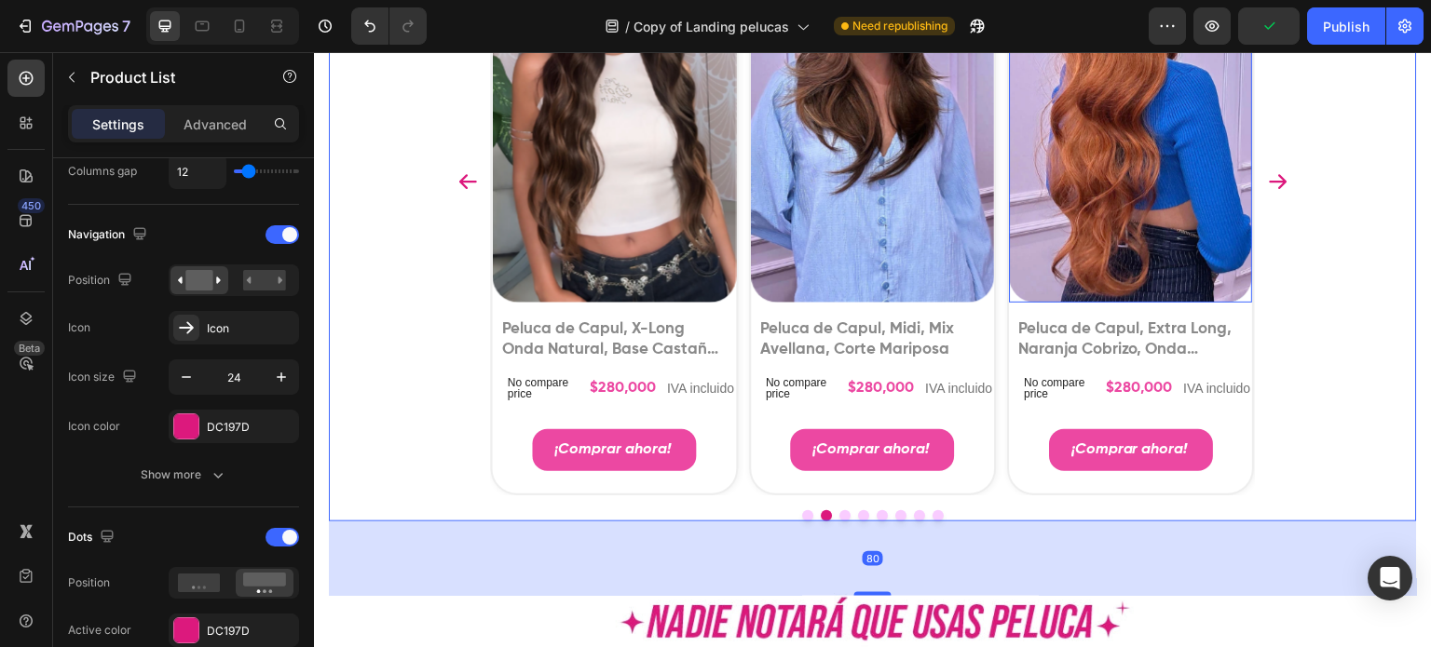
scroll to position [0, 0]
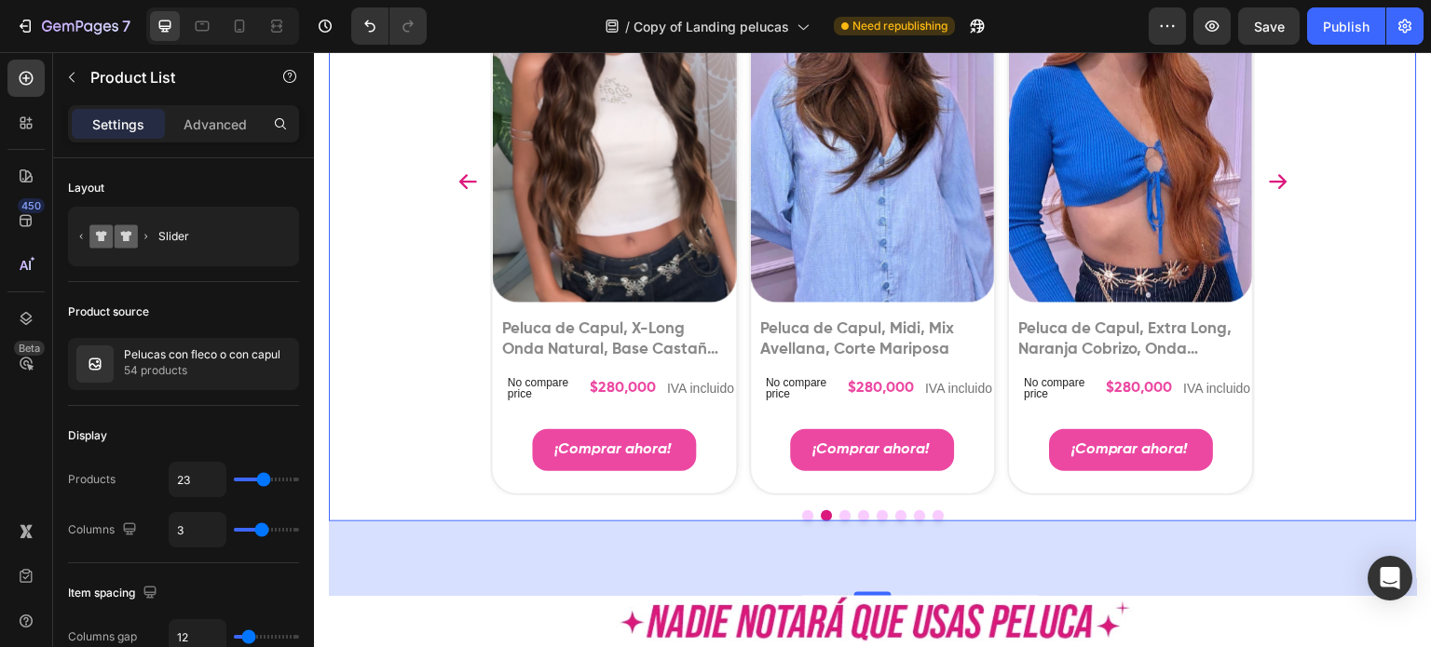
click at [1267, 193] on icon "Carousel Next Arrow" at bounding box center [1278, 181] width 22 height 22
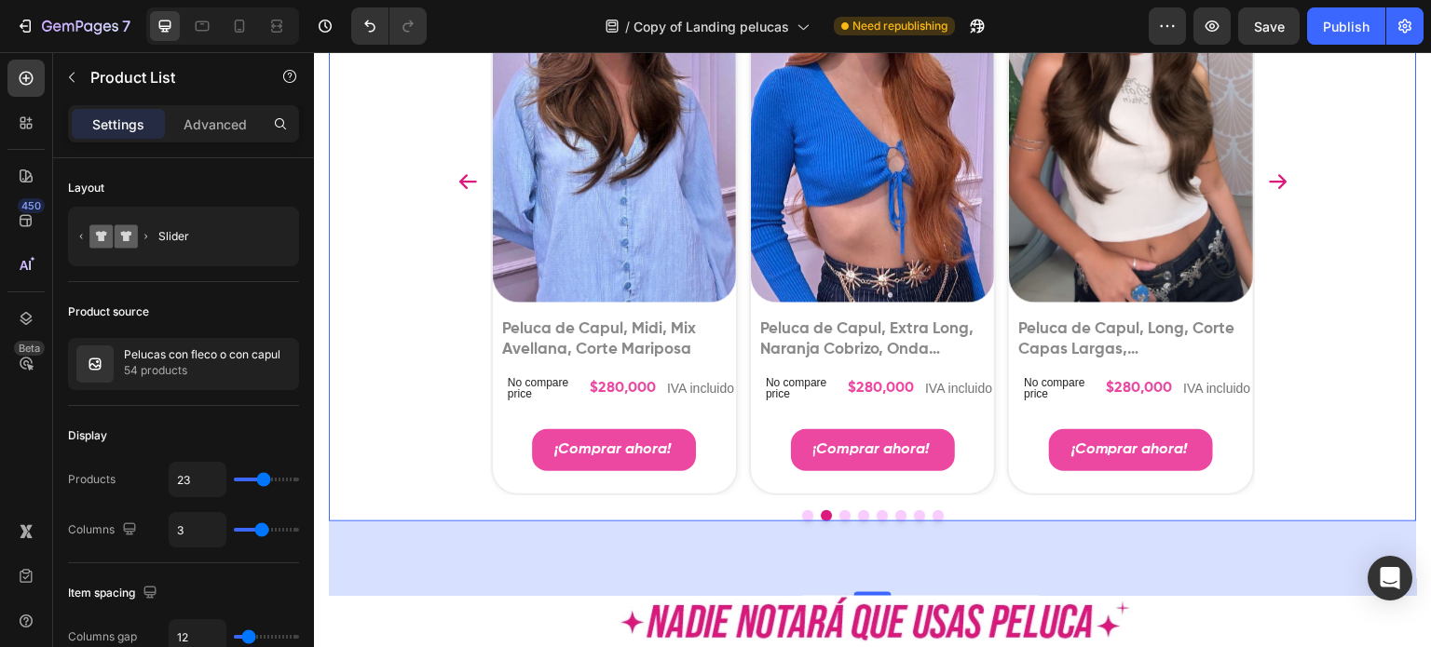
click at [1267, 193] on icon "Carousel Next Arrow" at bounding box center [1278, 181] width 22 height 22
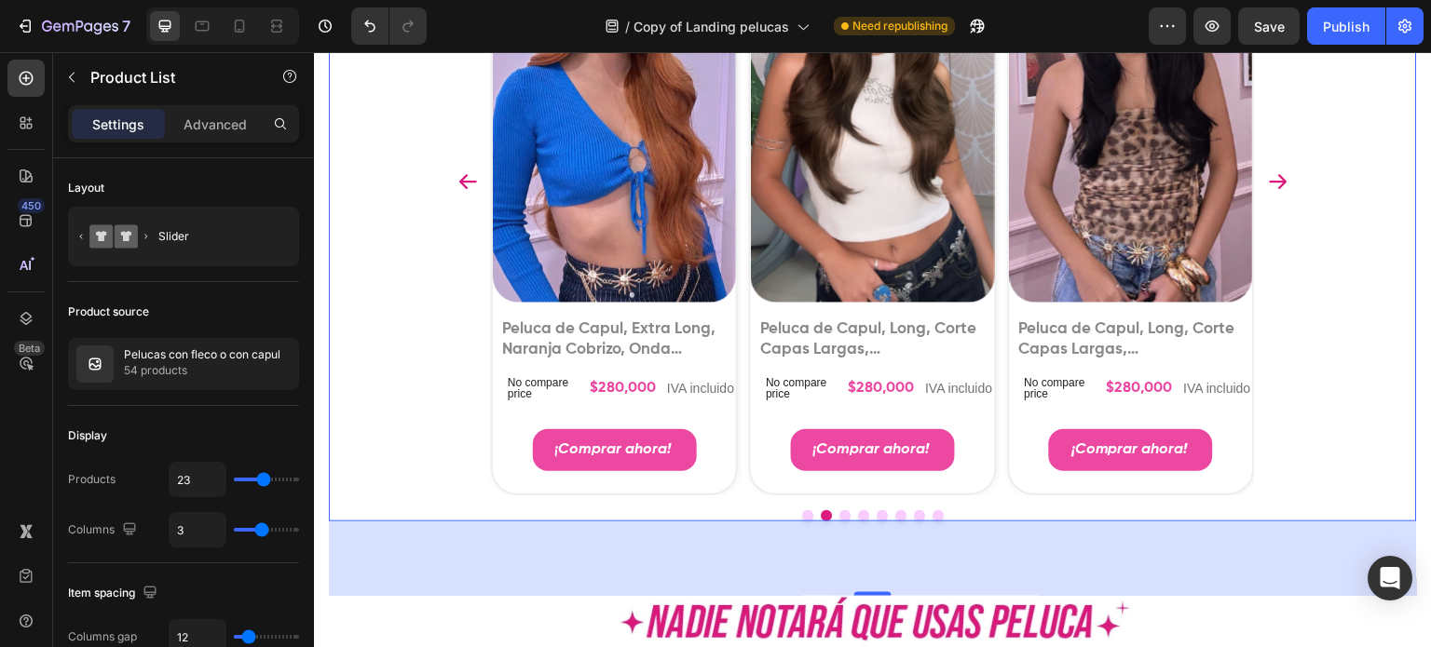
click at [1267, 193] on icon "Carousel Next Arrow" at bounding box center [1278, 181] width 22 height 22
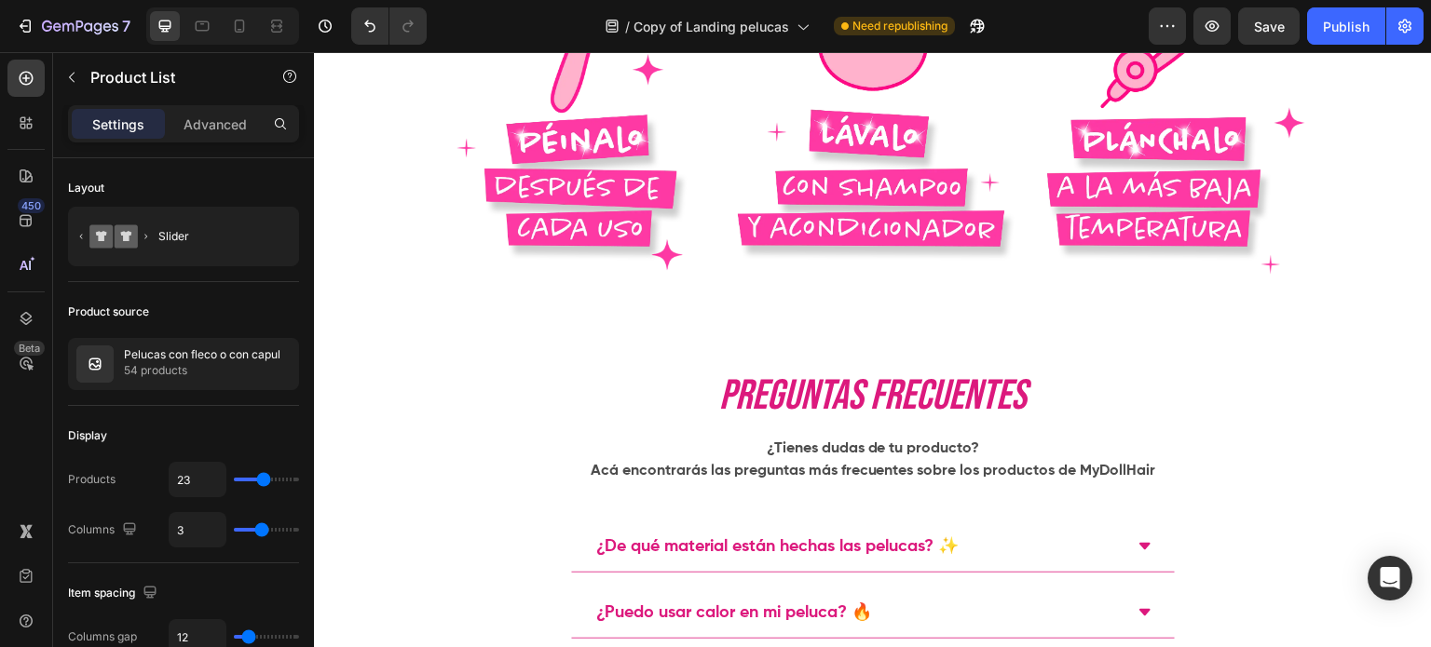
scroll to position [8942, 0]
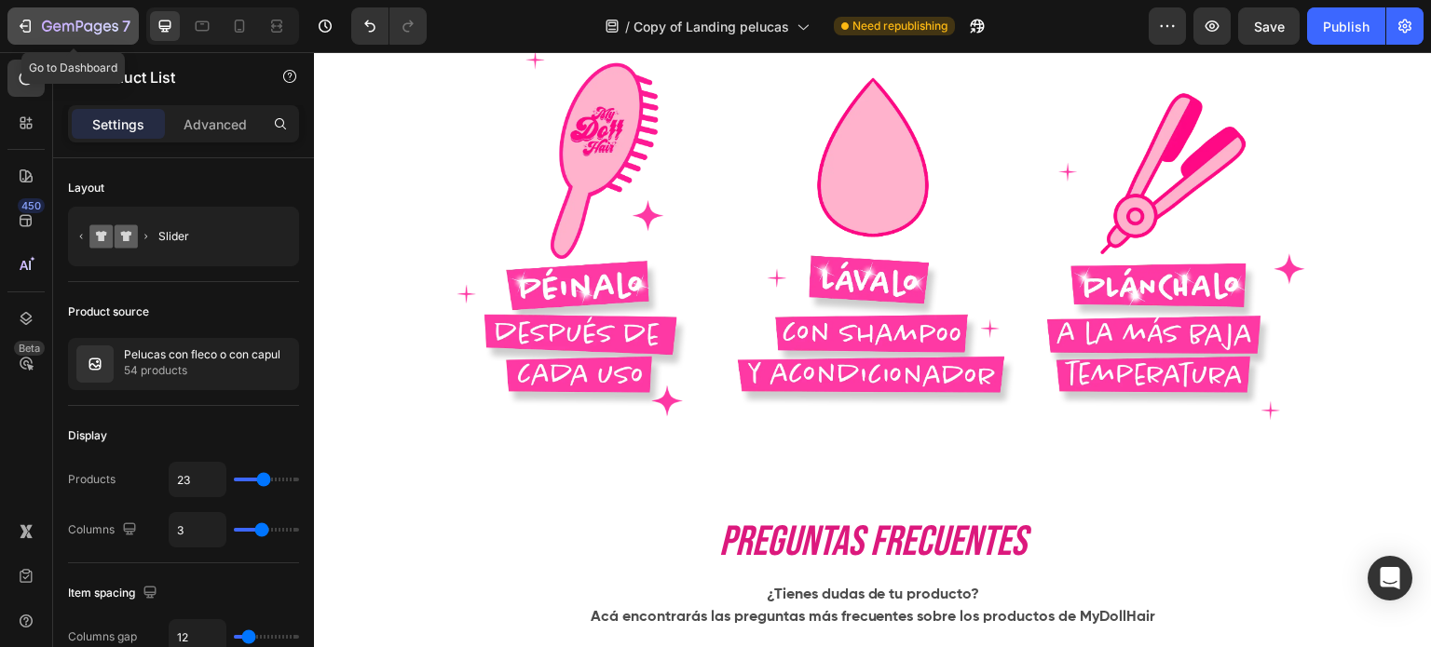
click at [71, 20] on icon "button" at bounding box center [80, 28] width 76 height 16
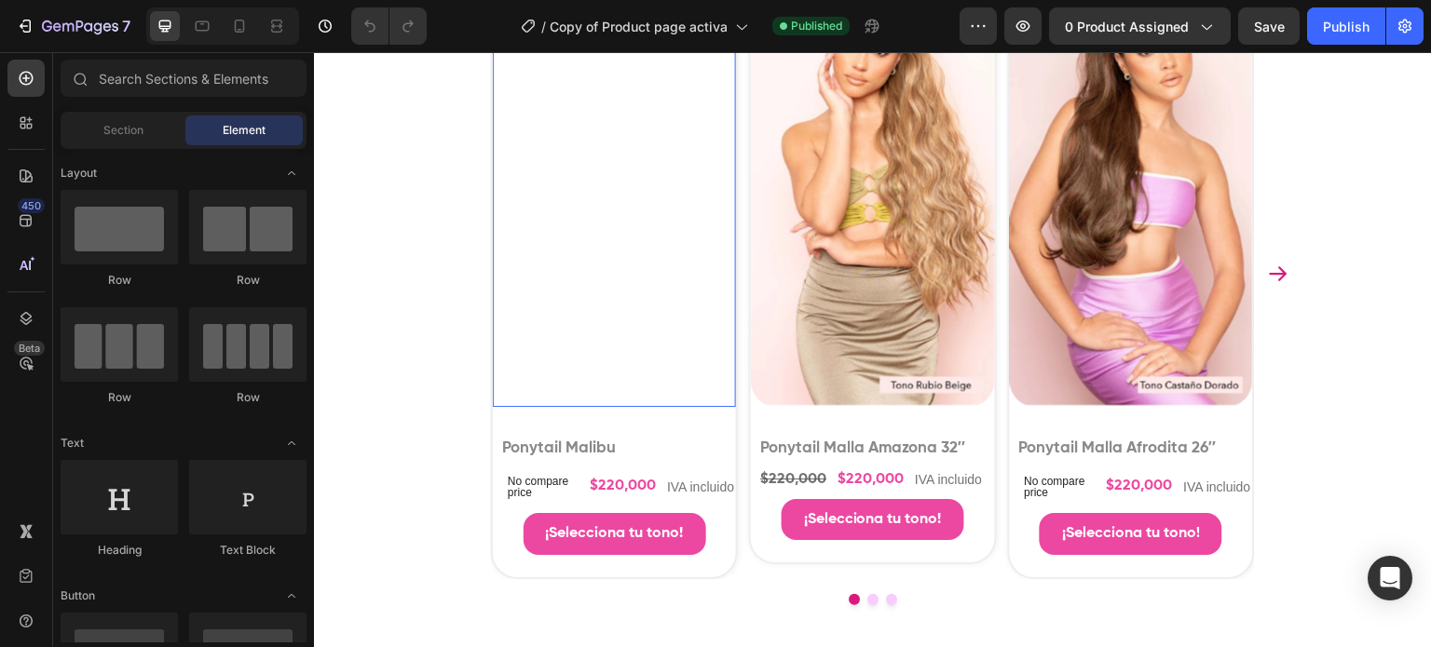
scroll to position [1770, 0]
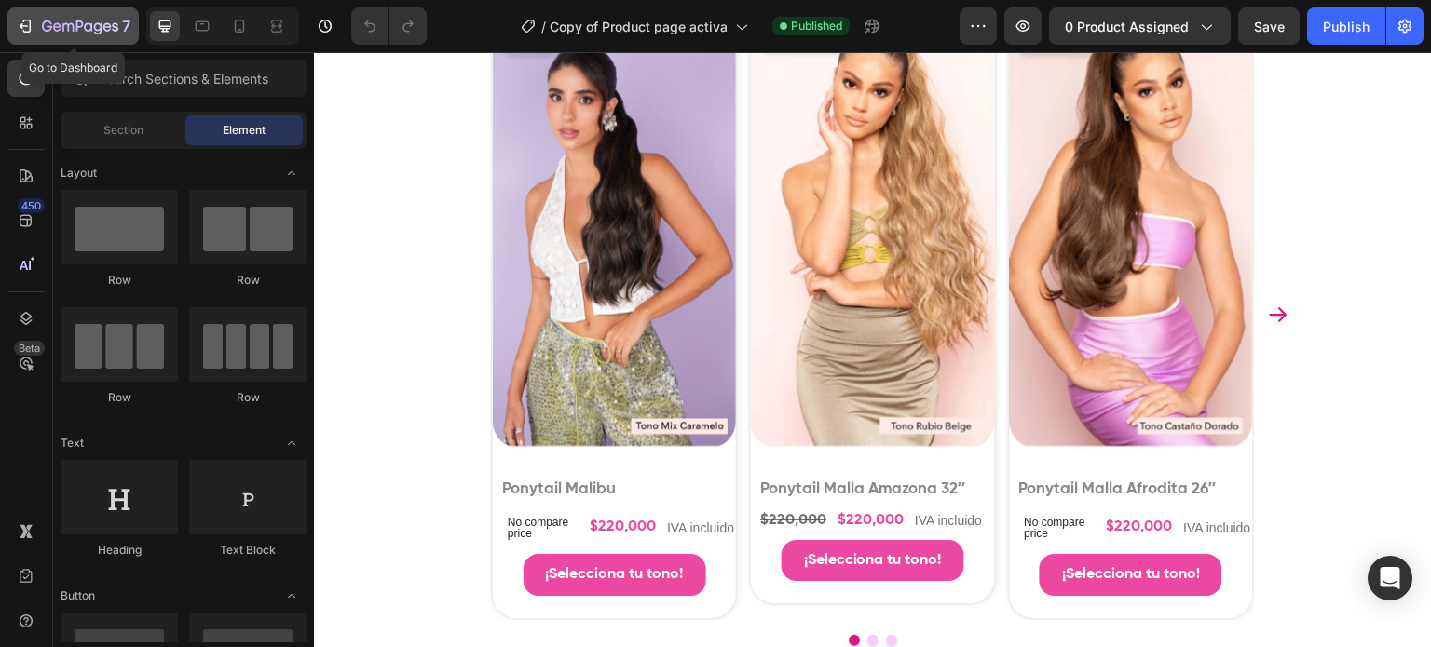
click at [71, 29] on icon "button" at bounding box center [80, 28] width 76 height 16
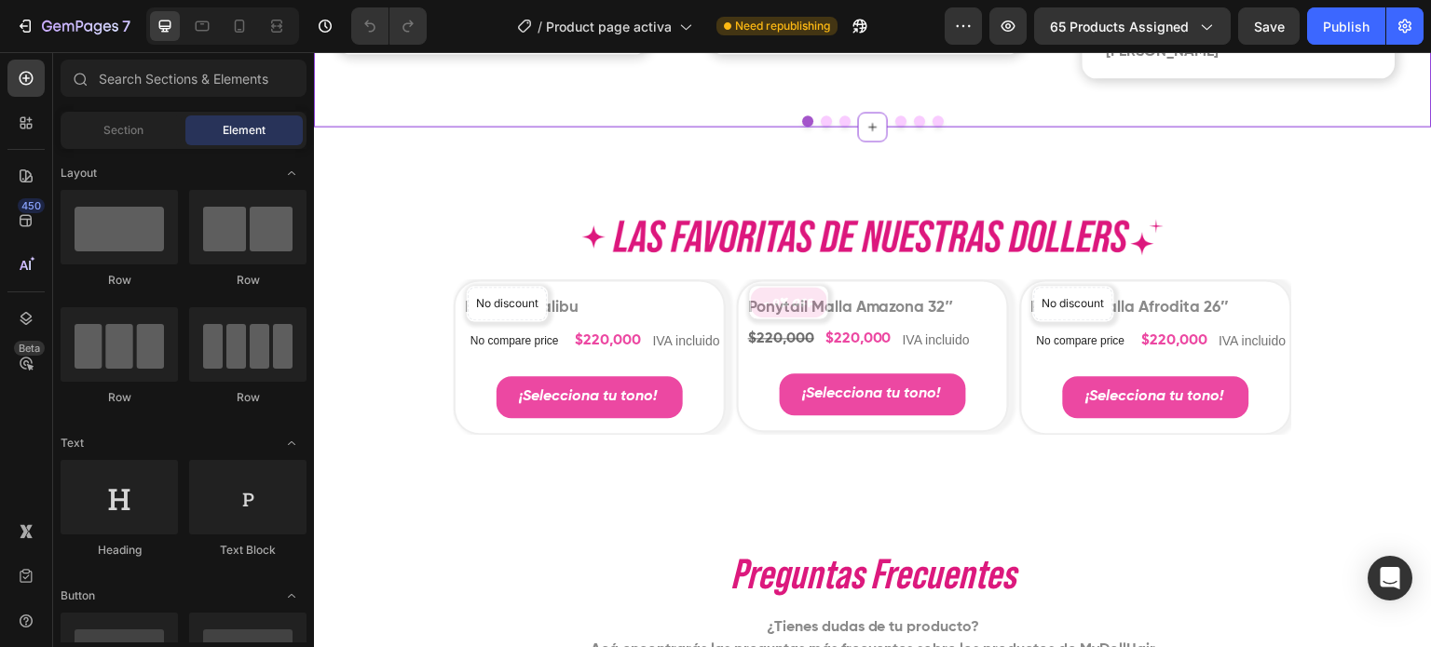
scroll to position [1584, 0]
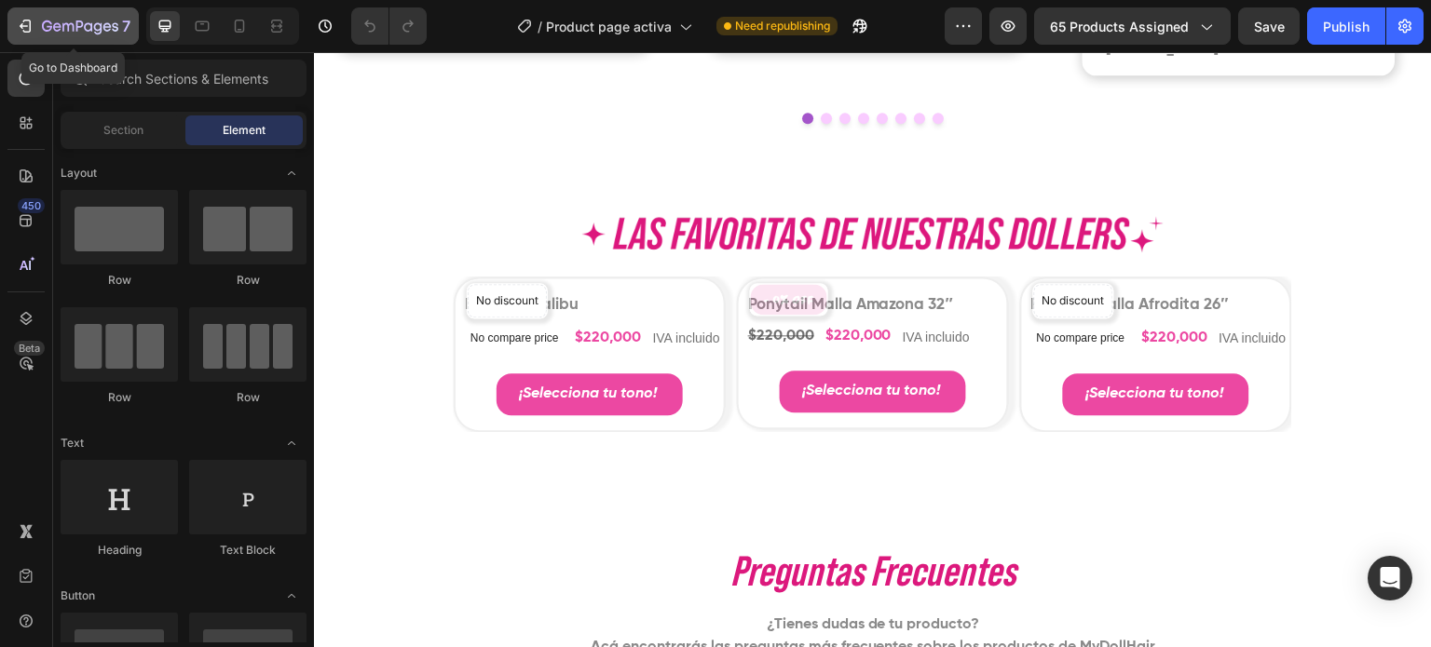
click at [34, 33] on div "7" at bounding box center [73, 26] width 115 height 22
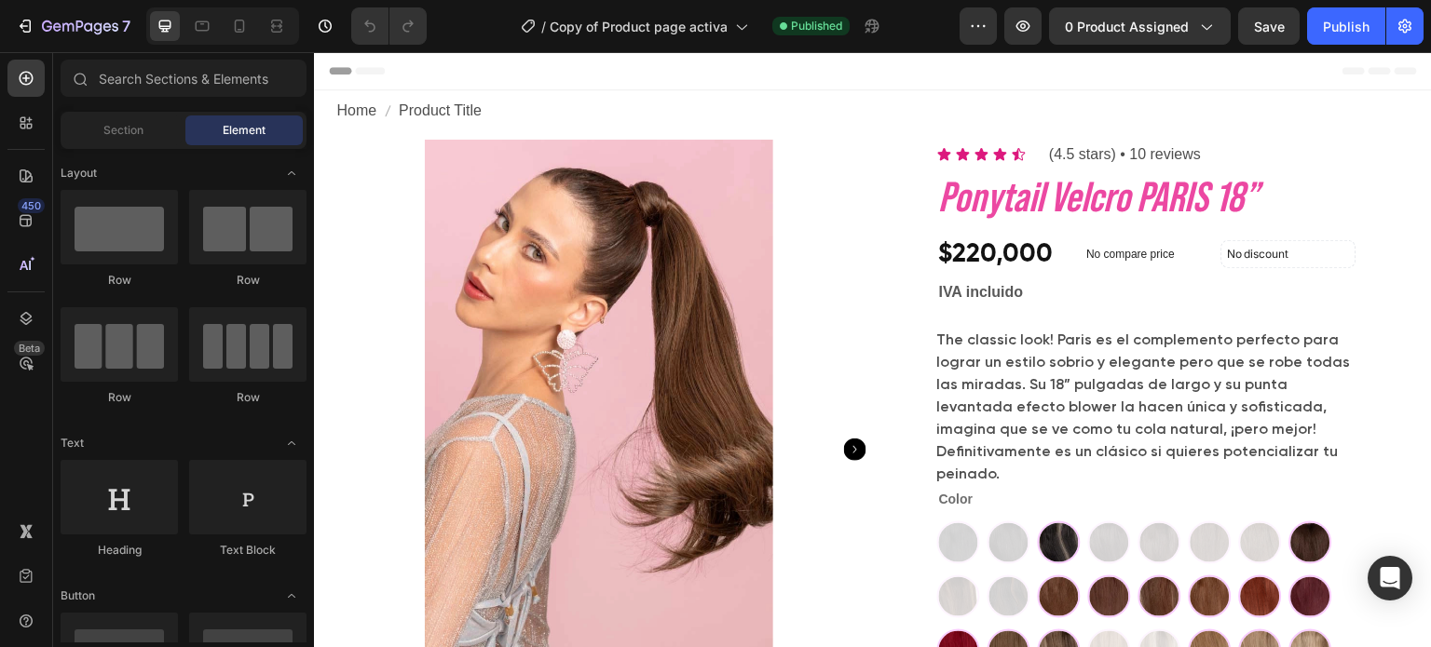
scroll to position [373, 0]
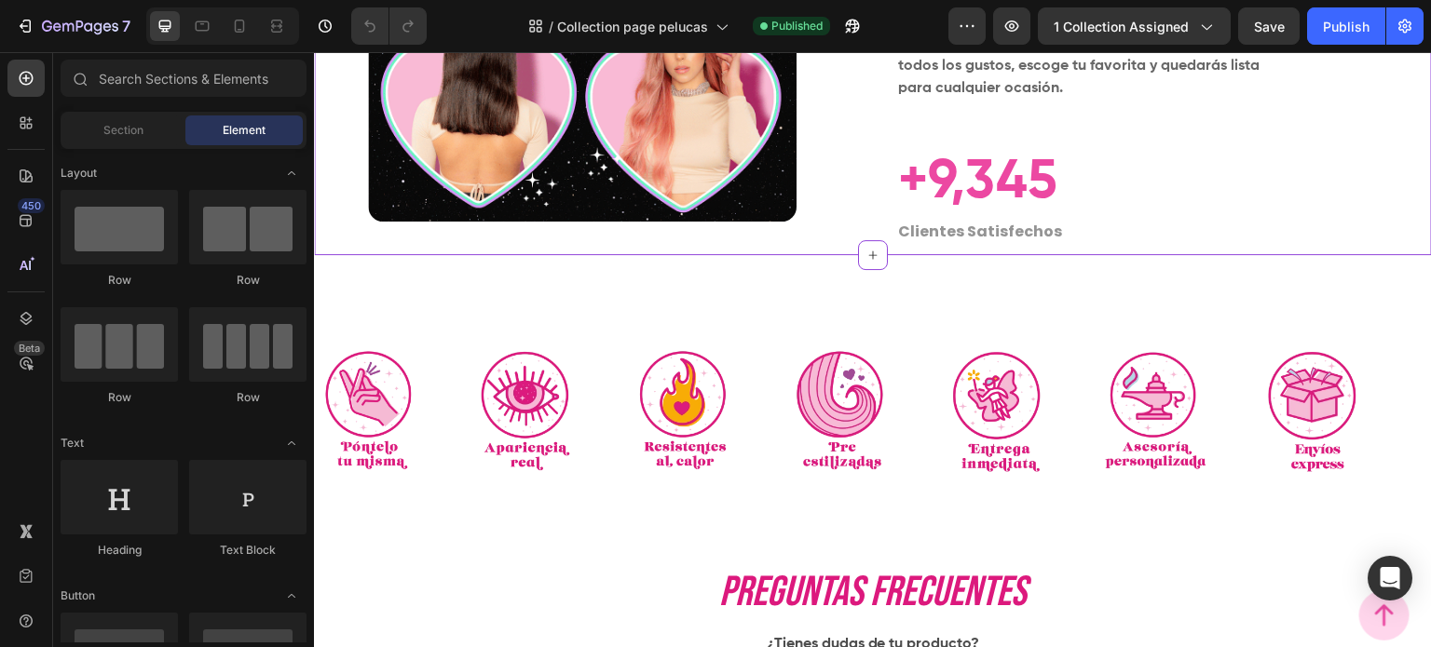
scroll to position [10526, 0]
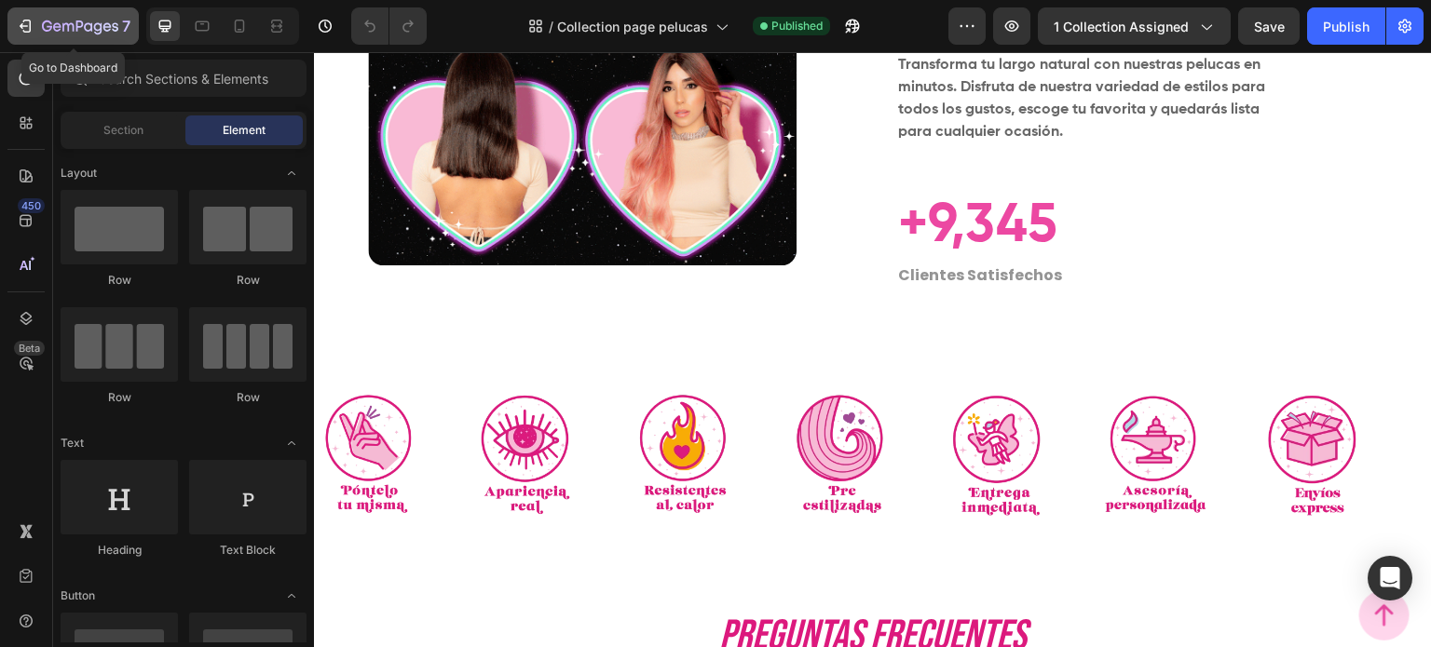
click at [78, 33] on icon "button" at bounding box center [80, 28] width 76 height 16
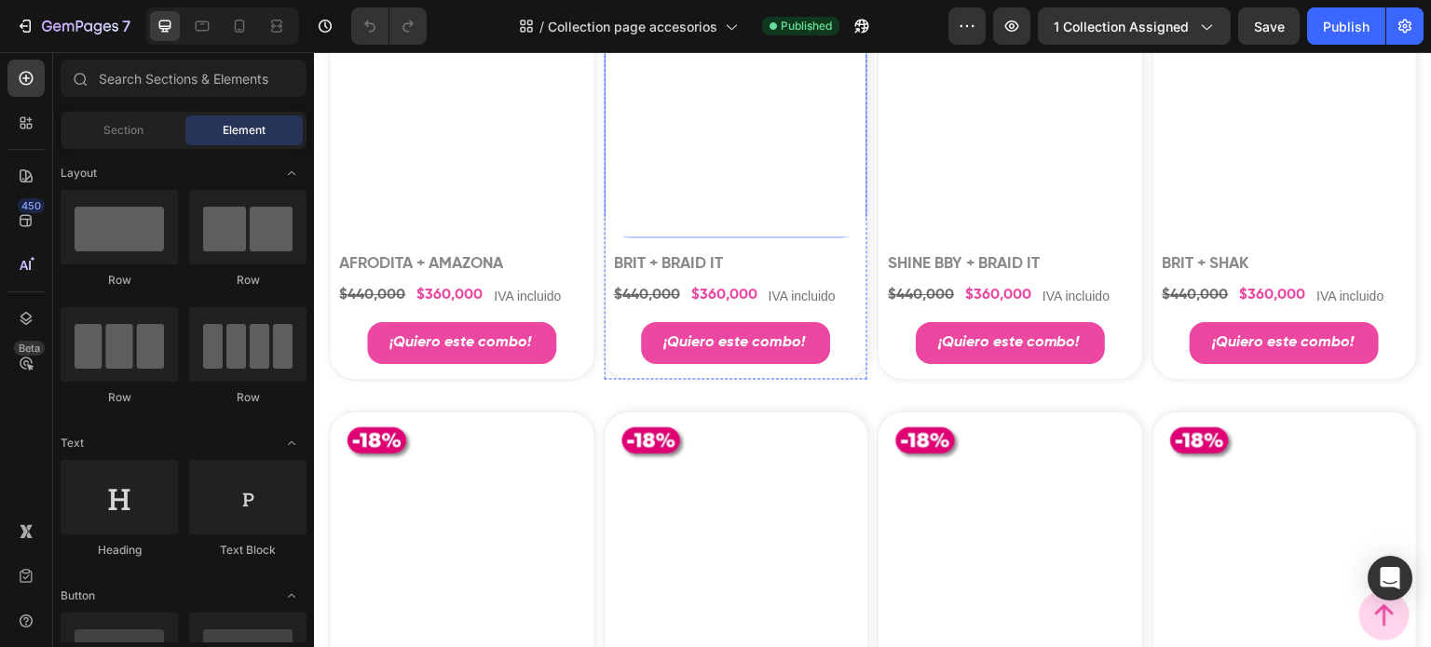
scroll to position [3726, 0]
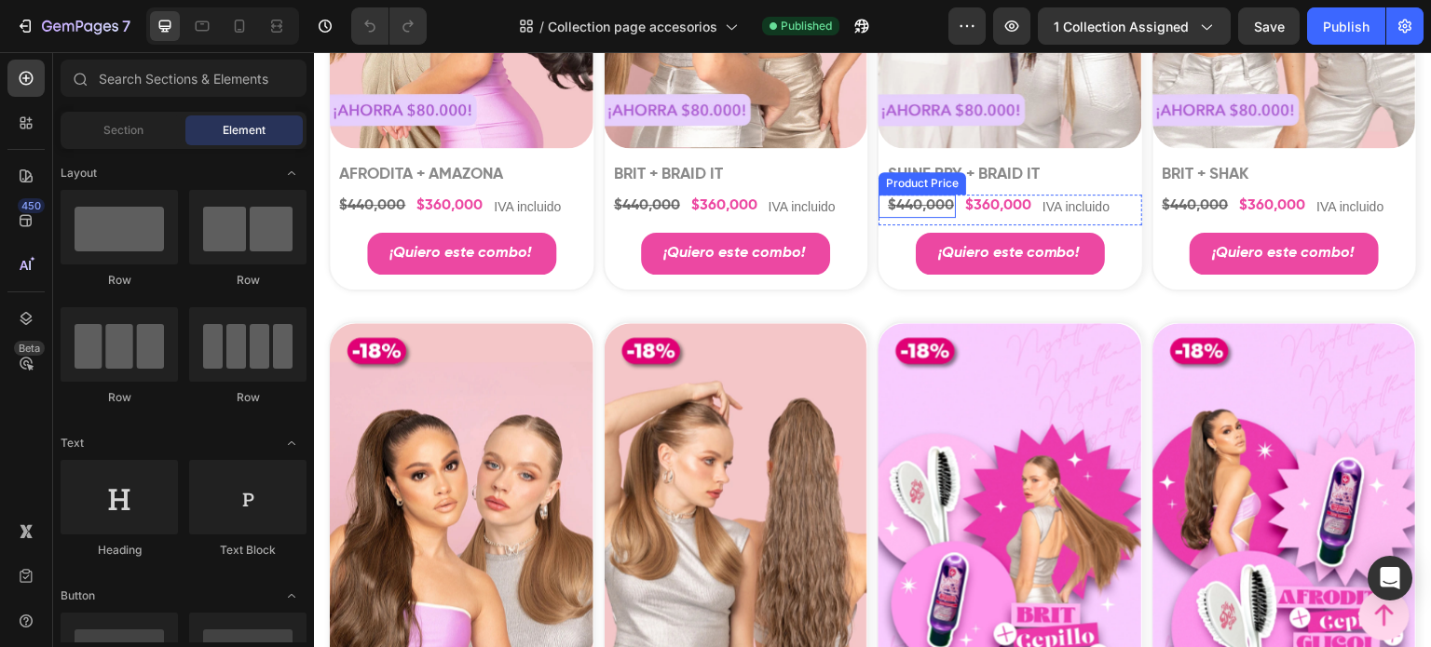
click at [914, 218] on div "$440,000" at bounding box center [921, 206] width 70 height 23
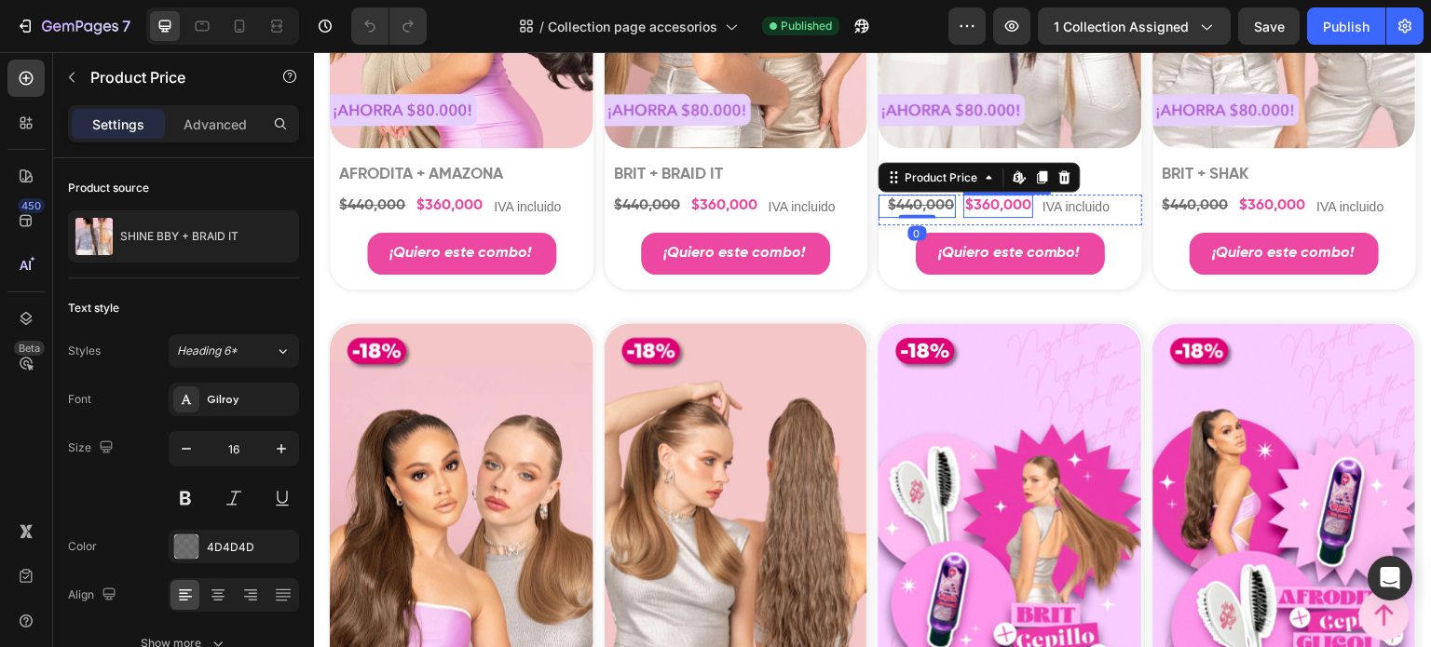
click at [986, 218] on div "$360,000" at bounding box center [998, 206] width 70 height 23
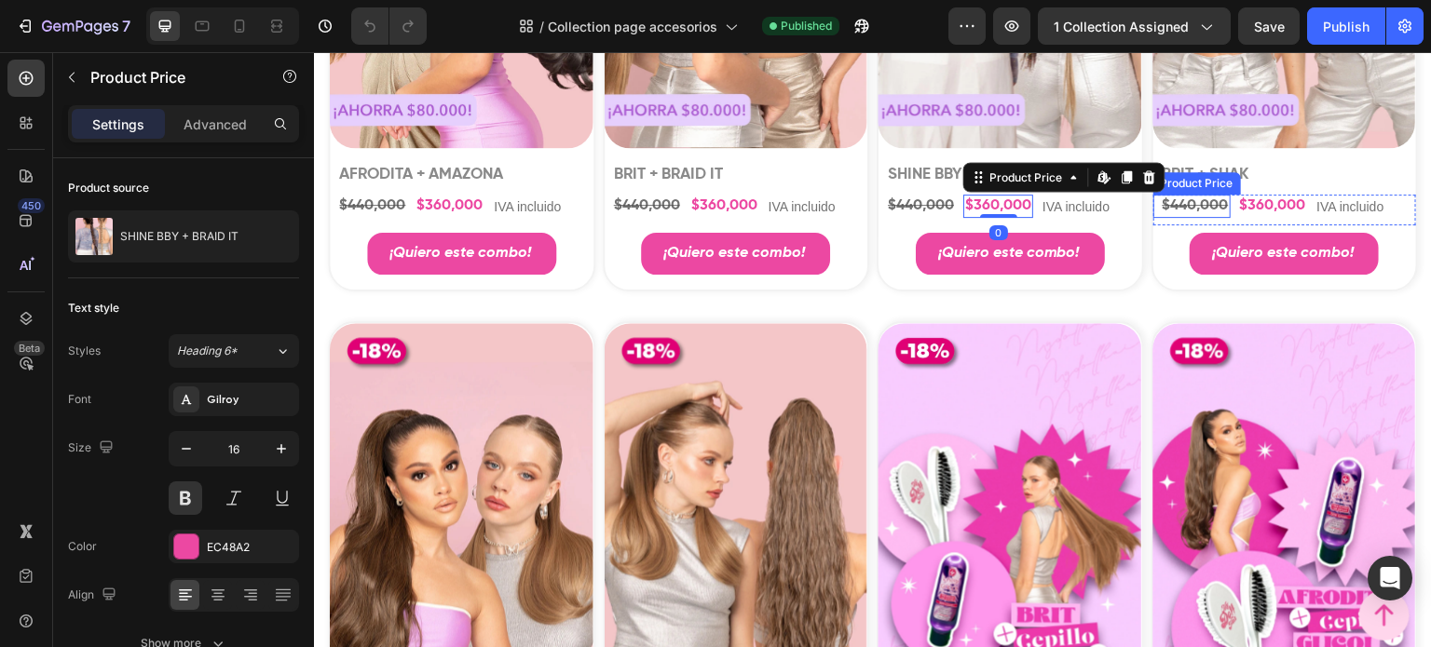
click at [1161, 218] on div "$440,000" at bounding box center [1196, 206] width 70 height 23
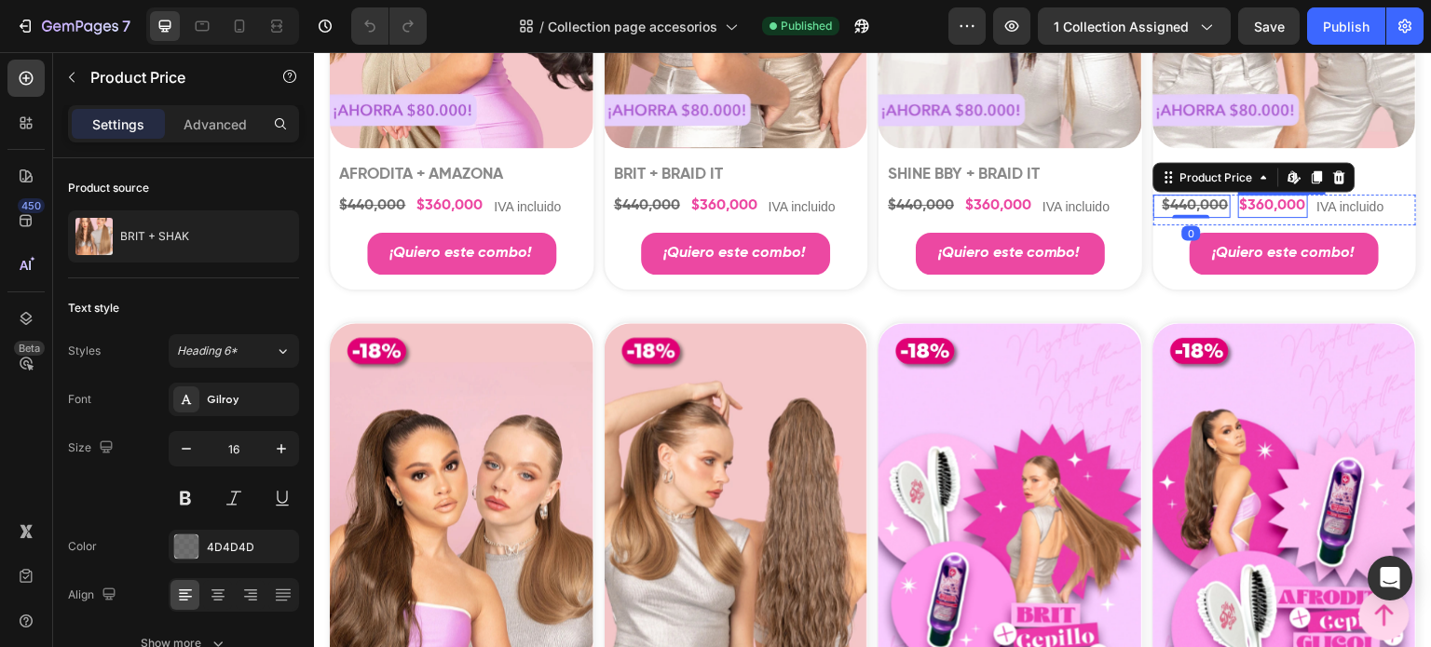
click at [1238, 218] on div "$360,000" at bounding box center [1273, 206] width 70 height 23
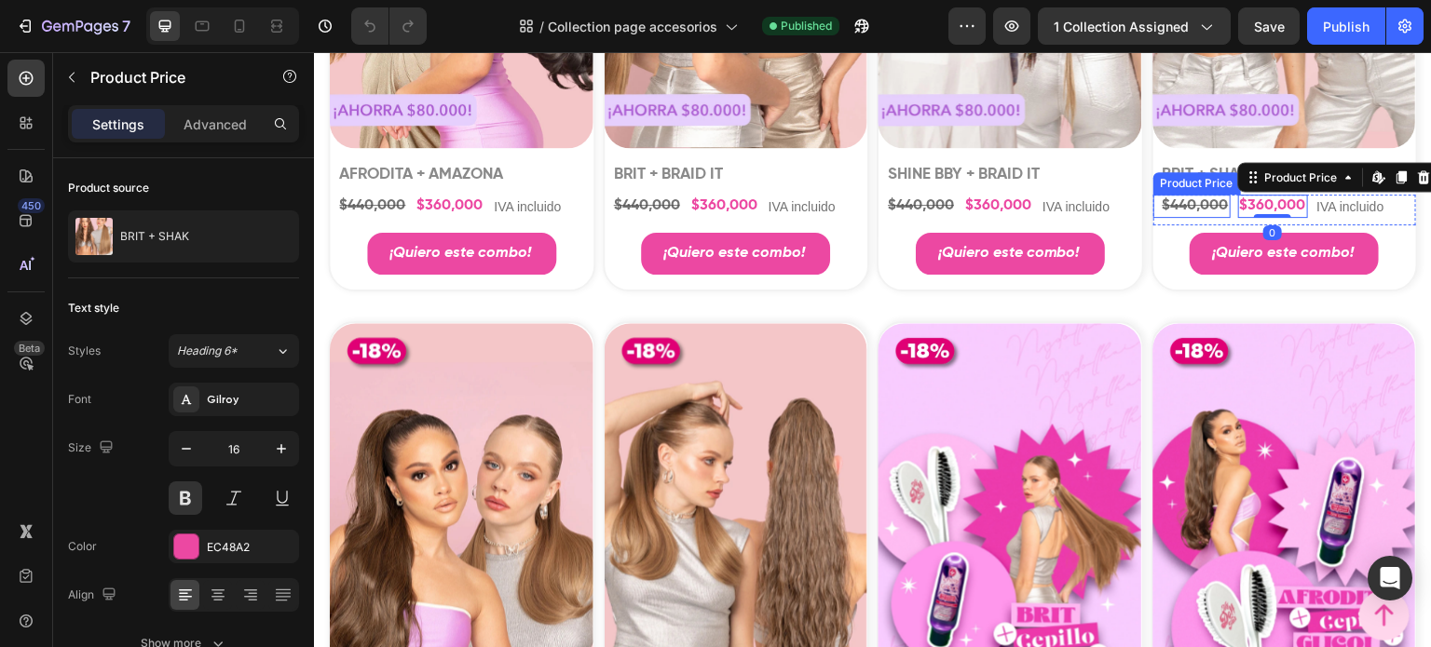
click at [1211, 218] on div "$440,000" at bounding box center [1196, 206] width 70 height 23
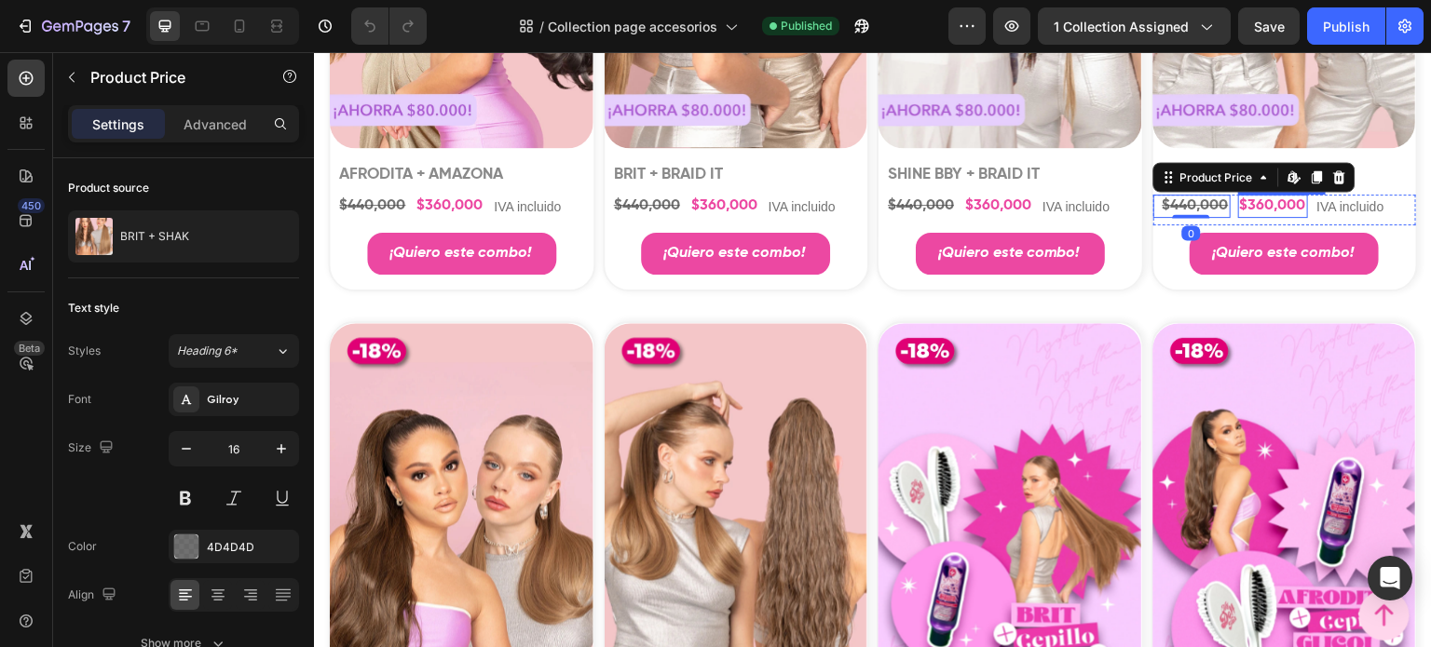
click at [1258, 218] on div "$360,000" at bounding box center [1273, 206] width 70 height 23
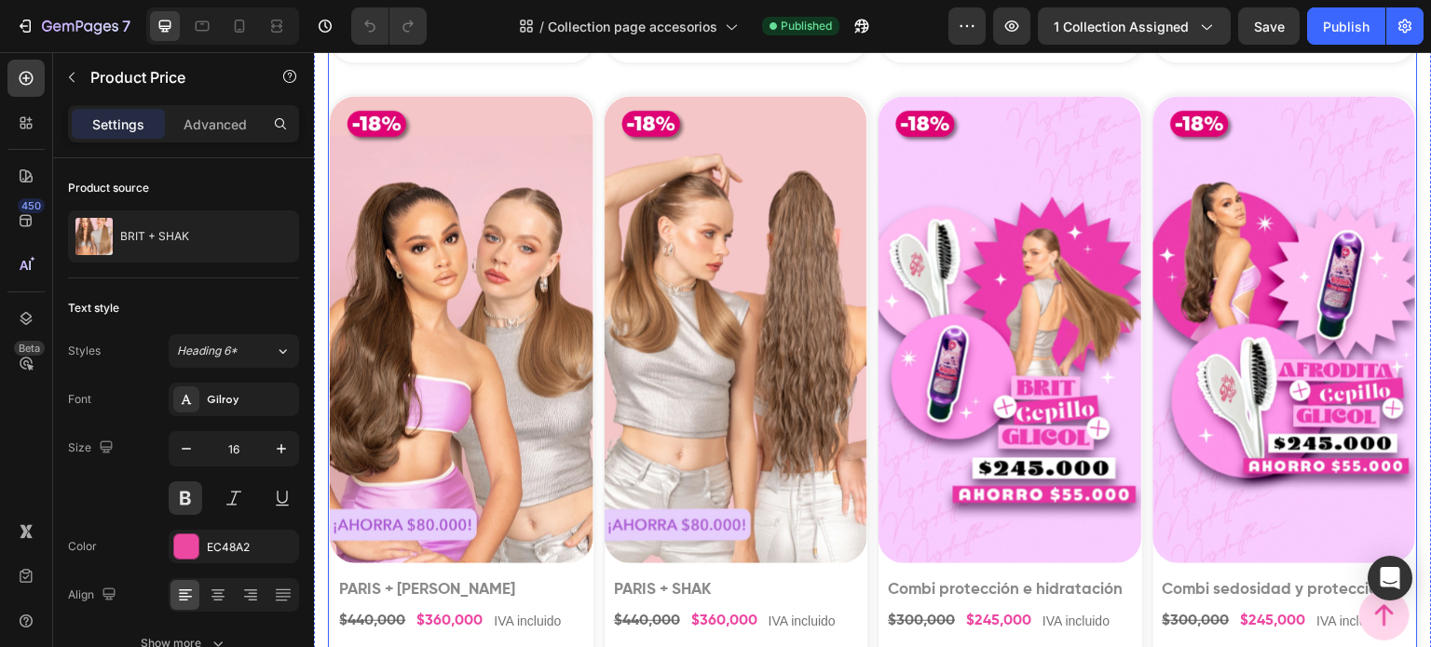
scroll to position [3819, 0]
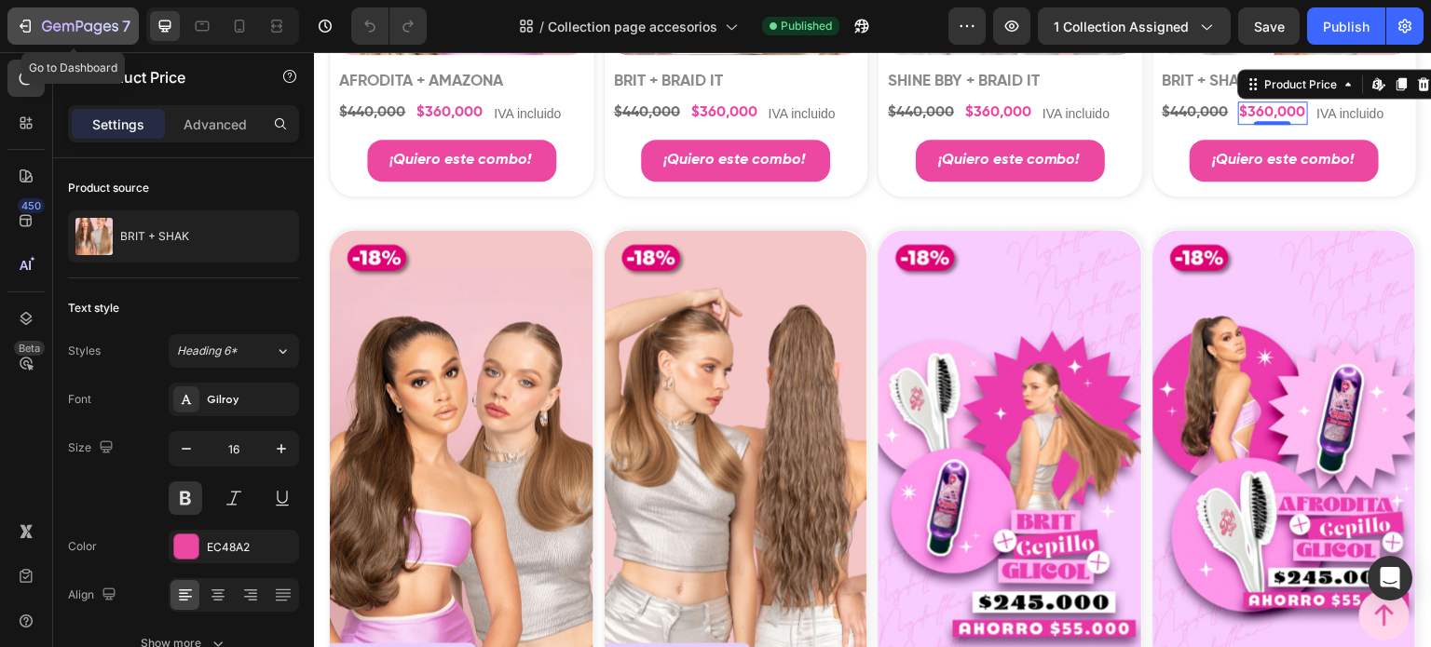
click at [30, 21] on icon "button" at bounding box center [25, 26] width 19 height 19
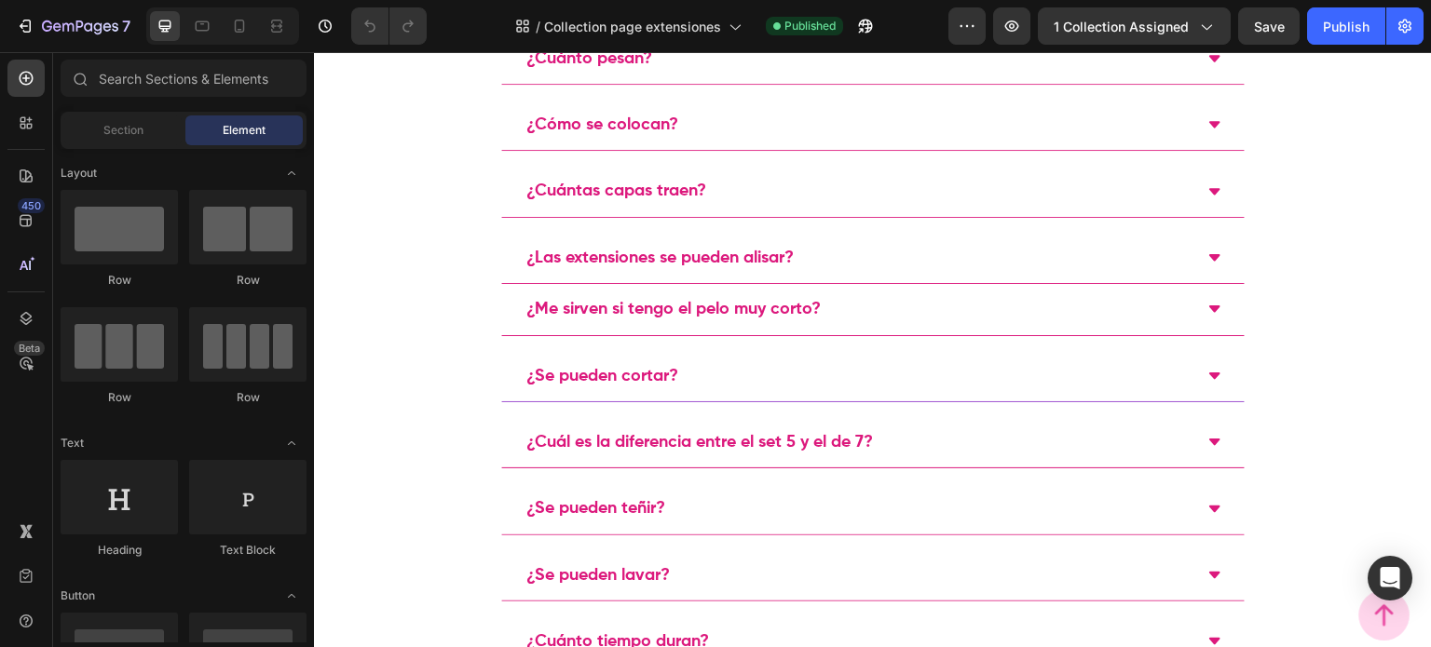
scroll to position [4937, 0]
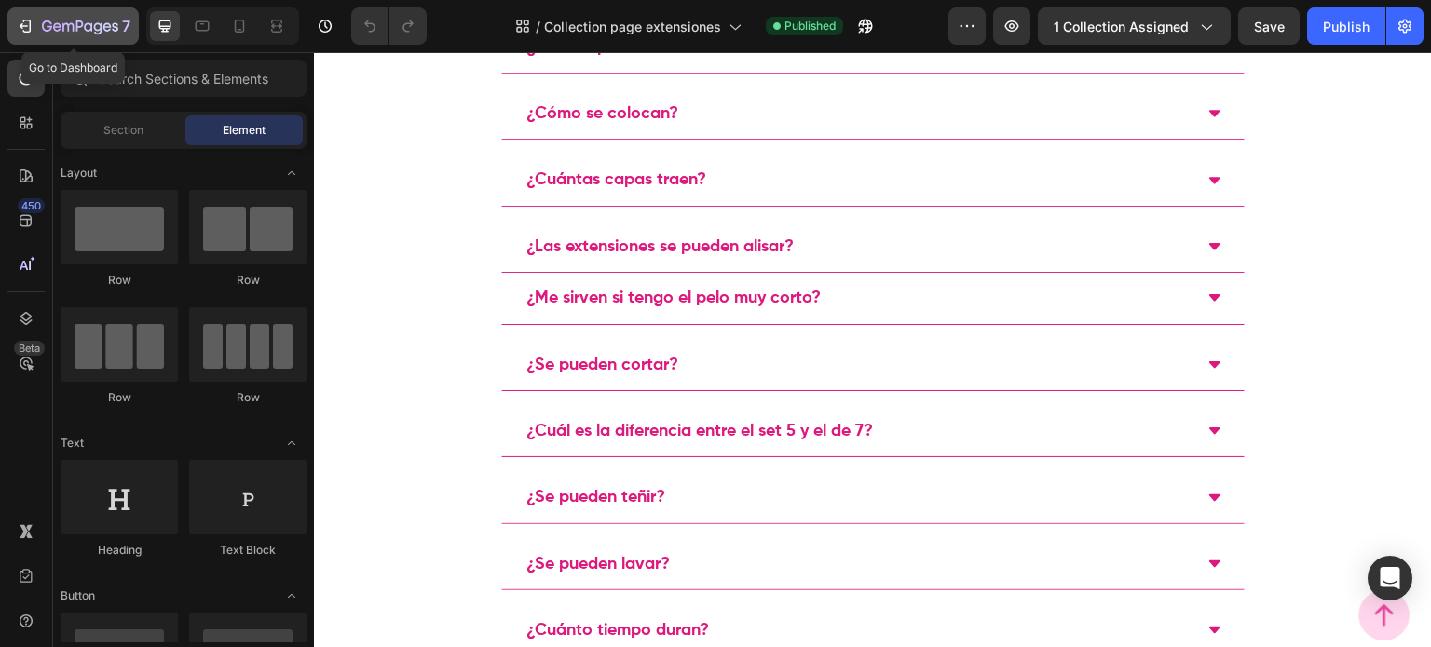
click at [38, 29] on div "7" at bounding box center [73, 26] width 115 height 22
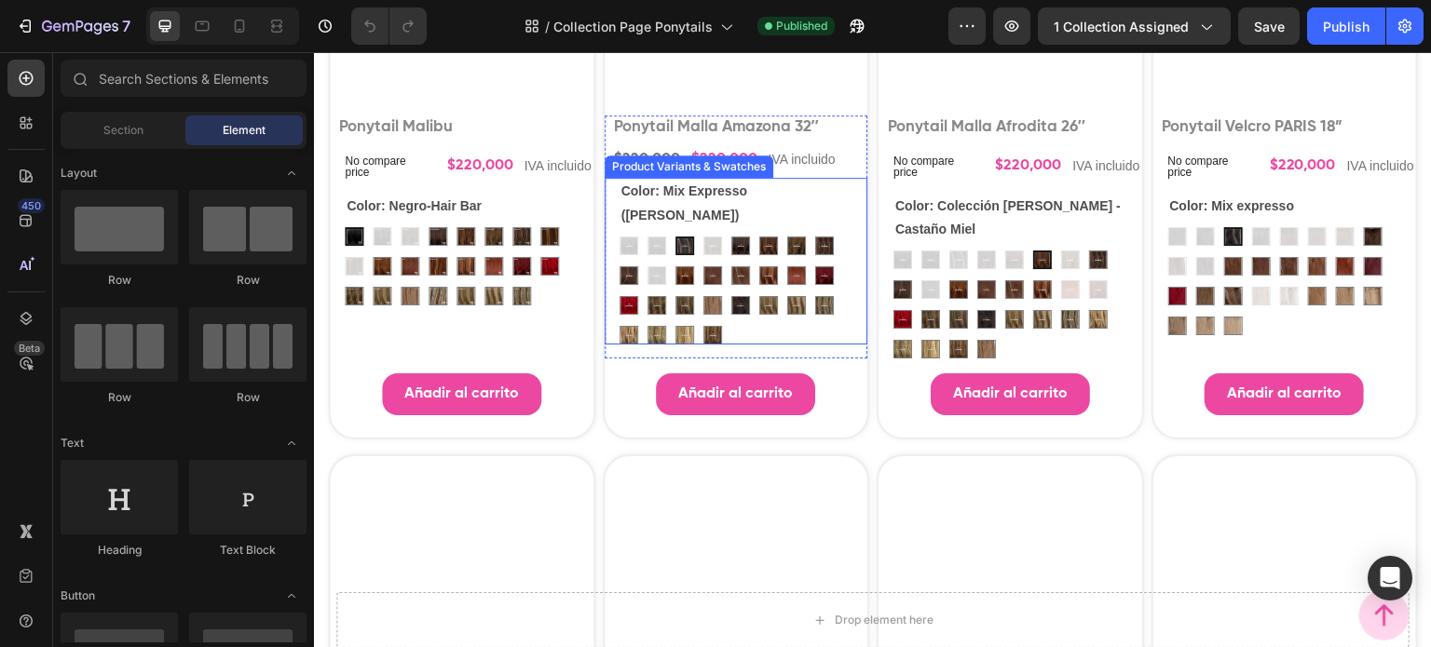
scroll to position [1025, 0]
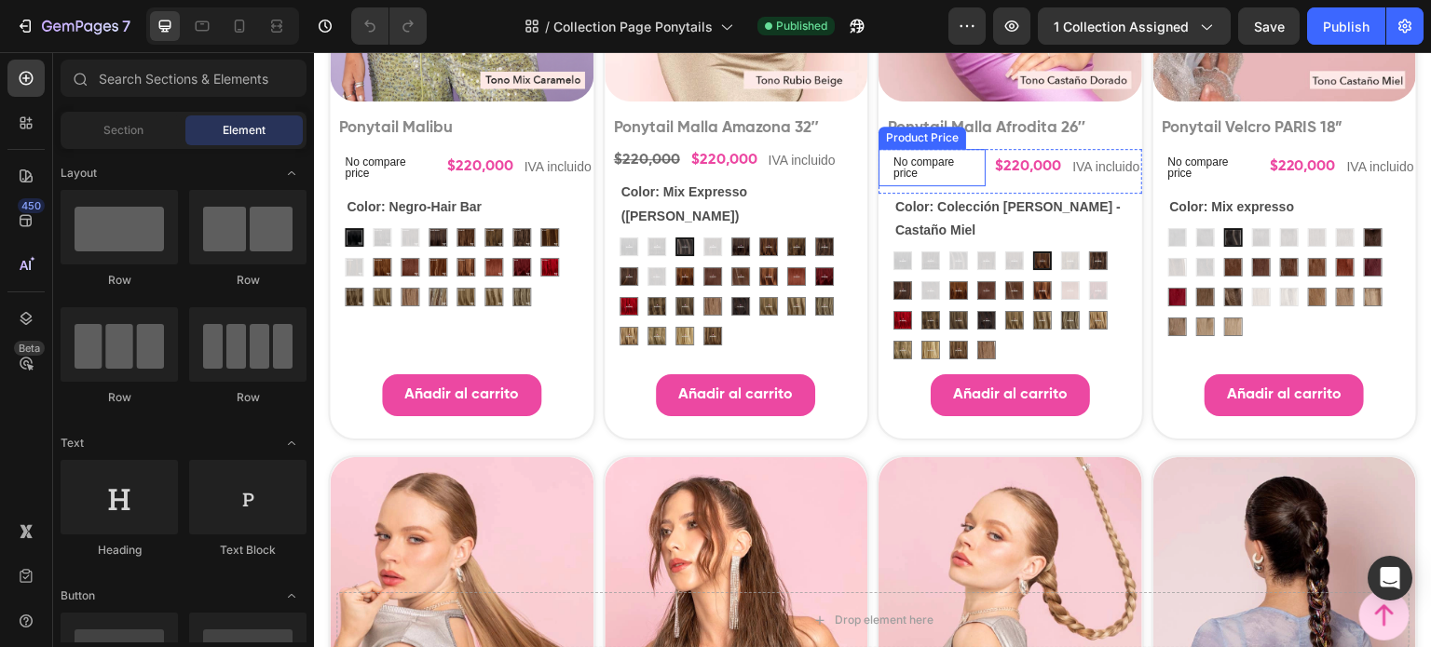
click at [429, 179] on p "No compare price" at bounding box center [387, 167] width 85 height 22
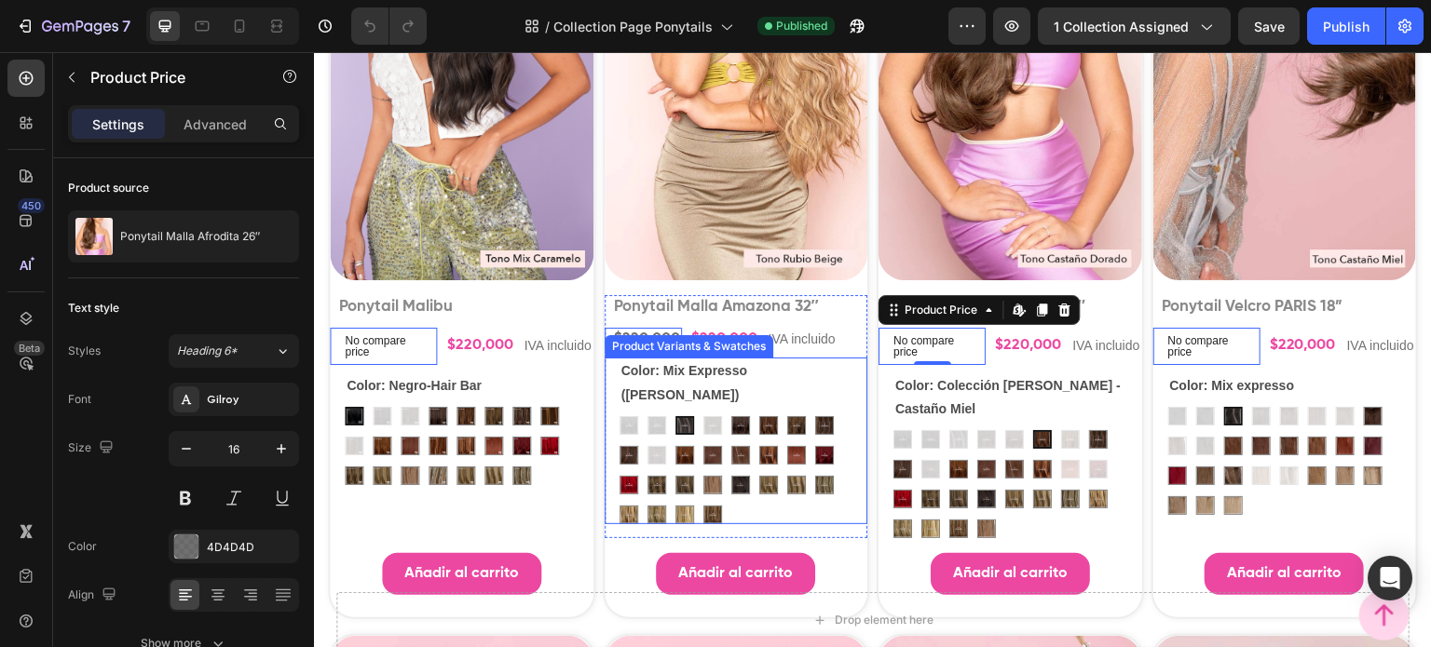
scroll to position [838, 0]
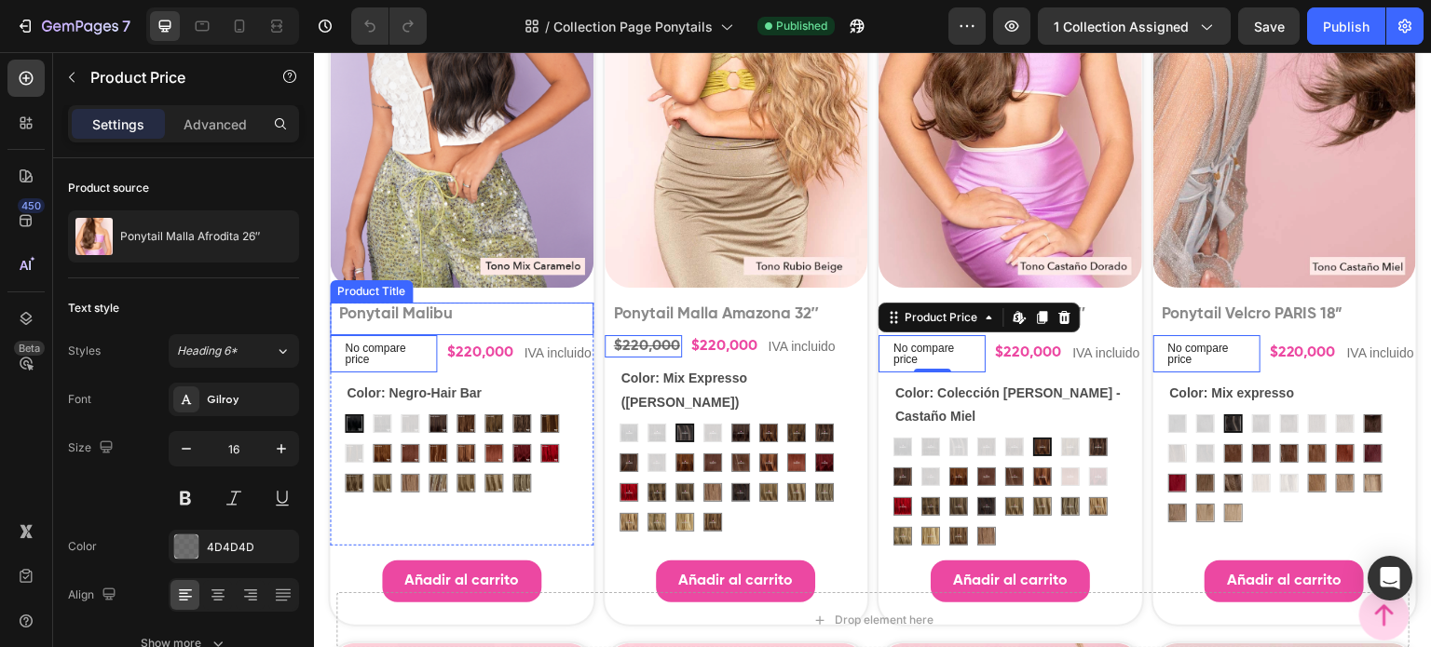
drag, startPoint x: 512, startPoint y: 361, endPoint x: 501, endPoint y: 375, distance: 17.9
click at [512, 327] on h1 "Ponytail Malibu" at bounding box center [461, 315] width 249 height 24
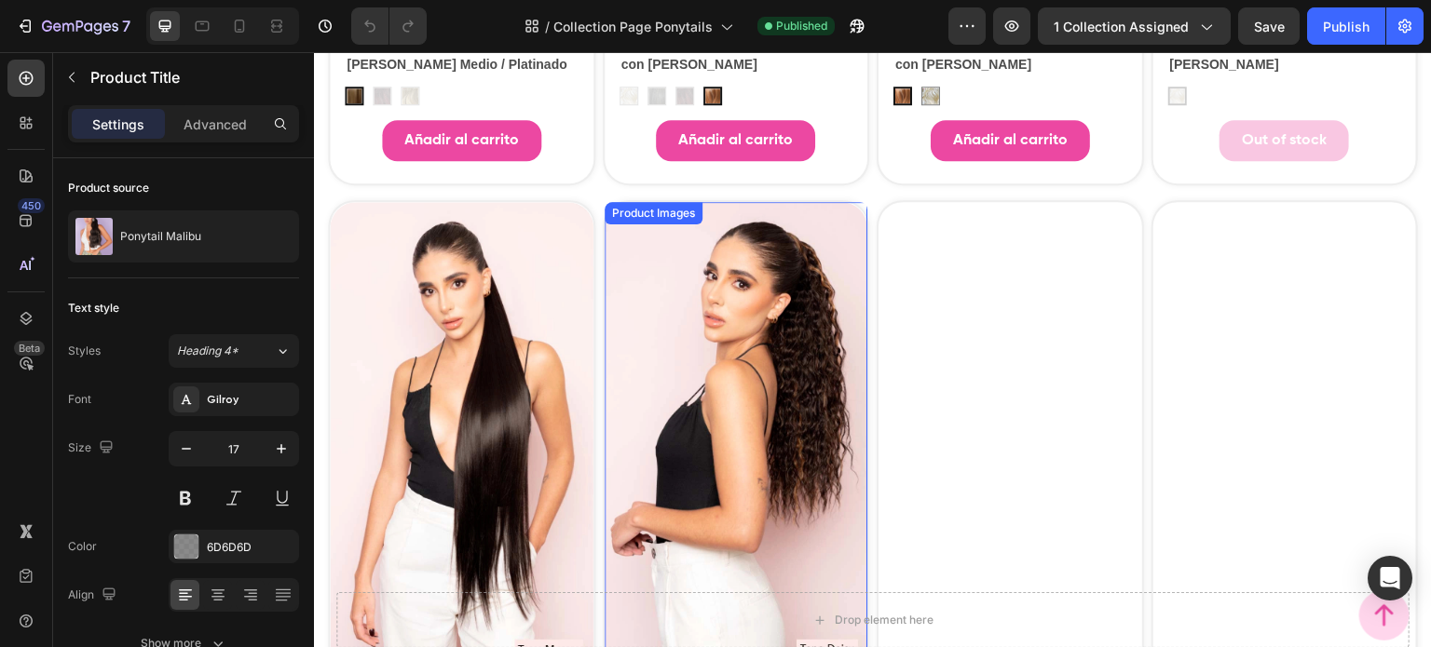
scroll to position [2795, 0]
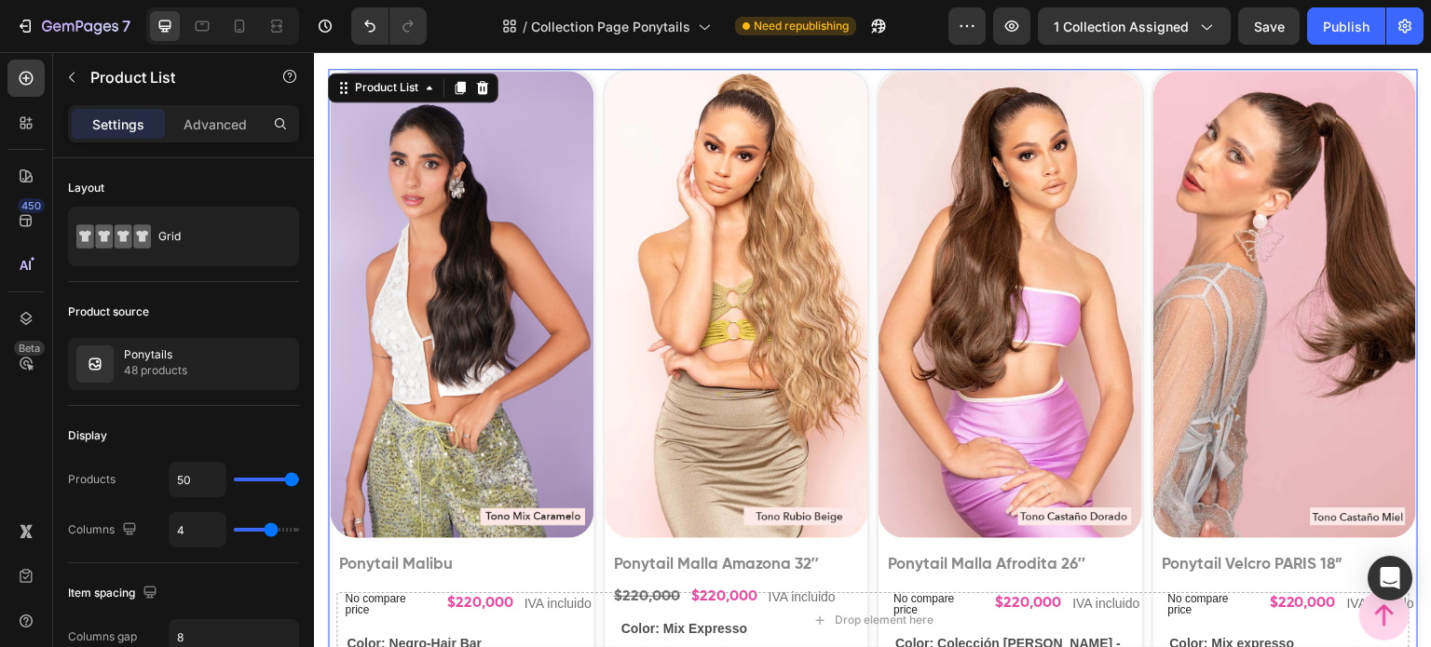
scroll to position [587, 0]
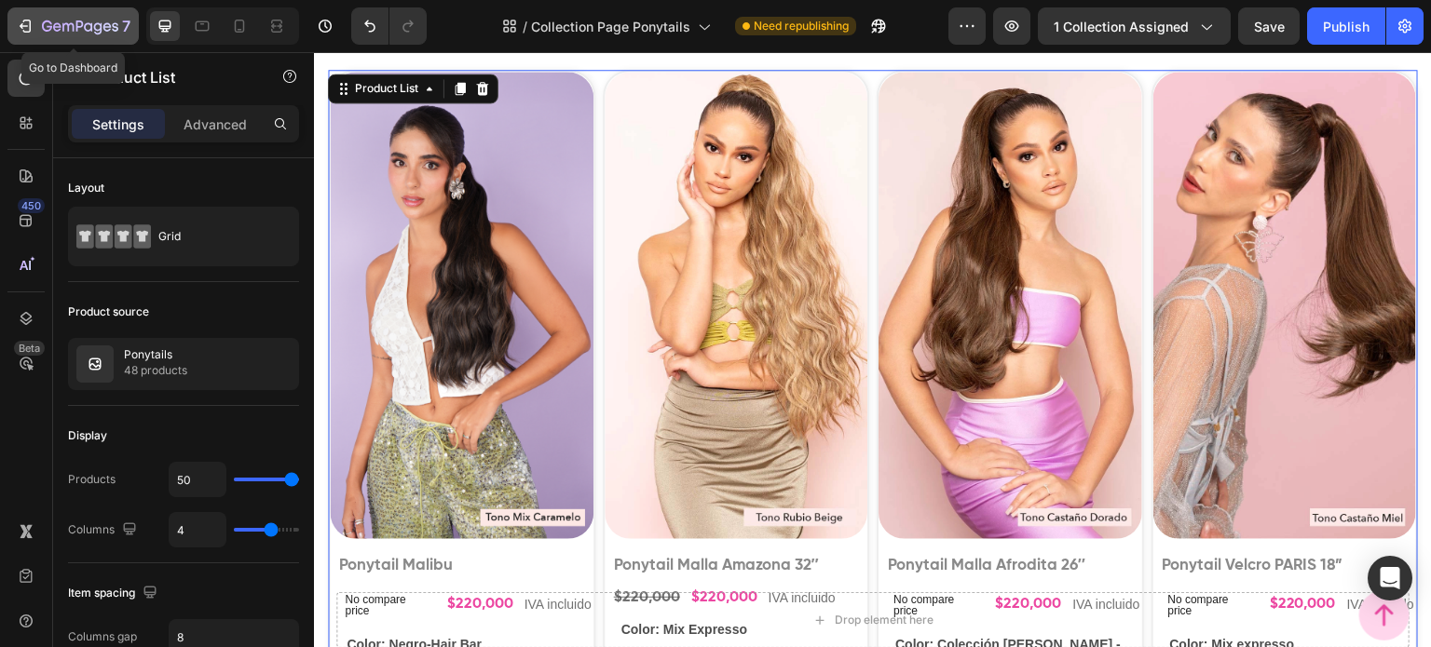
click at [43, 29] on icon "button" at bounding box center [47, 25] width 10 height 11
